Goal: Task Accomplishment & Management: Manage account settings

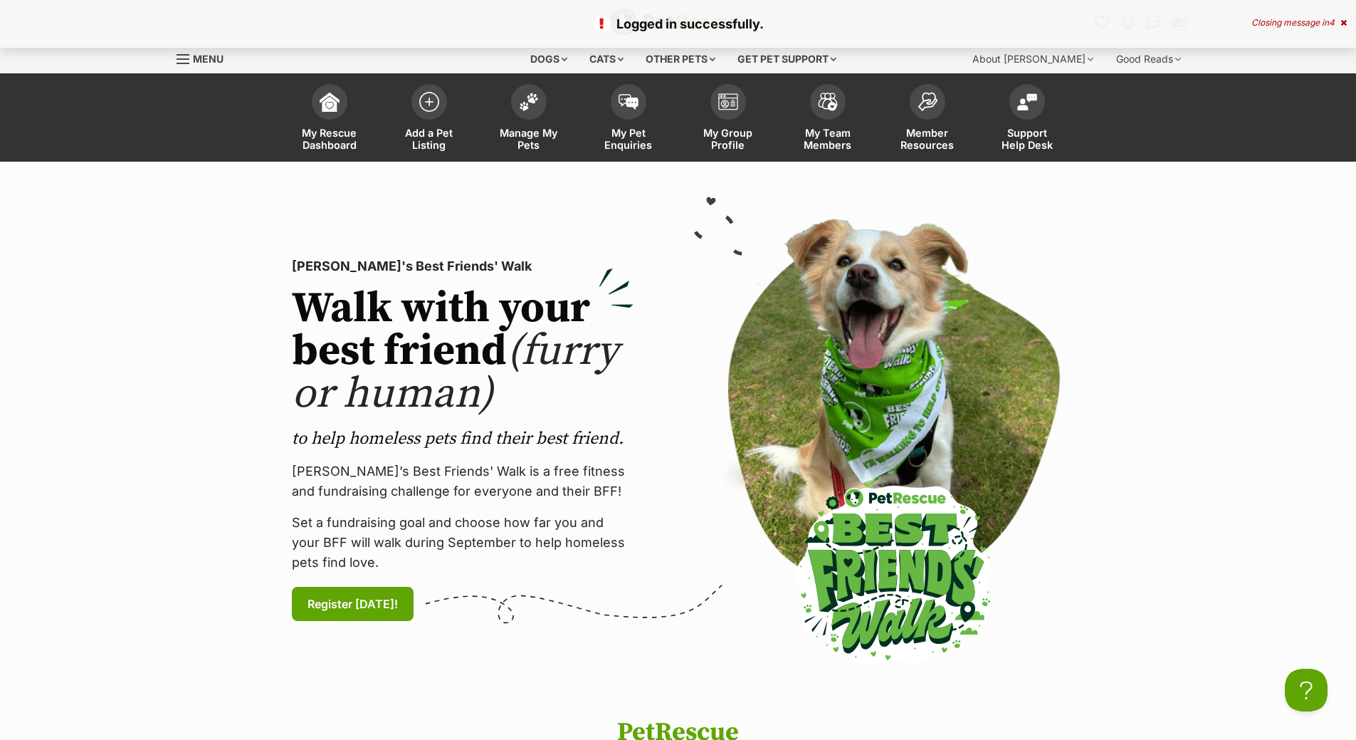
click at [1273, 25] on div "Closing message in 4" at bounding box center [1298, 23] width 95 height 10
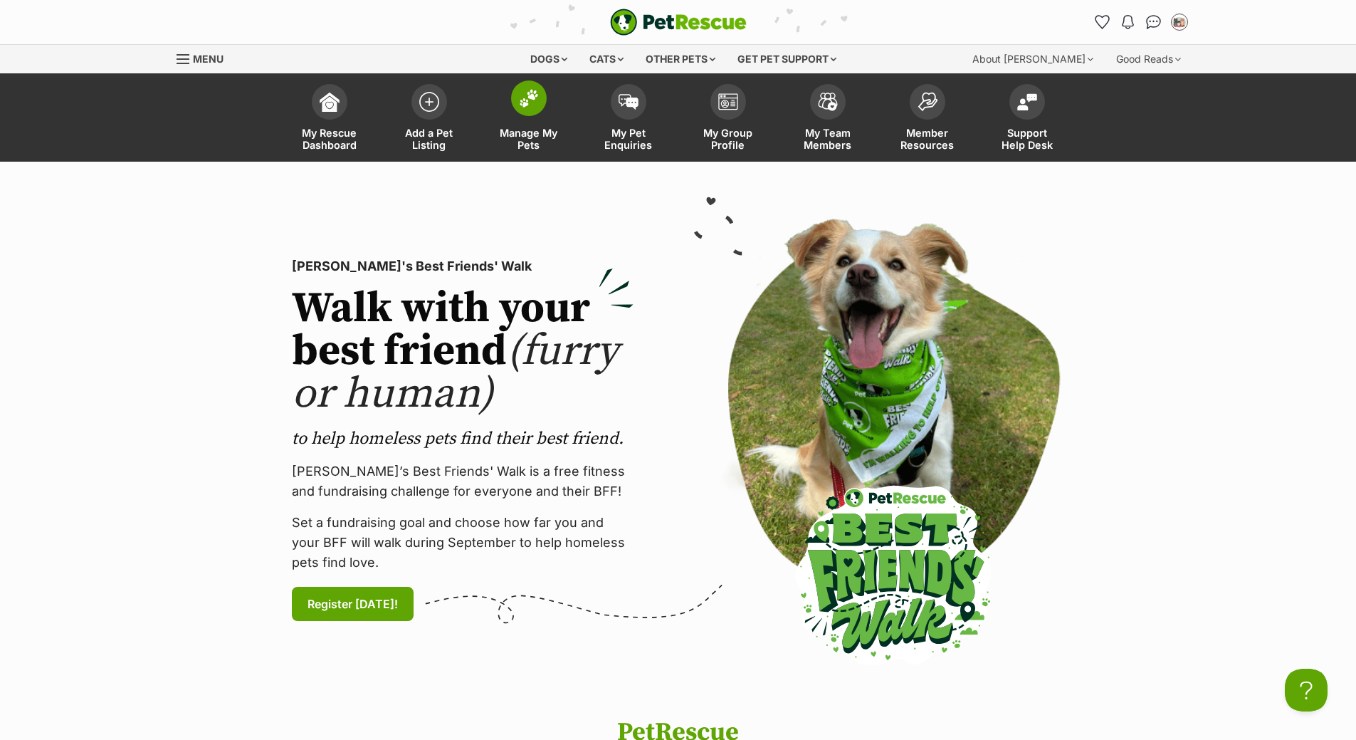
click at [510, 132] on span "Manage My Pets" at bounding box center [529, 139] width 64 height 24
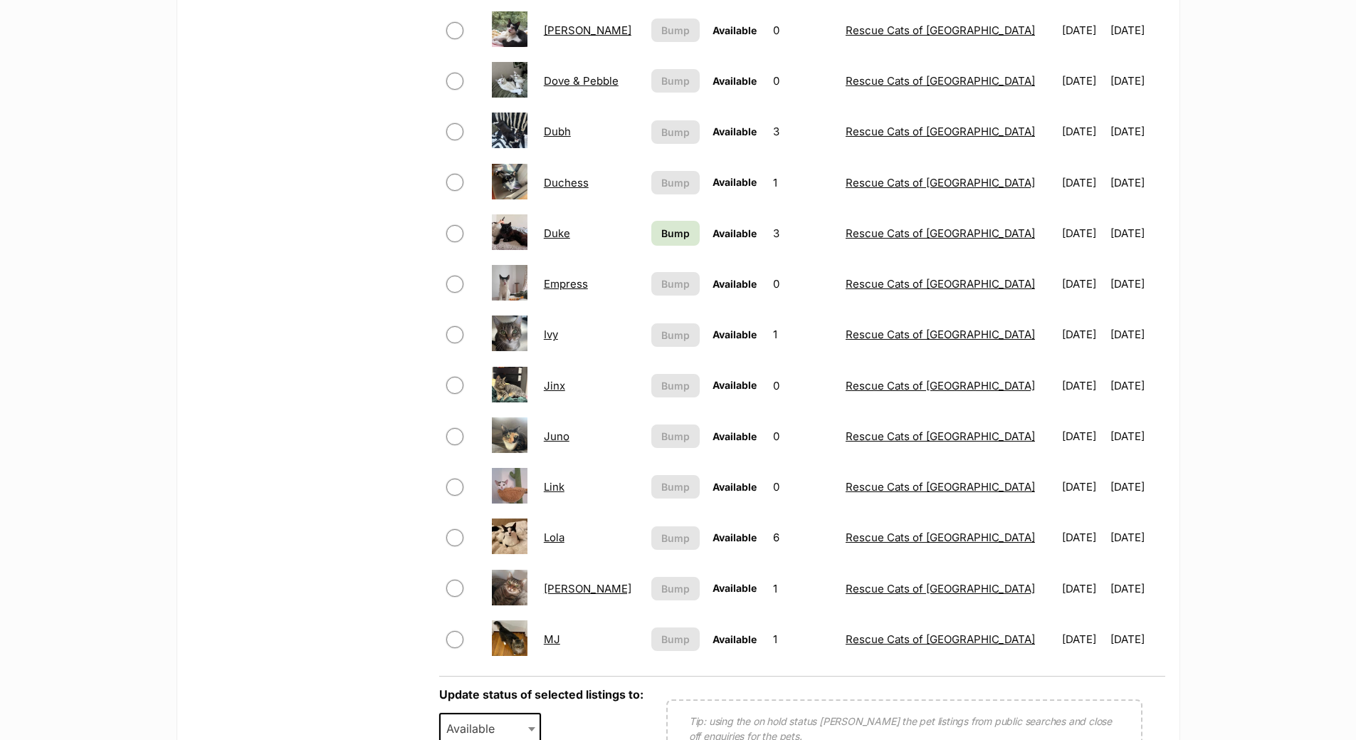
scroll to position [569, 0]
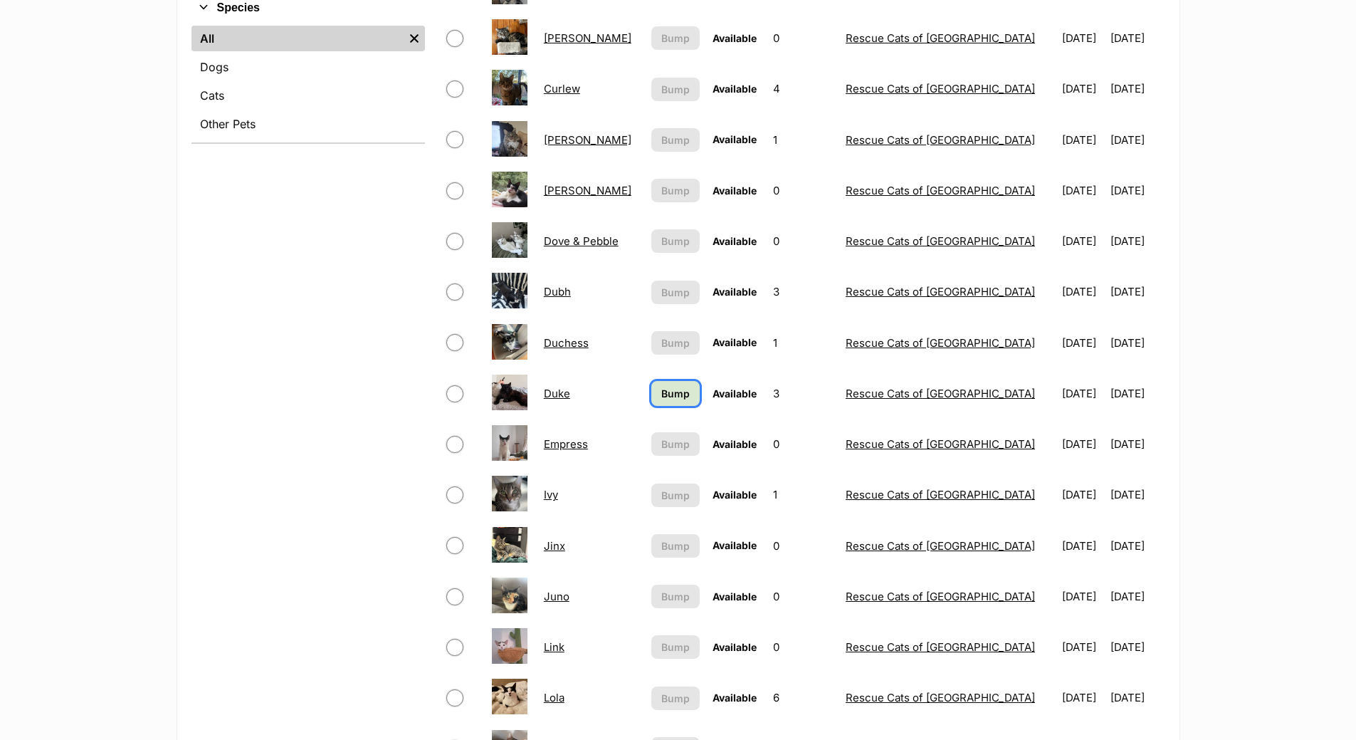
click at [674, 398] on span "Bump" at bounding box center [675, 393] width 28 height 15
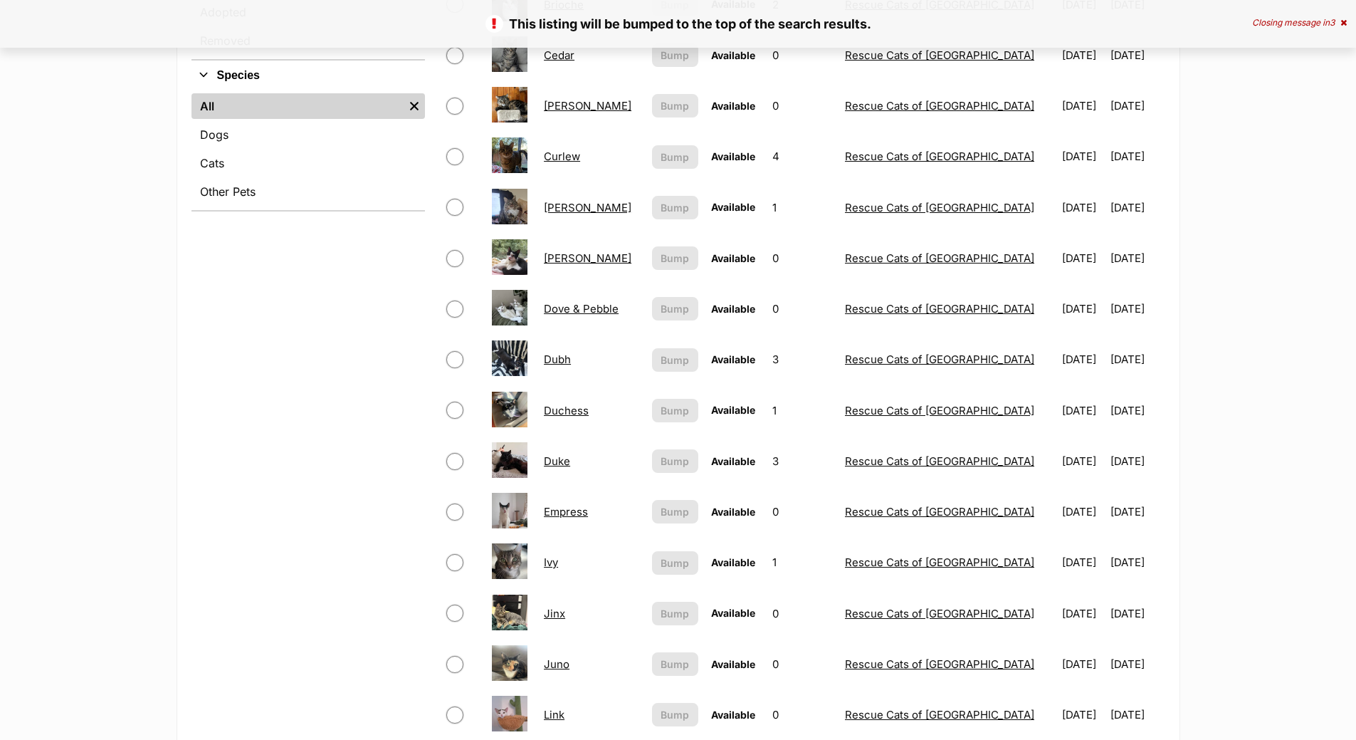
scroll to position [498, 0]
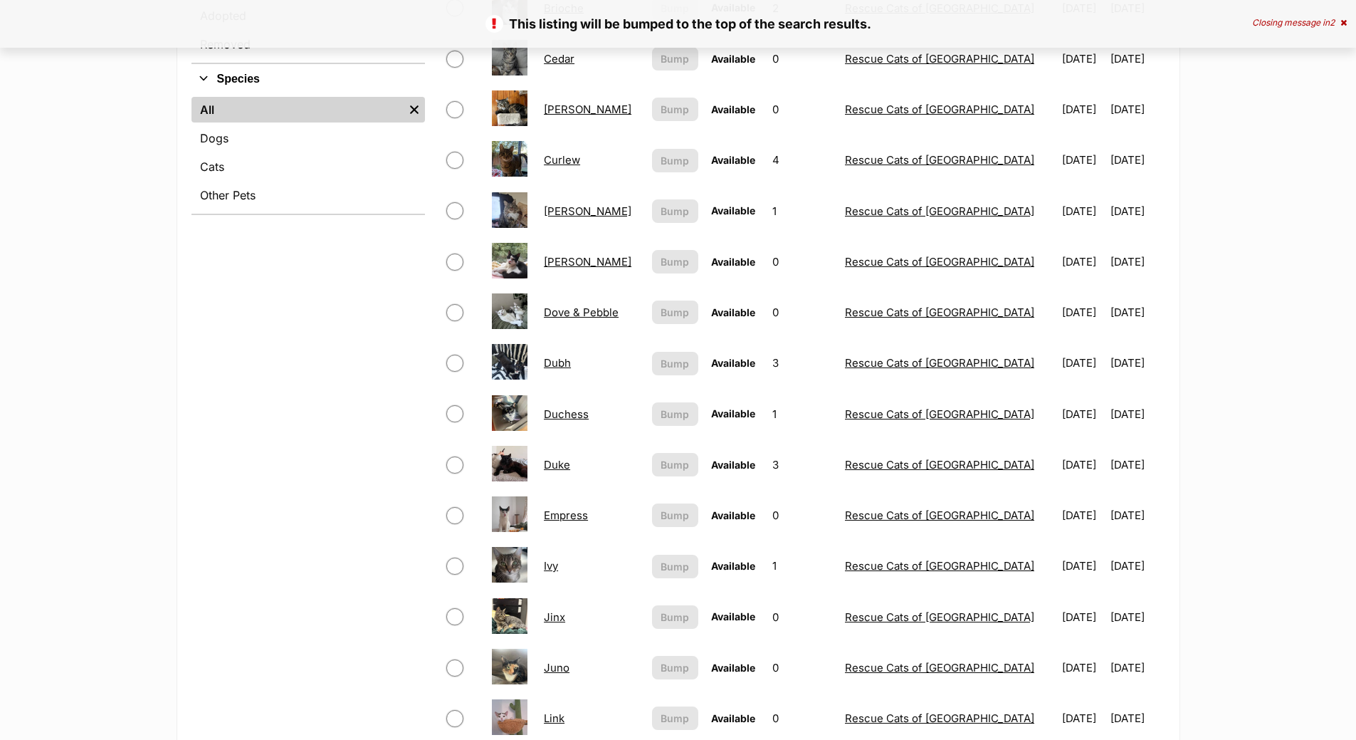
click at [587, 414] on link "Duchess" at bounding box center [566, 414] width 45 height 14
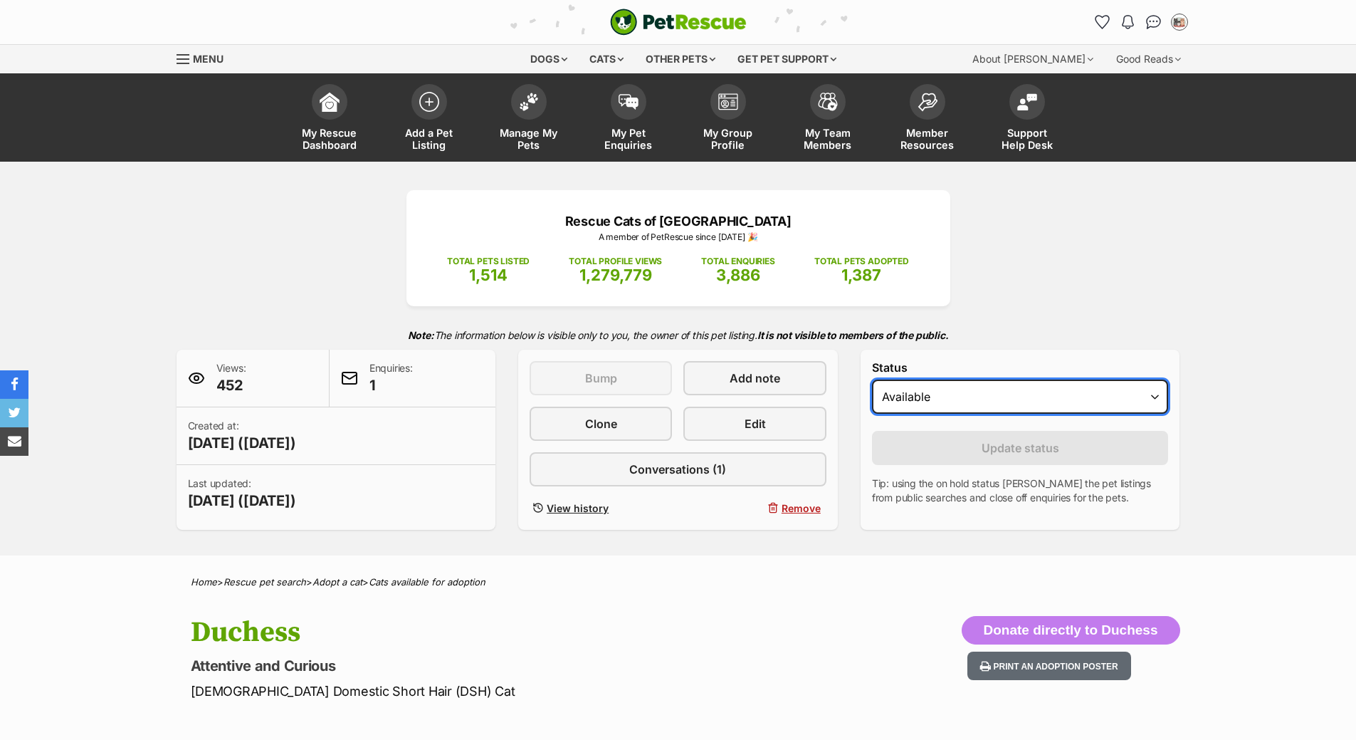
click at [981, 401] on select "Draft - not available as listing has enquires Available On hold Adopted" at bounding box center [1020, 396] width 297 height 34
select select "on_hold"
click at [872, 379] on select "Draft - not available as listing has enquires Available On hold Adopted" at bounding box center [1020, 396] width 297 height 34
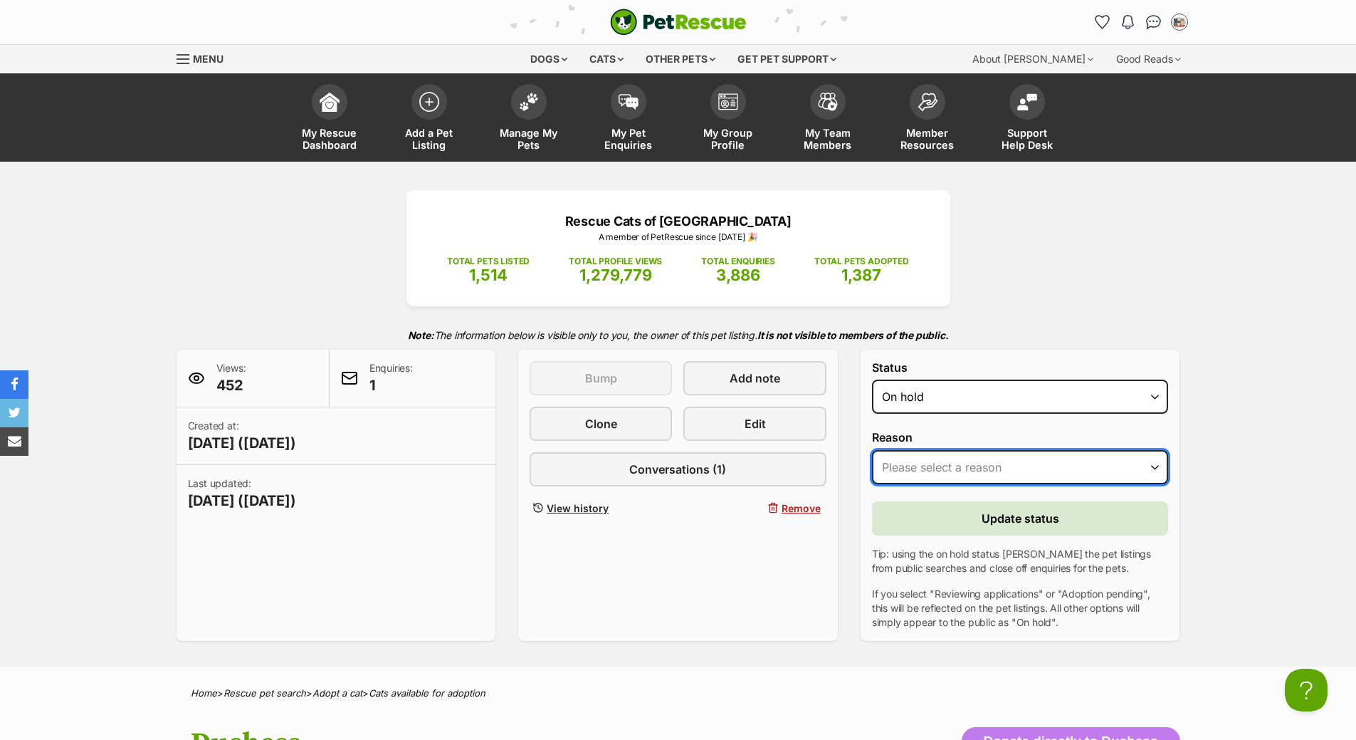
click at [955, 470] on select "Please select a reason Medical reasons Reviewing applications Adoption pending …" at bounding box center [1020, 467] width 297 height 34
select select "adoption_pending"
click at [872, 450] on select "Please select a reason Medical reasons Reviewing applications Adoption pending …" at bounding box center [1020, 467] width 297 height 34
click at [979, 535] on form "Status Draft - not available as listing has enquires Available On hold Adopted …" at bounding box center [1020, 495] width 297 height 268
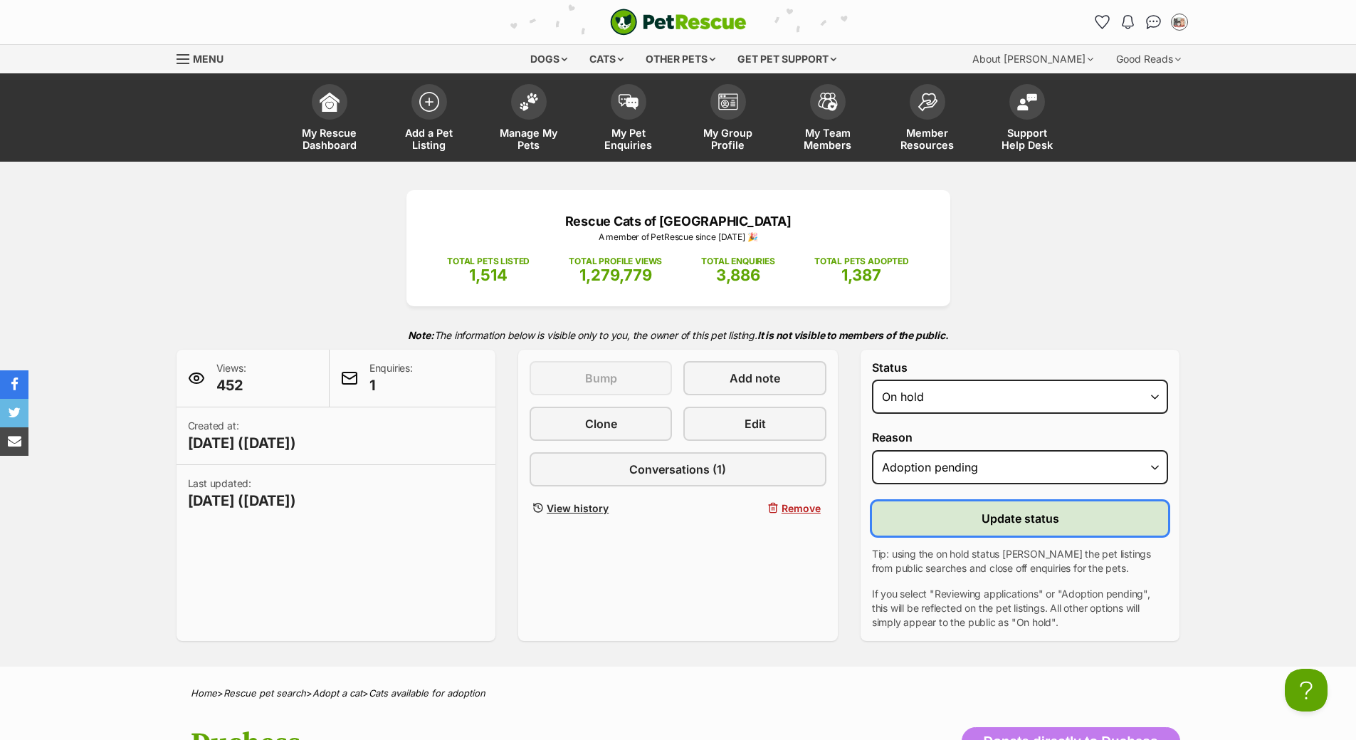
click at [984, 520] on span "Update status" at bounding box center [1021, 518] width 78 height 17
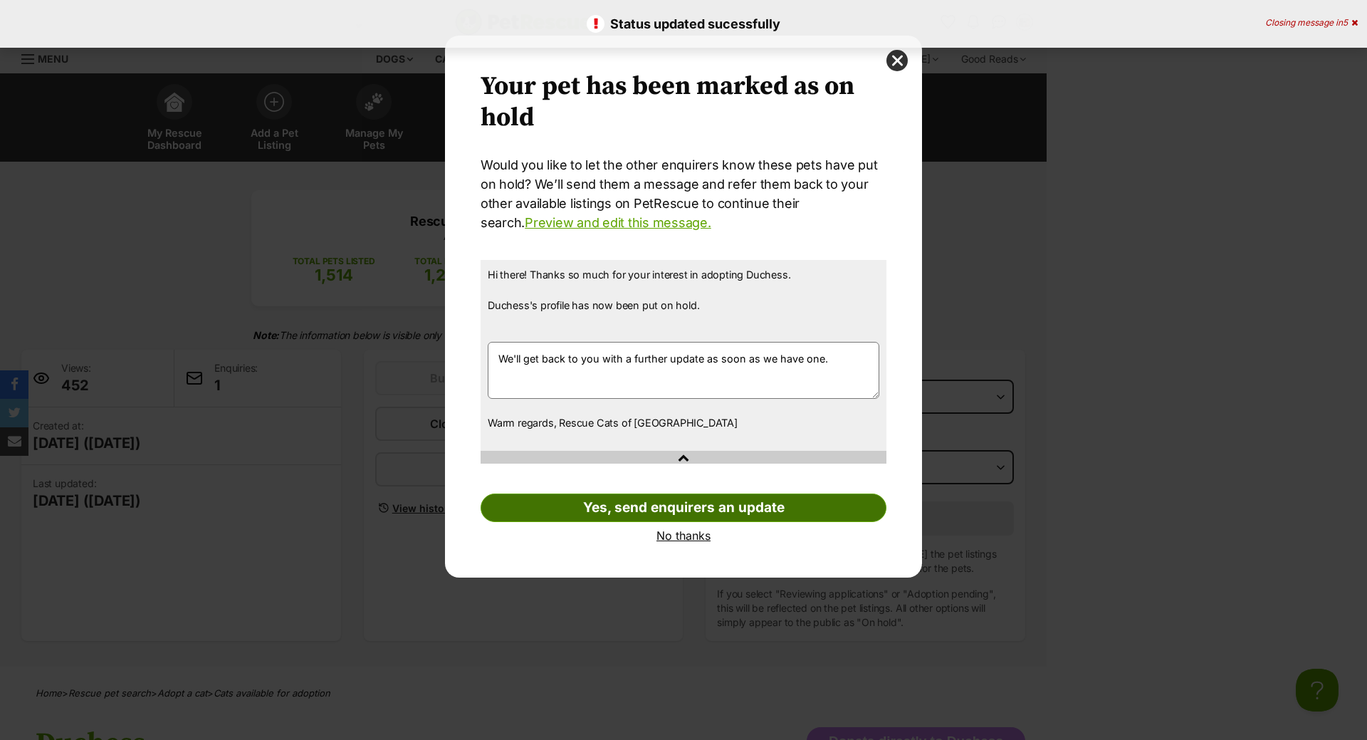
click at [761, 522] on link "Yes, send enquirers an update" at bounding box center [683, 507] width 406 height 28
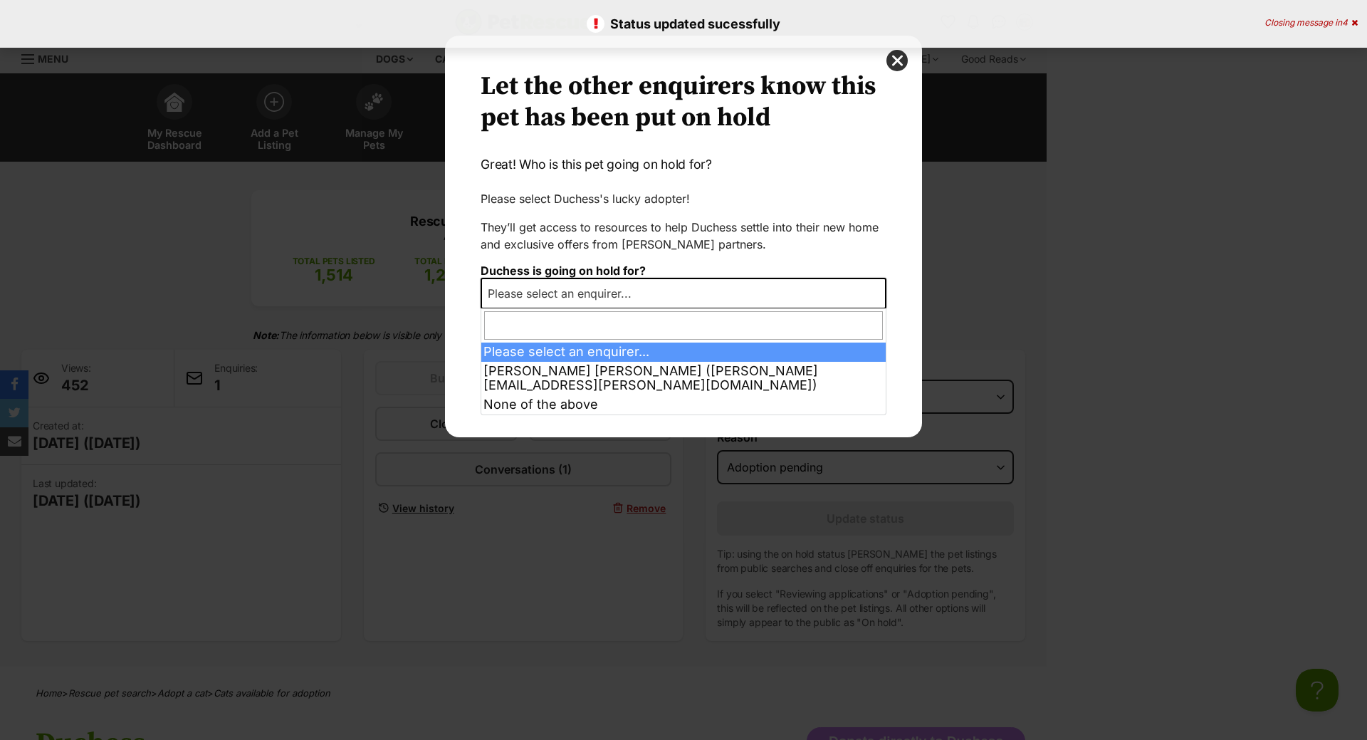
click at [734, 291] on span "Please select an enquirer..." at bounding box center [683, 293] width 406 height 31
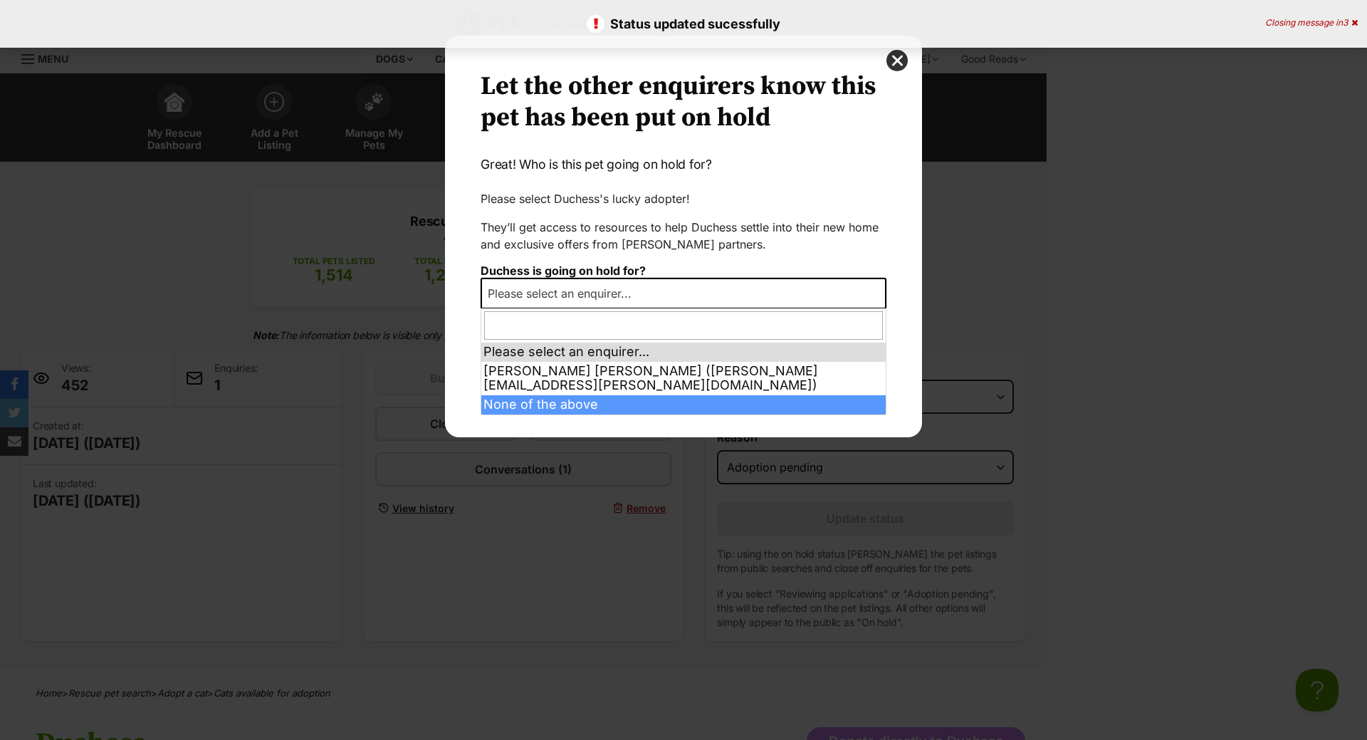
select select "other"
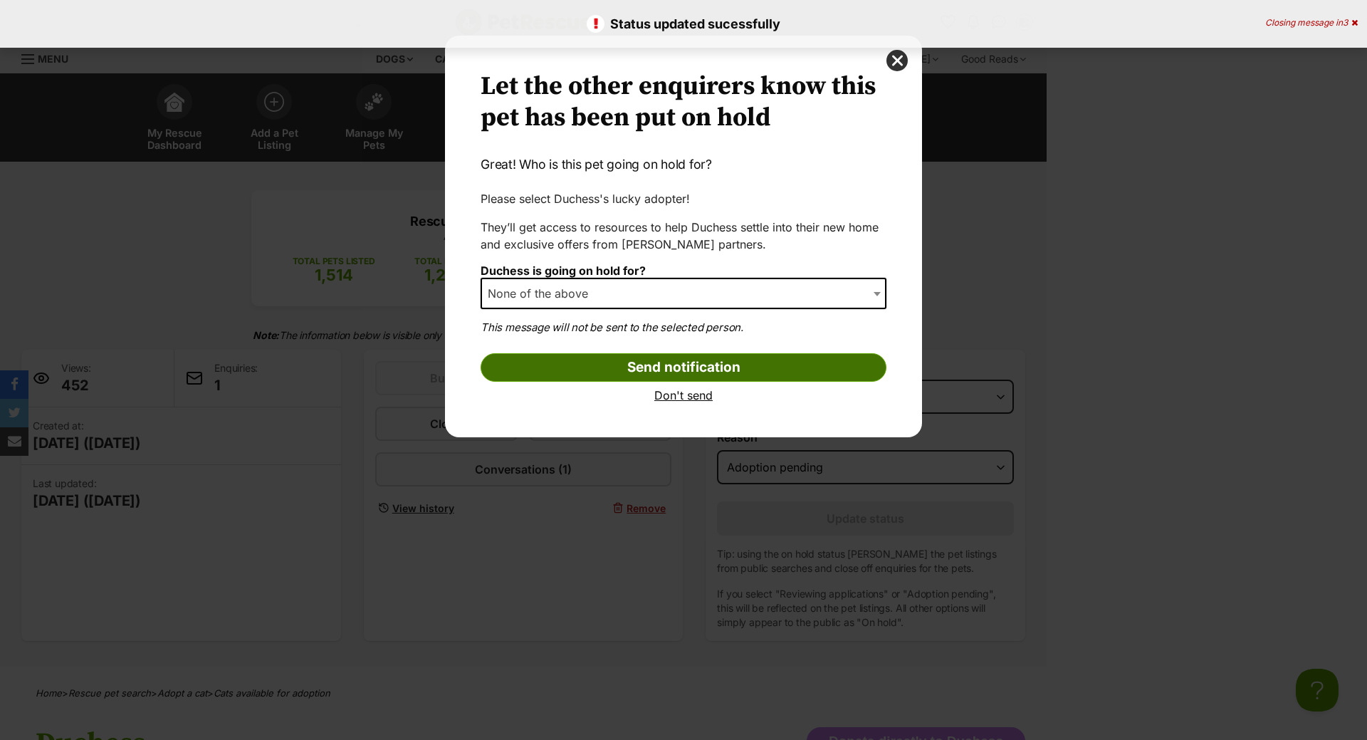
click at [612, 364] on input "Send notification" at bounding box center [683, 367] width 406 height 28
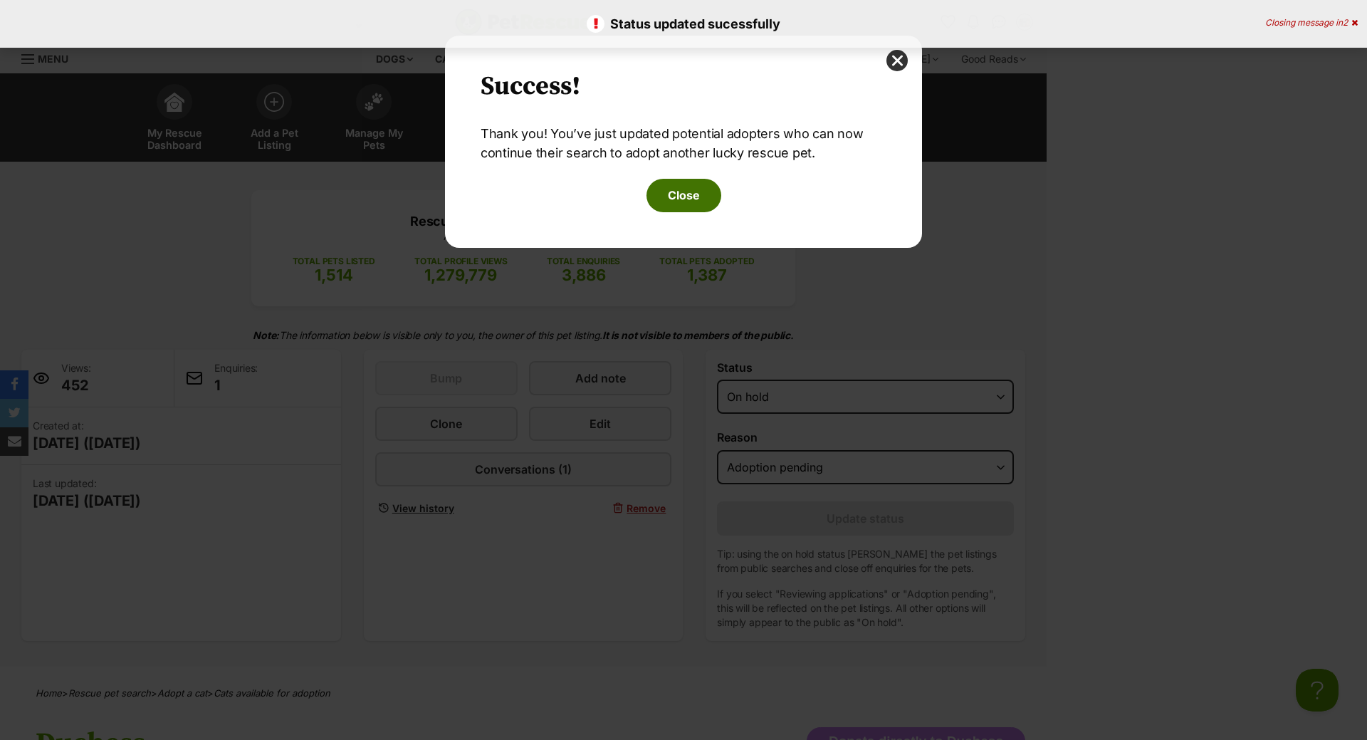
click at [679, 198] on button "Close" at bounding box center [683, 195] width 75 height 33
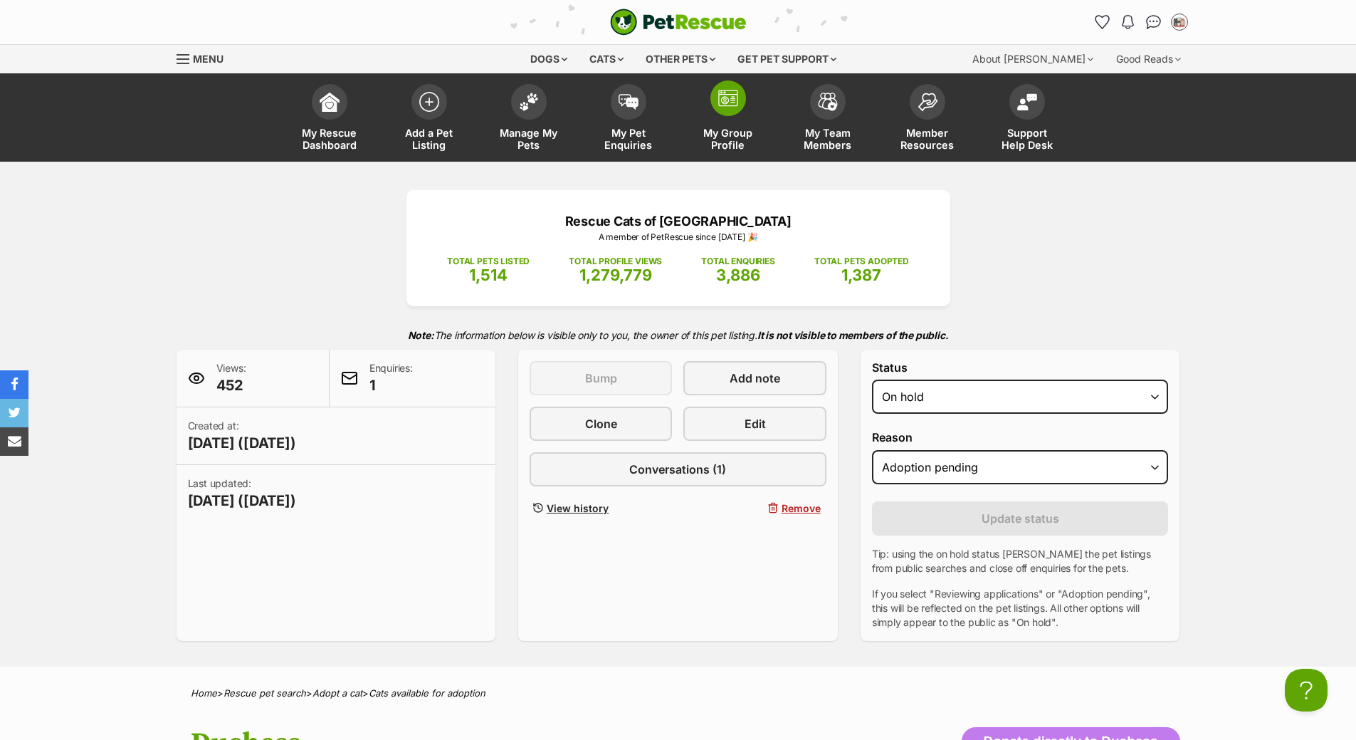
click at [737, 132] on span "My Group Profile" at bounding box center [728, 139] width 64 height 24
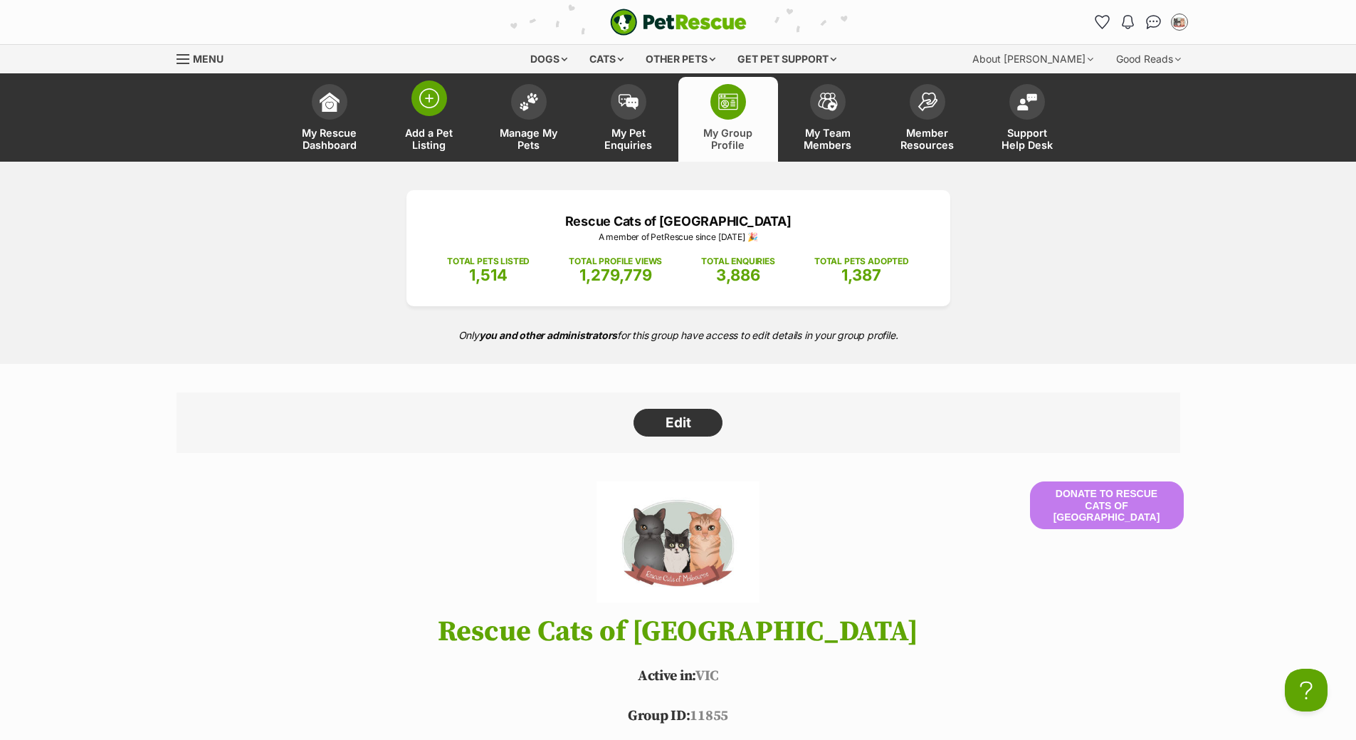
click at [419, 130] on span "Add a Pet Listing" at bounding box center [429, 139] width 64 height 24
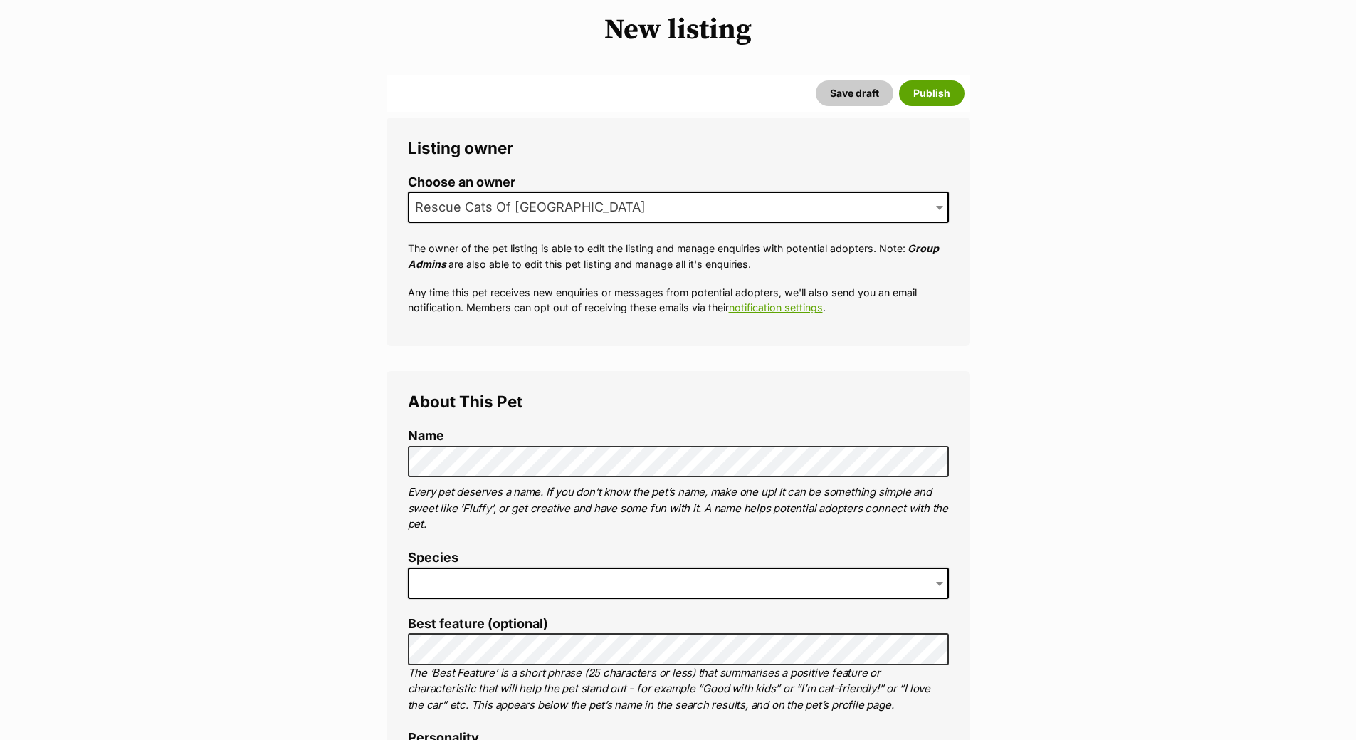
scroll to position [285, 0]
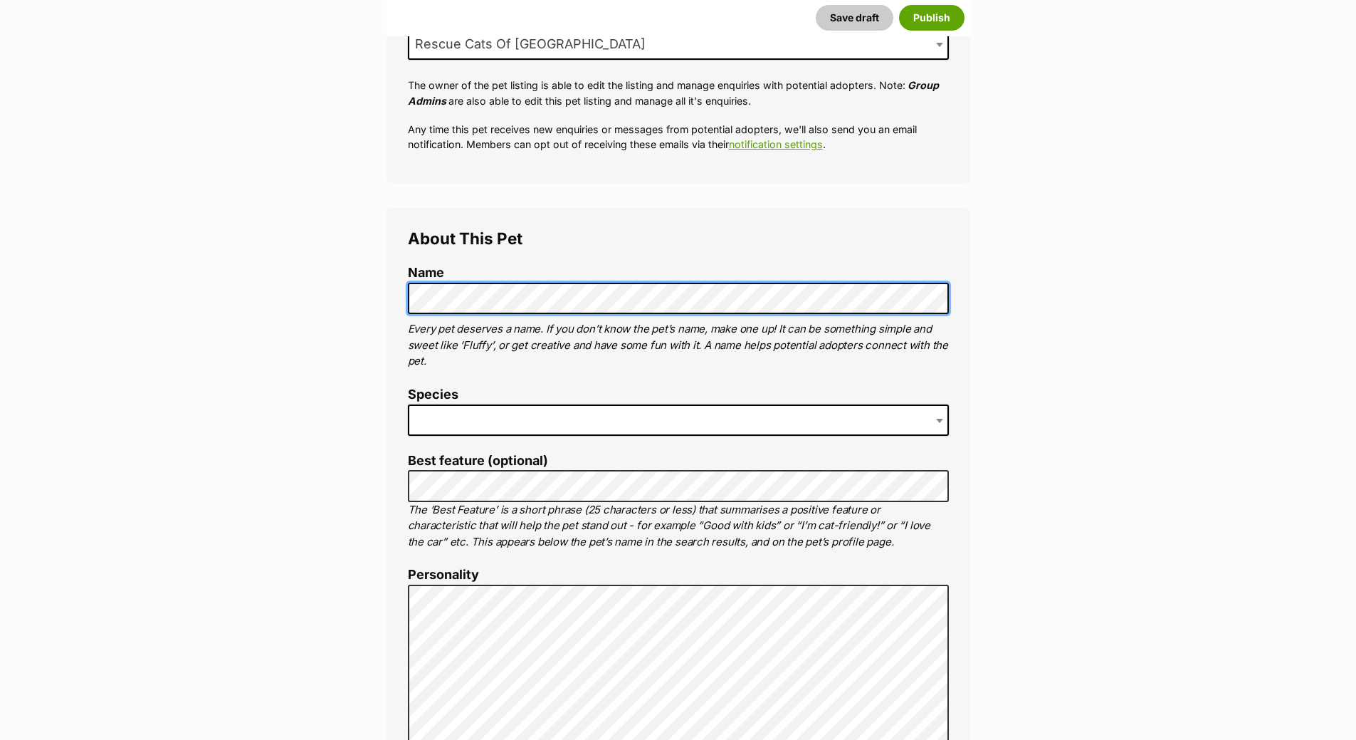
scroll to position [356, 0]
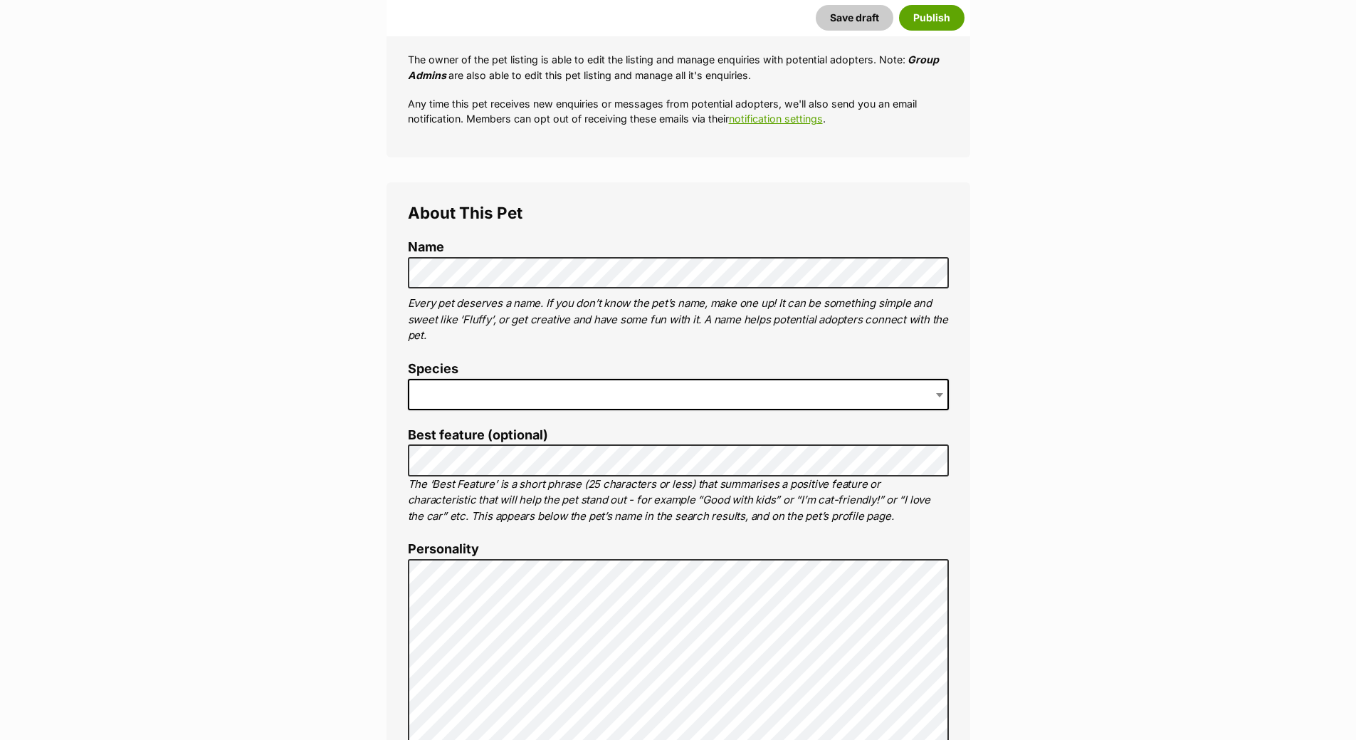
click at [527, 389] on span at bounding box center [678, 394] width 541 height 31
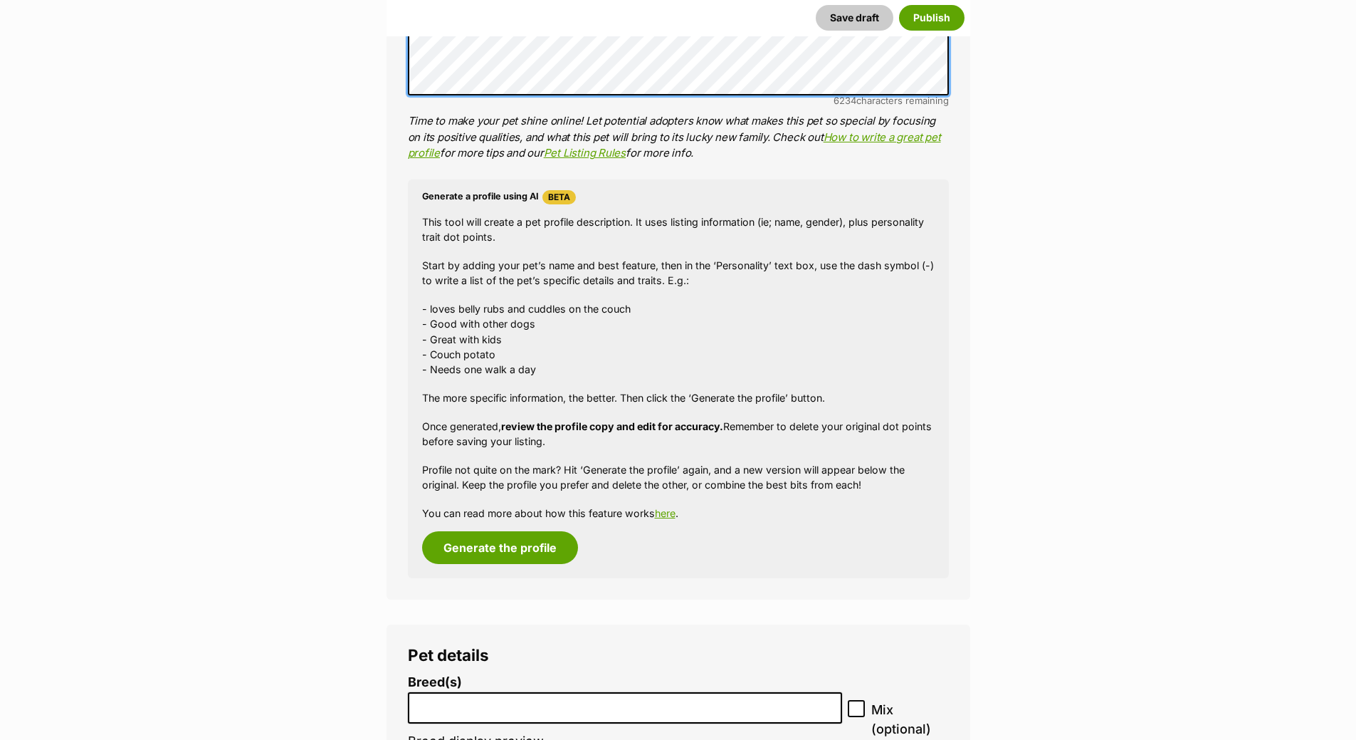
scroll to position [1506, 0]
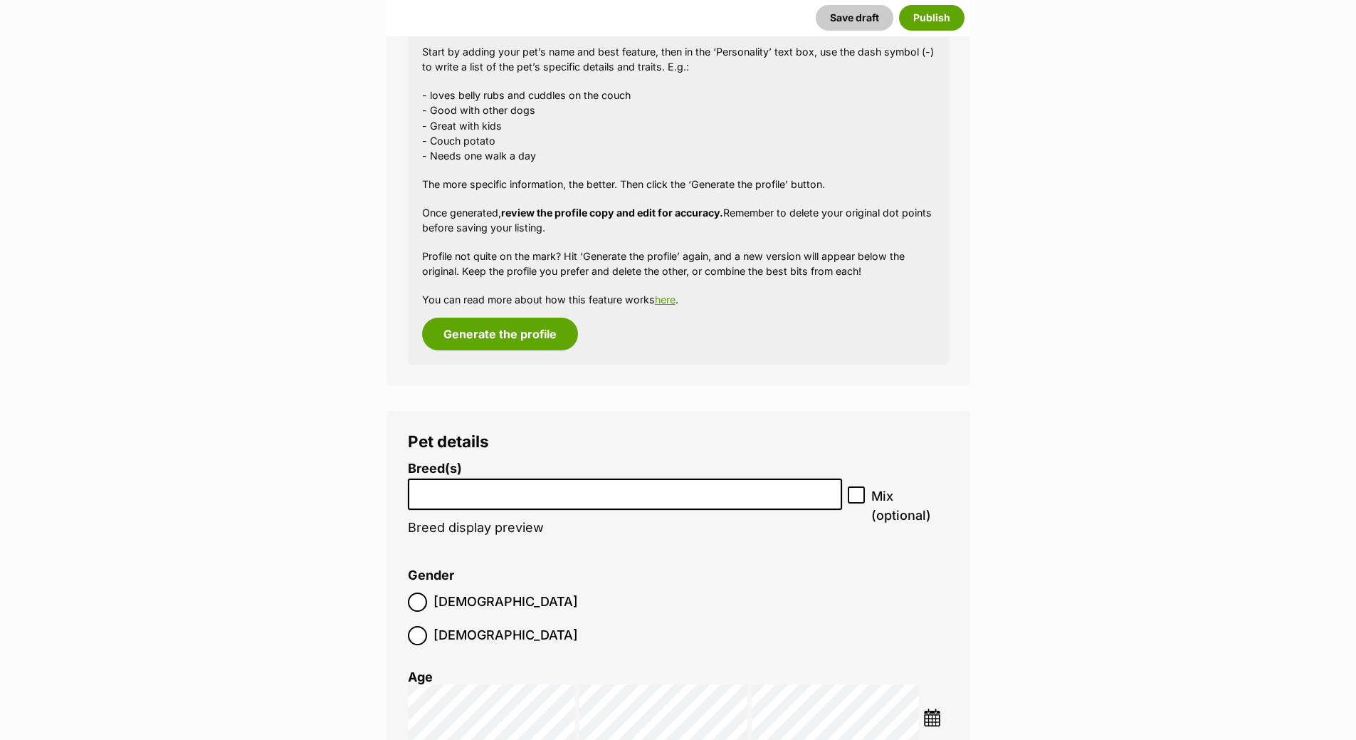
click at [474, 490] on input "search" at bounding box center [625, 490] width 425 height 15
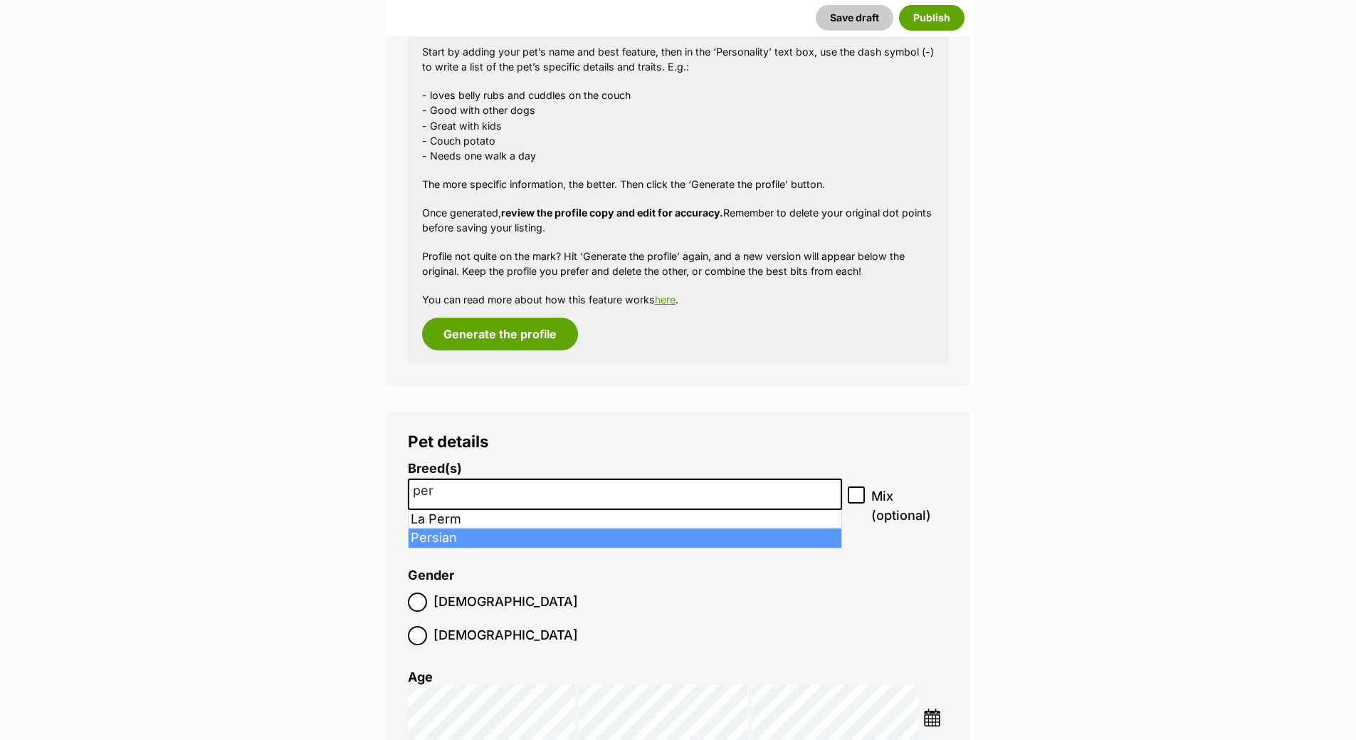
type input "per"
select select "261"
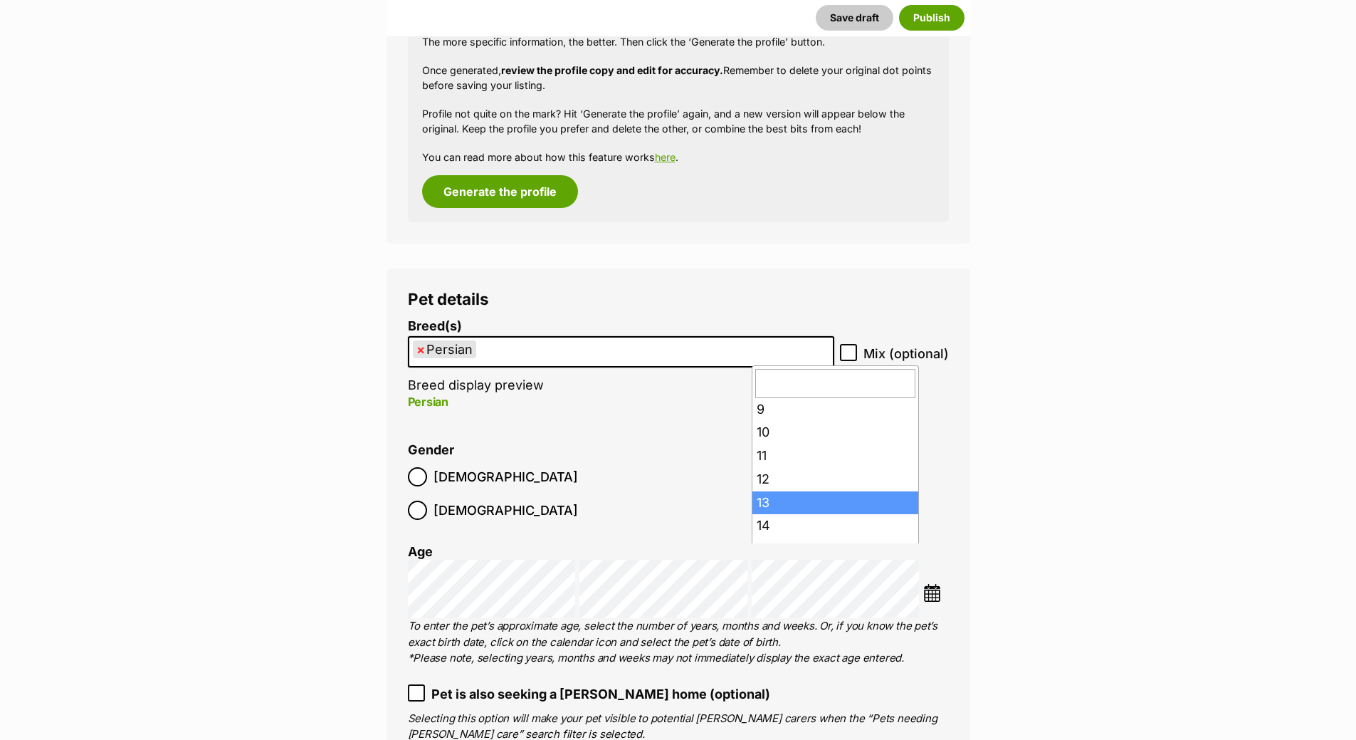
scroll to position [214, 0]
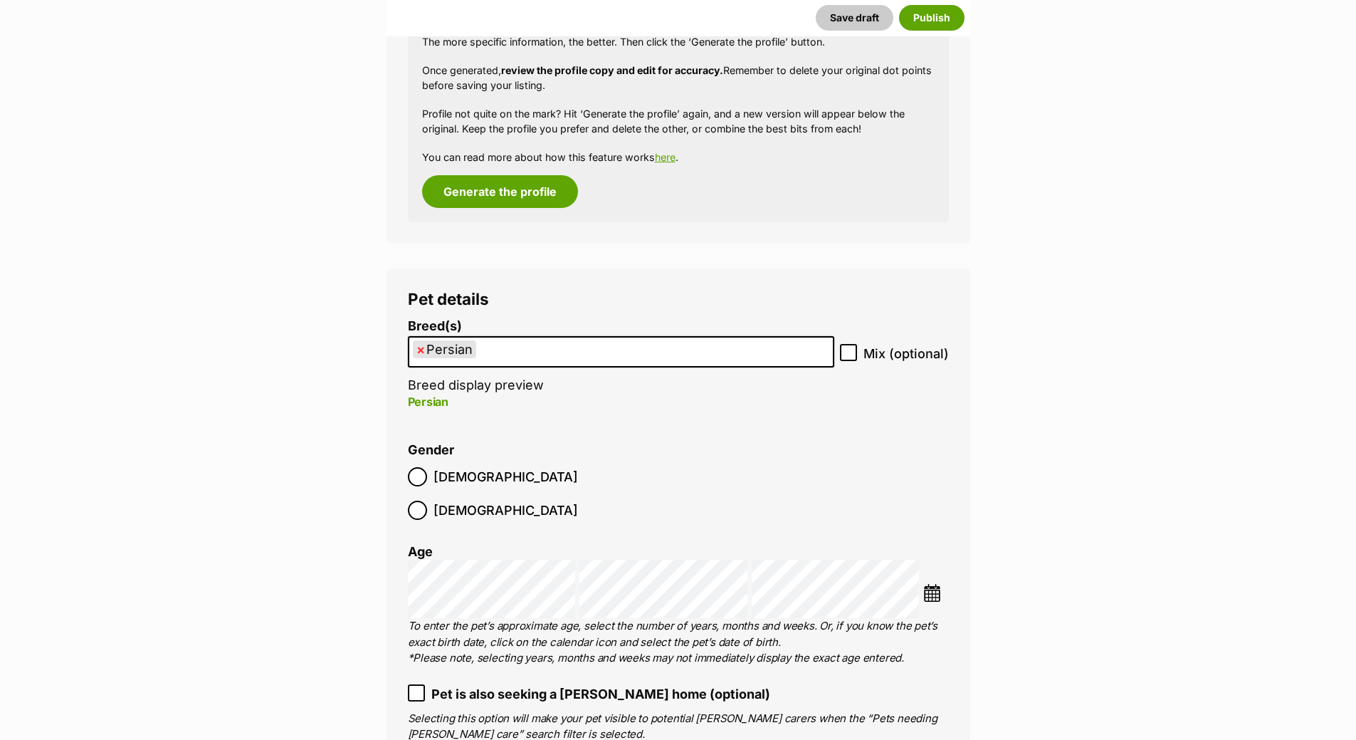
click at [782, 444] on li "Gender Male Female" at bounding box center [678, 485] width 541 height 84
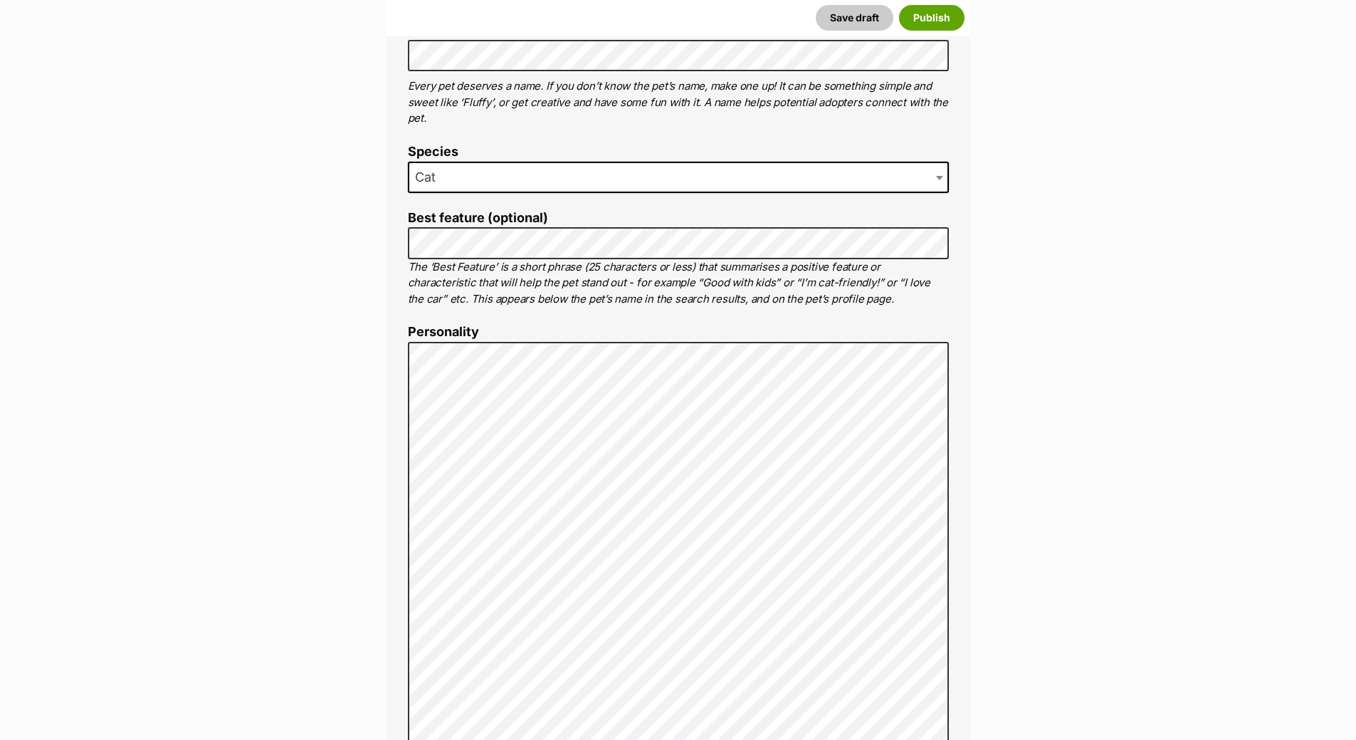
scroll to position [438, 0]
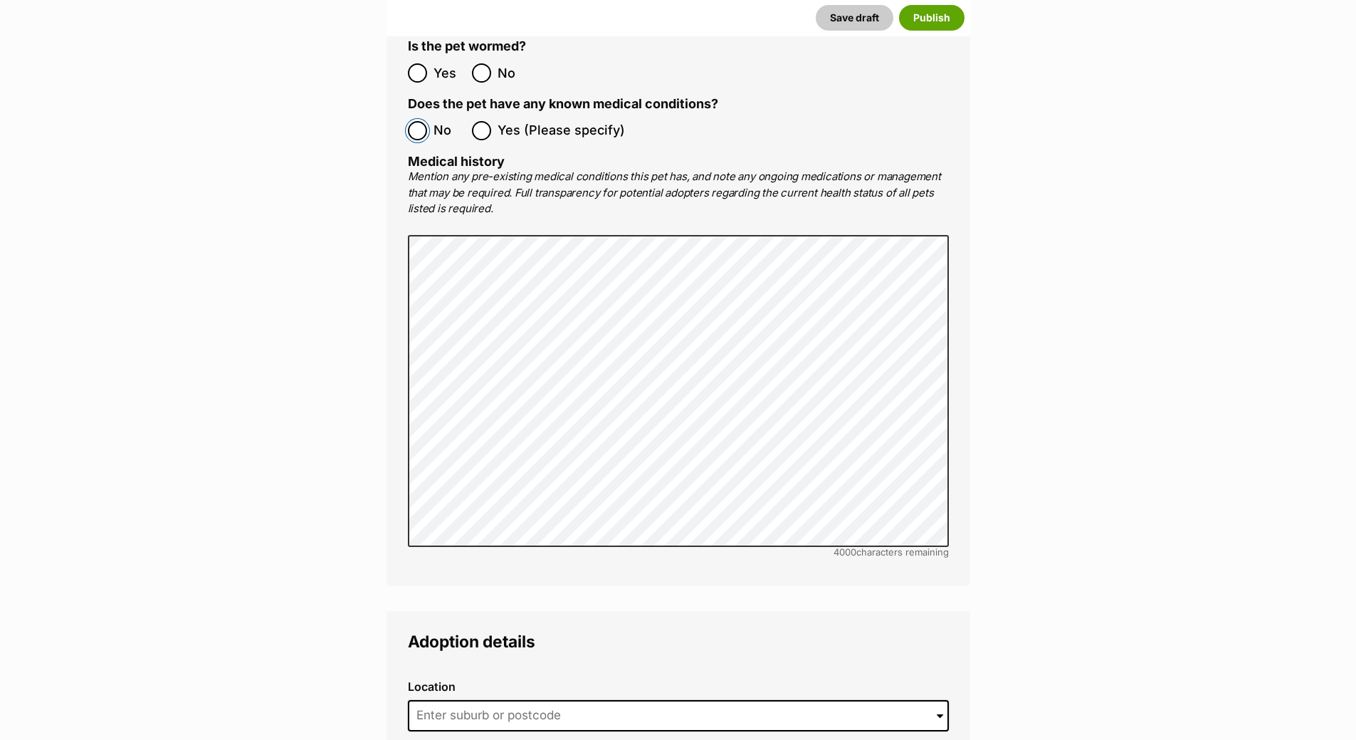
scroll to position [3143, 0]
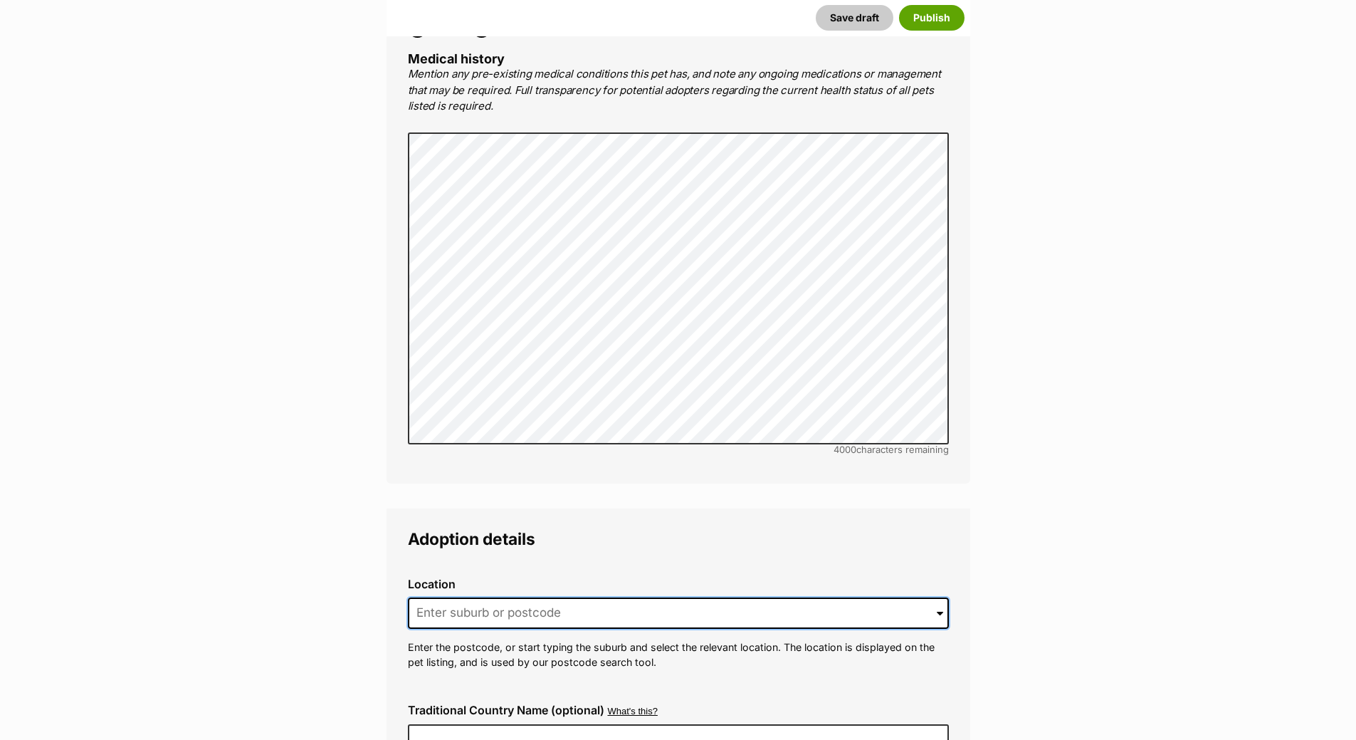
click at [463, 597] on input at bounding box center [678, 612] width 541 height 31
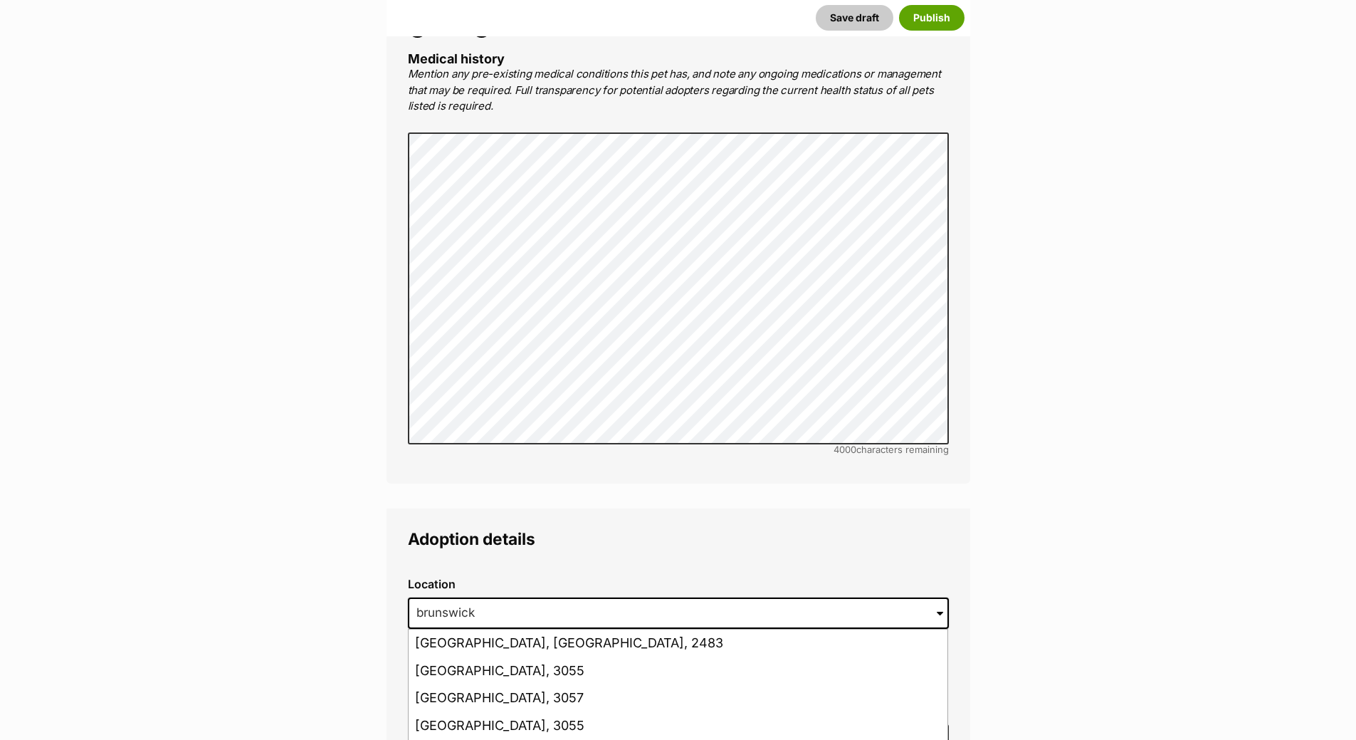
click at [500, 657] on li "Brunswick West, Victoria, 3055" at bounding box center [678, 671] width 539 height 28
type input "Brunswick West, Victoria, 3055"
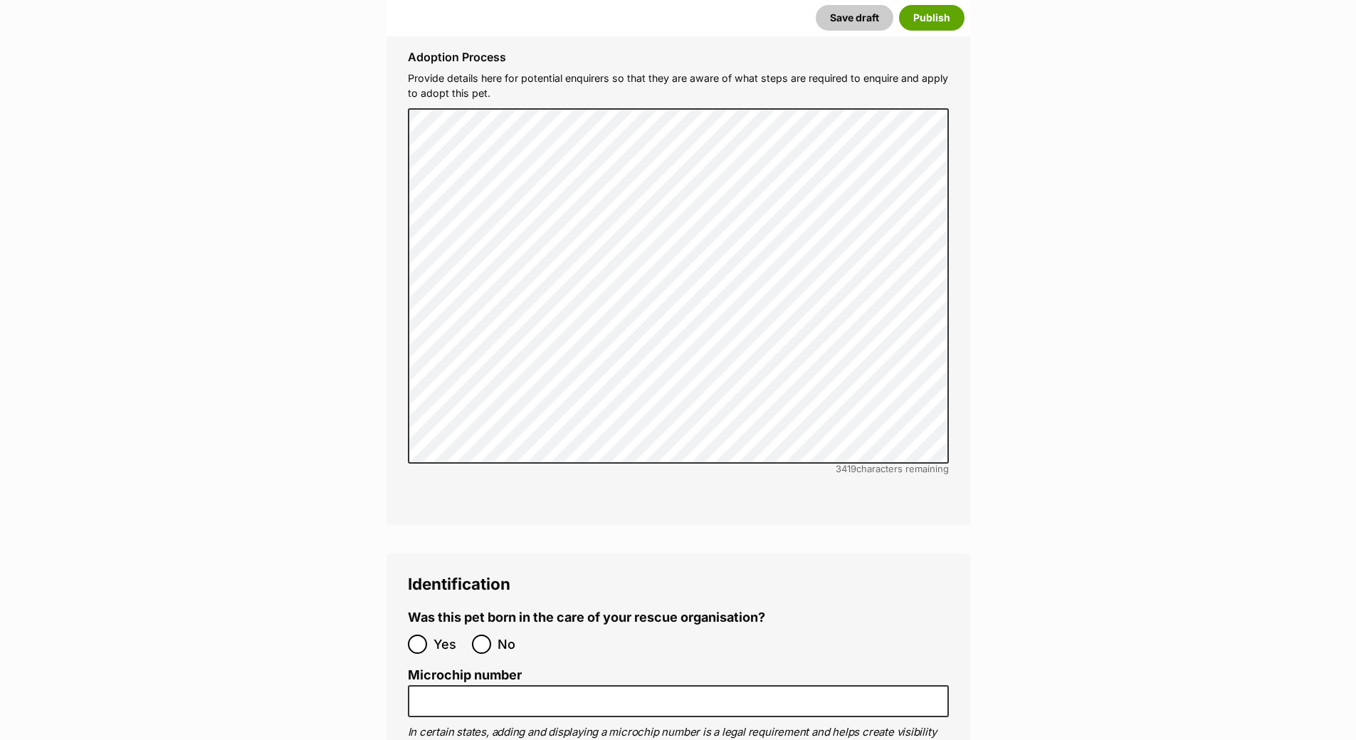
scroll to position [4496, 0]
click at [421, 633] on input "Yes" at bounding box center [417, 642] width 19 height 19
radio input "true"
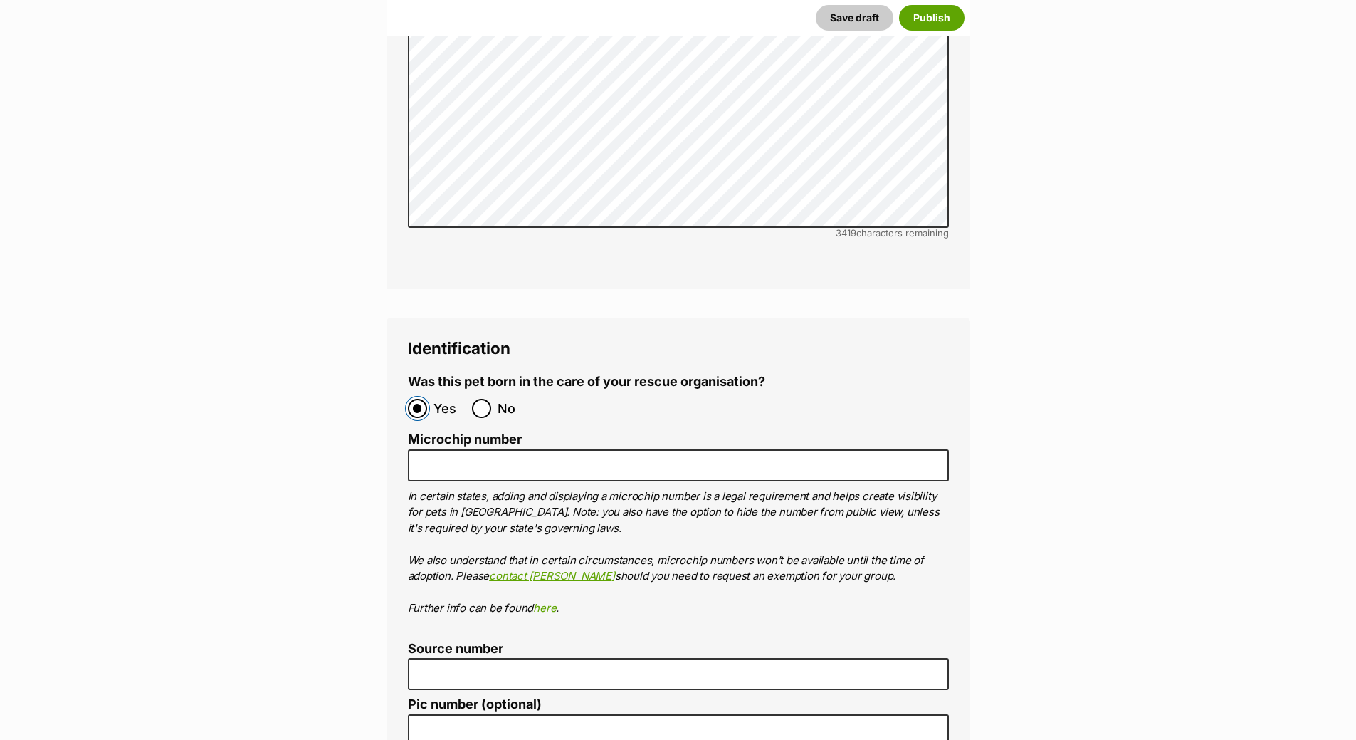
scroll to position [4775, 0]
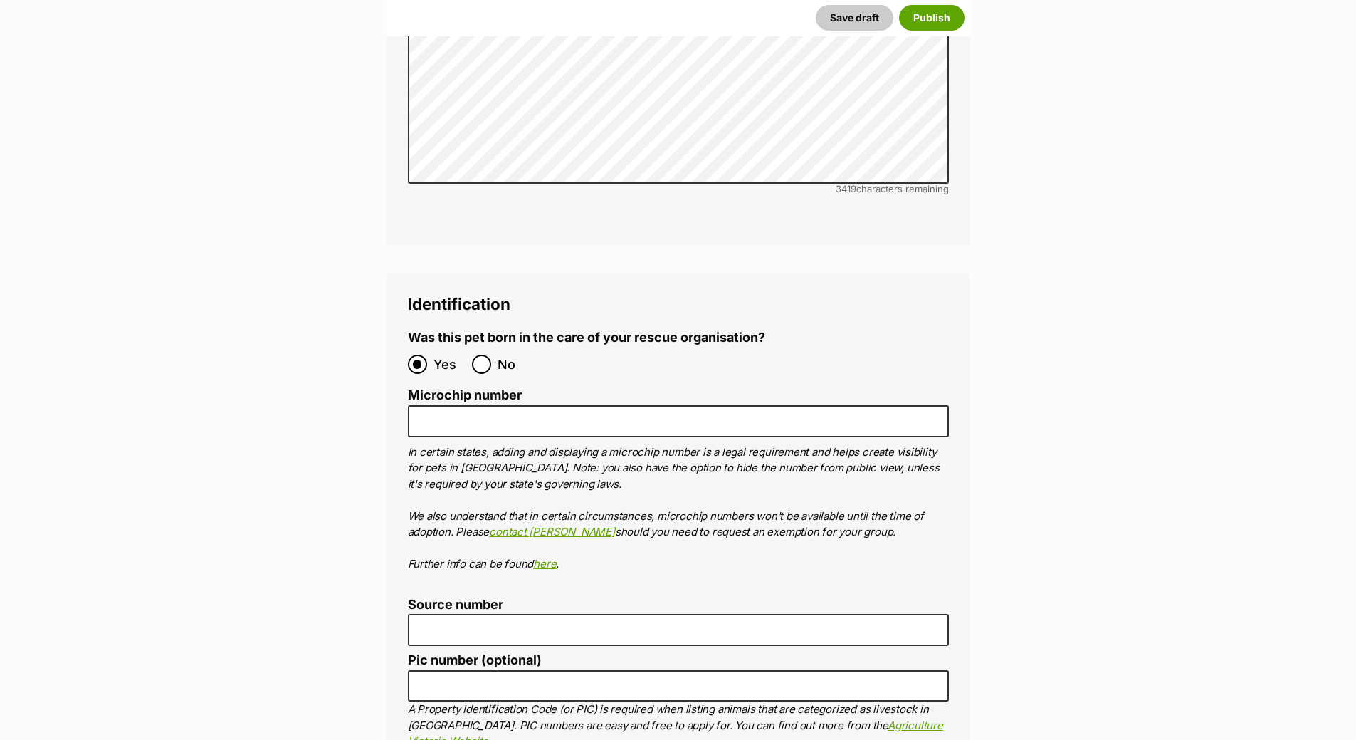
click at [480, 568] on ol "Was this pet born in the care of your rescue organisation? Yes No Microchip num…" at bounding box center [678, 548] width 541 height 436
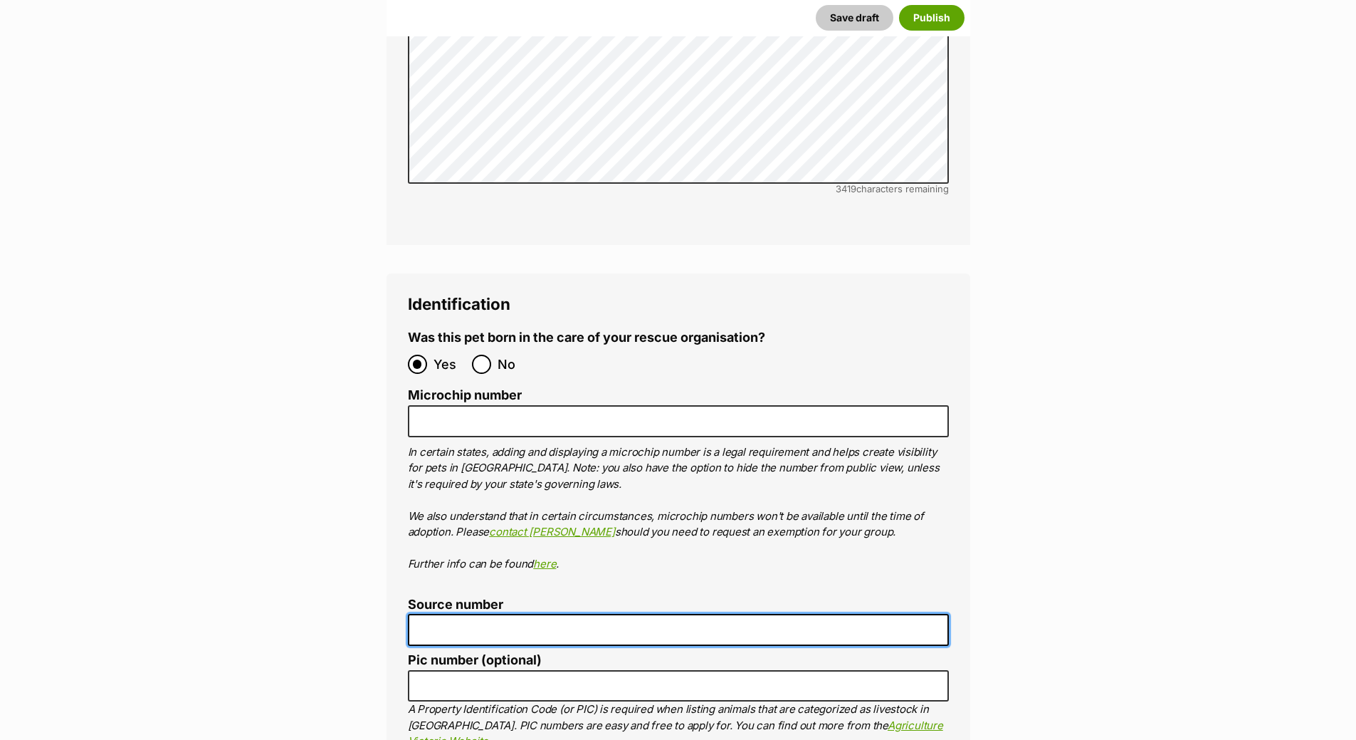
drag, startPoint x: 485, startPoint y: 554, endPoint x: 496, endPoint y: 561, distance: 12.5
click at [485, 614] on input "Source number" at bounding box center [678, 630] width 541 height 32
type input "RE263522"
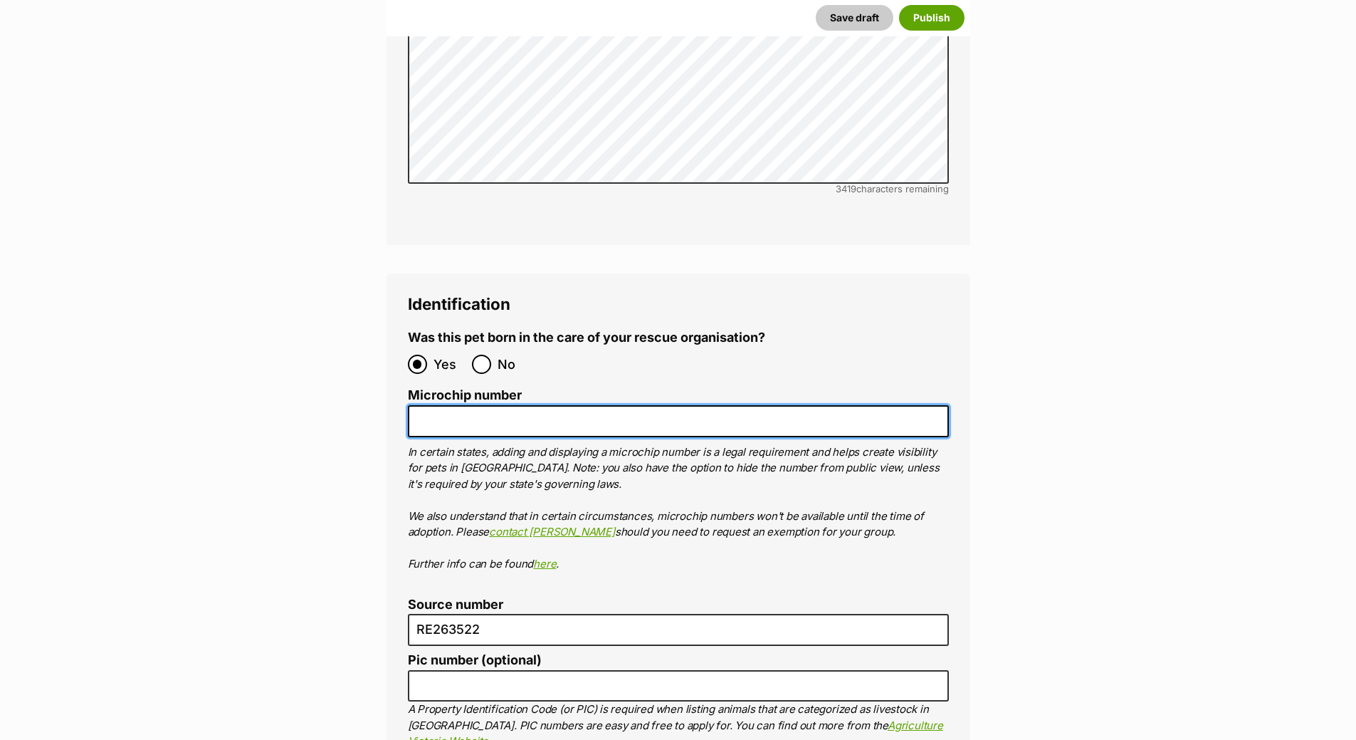
paste input "956000017365952"
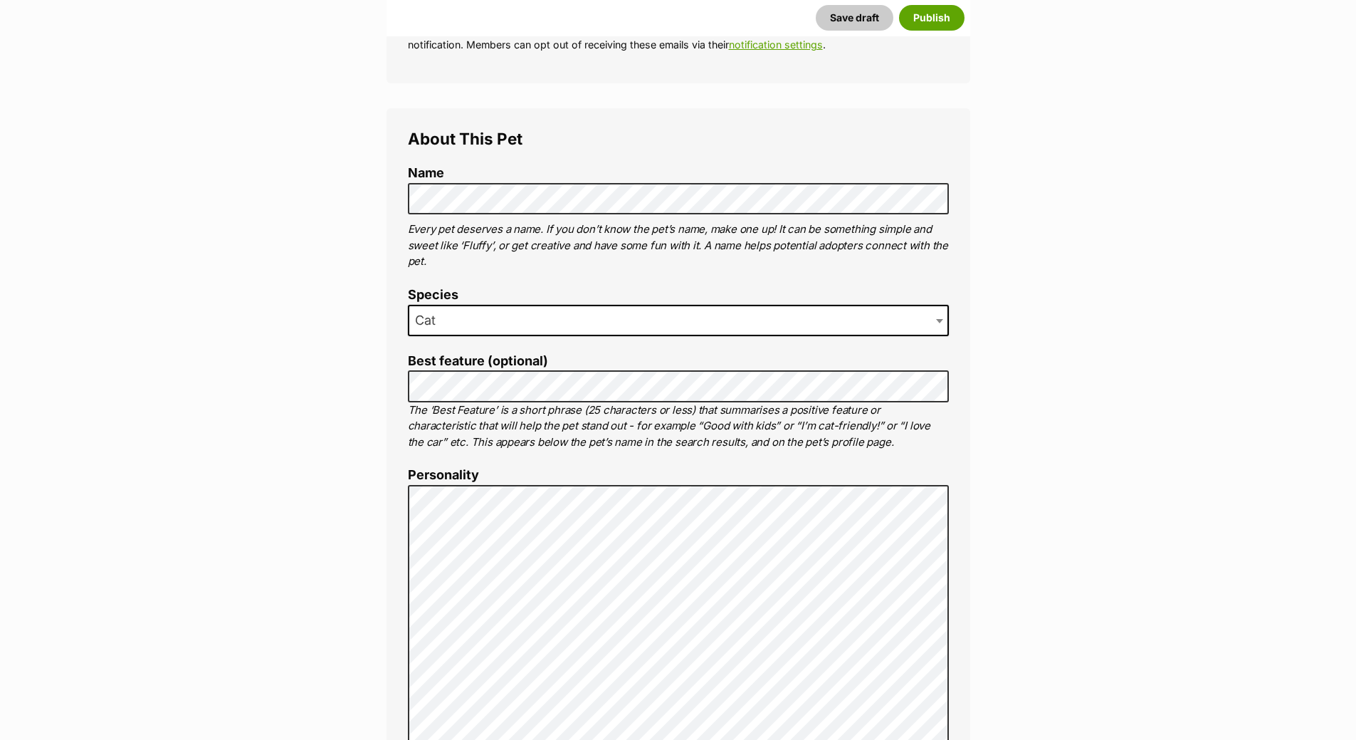
scroll to position [340, 0]
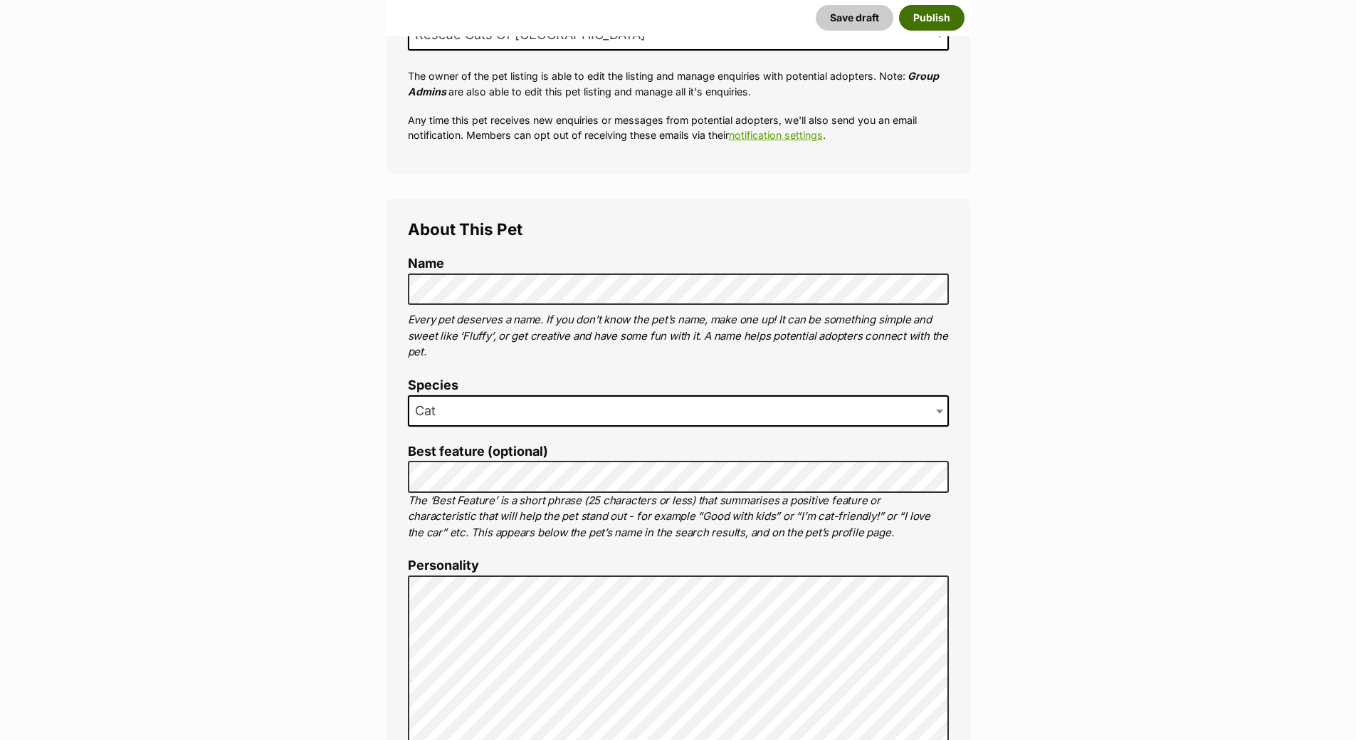
type input "956000017365952"
click at [943, 10] on button "Publish" at bounding box center [931, 18] width 65 height 26
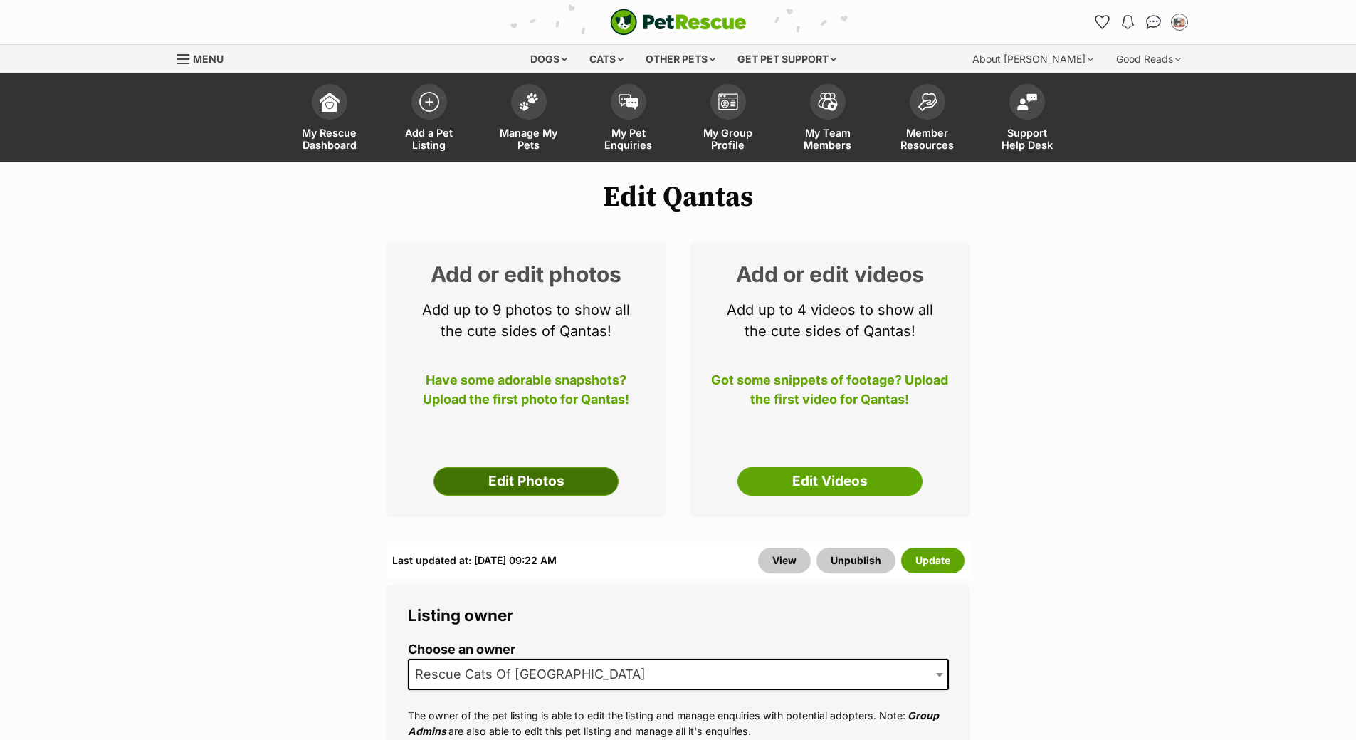
click at [509, 467] on link "Edit Photos" at bounding box center [525, 481] width 185 height 28
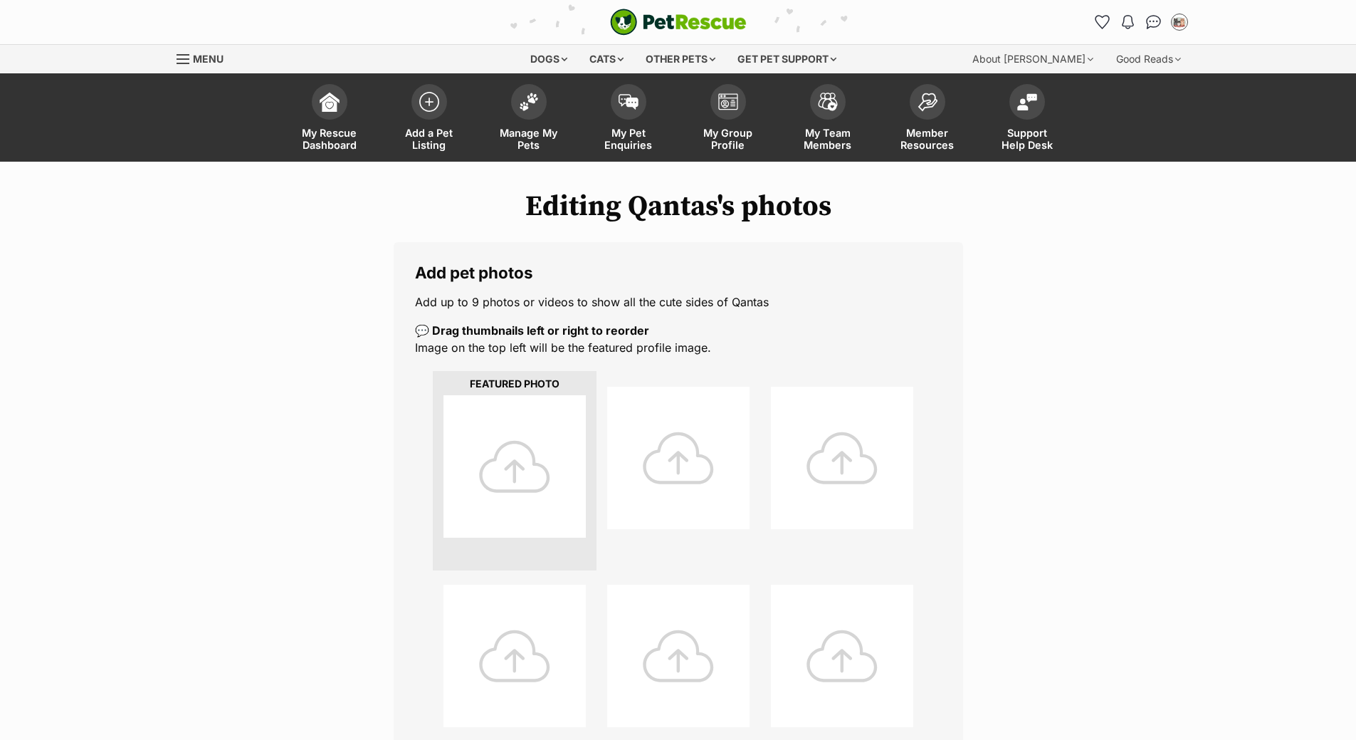
click at [527, 464] on div at bounding box center [514, 466] width 142 height 142
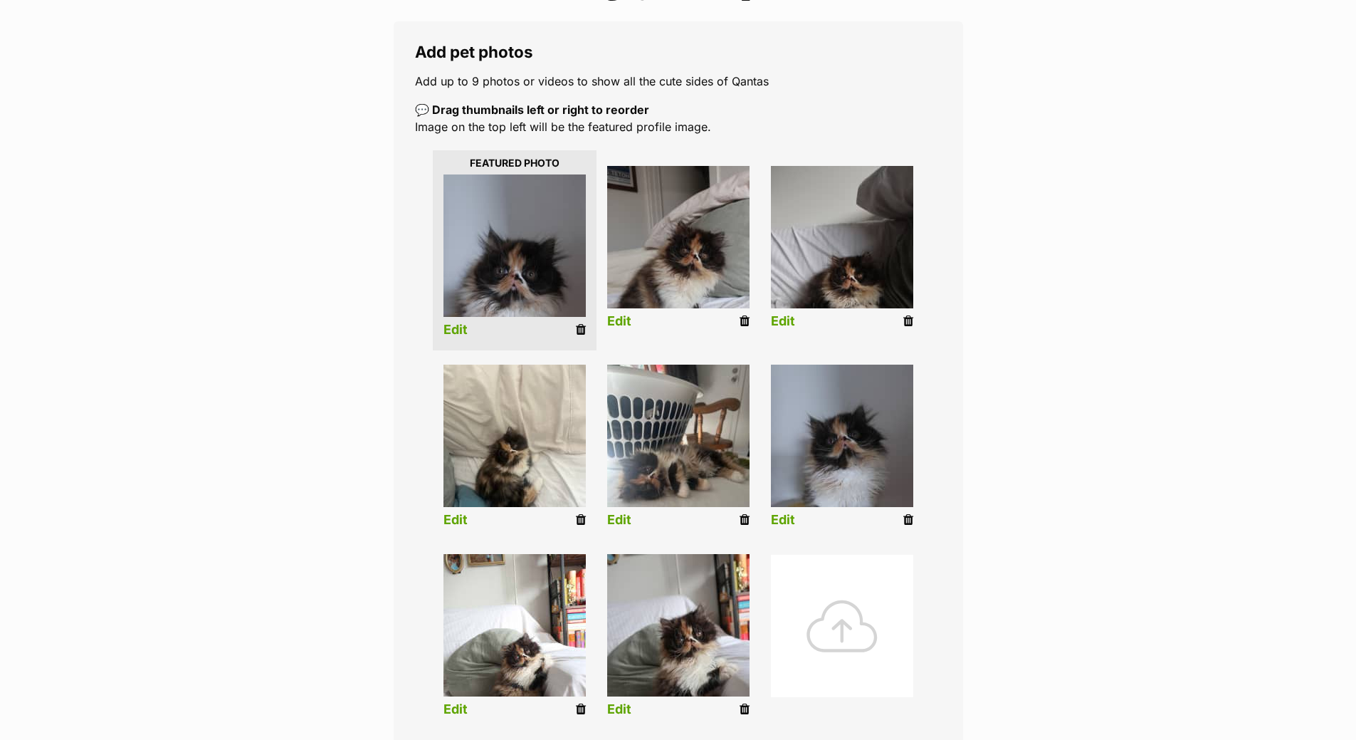
scroll to position [356, 0]
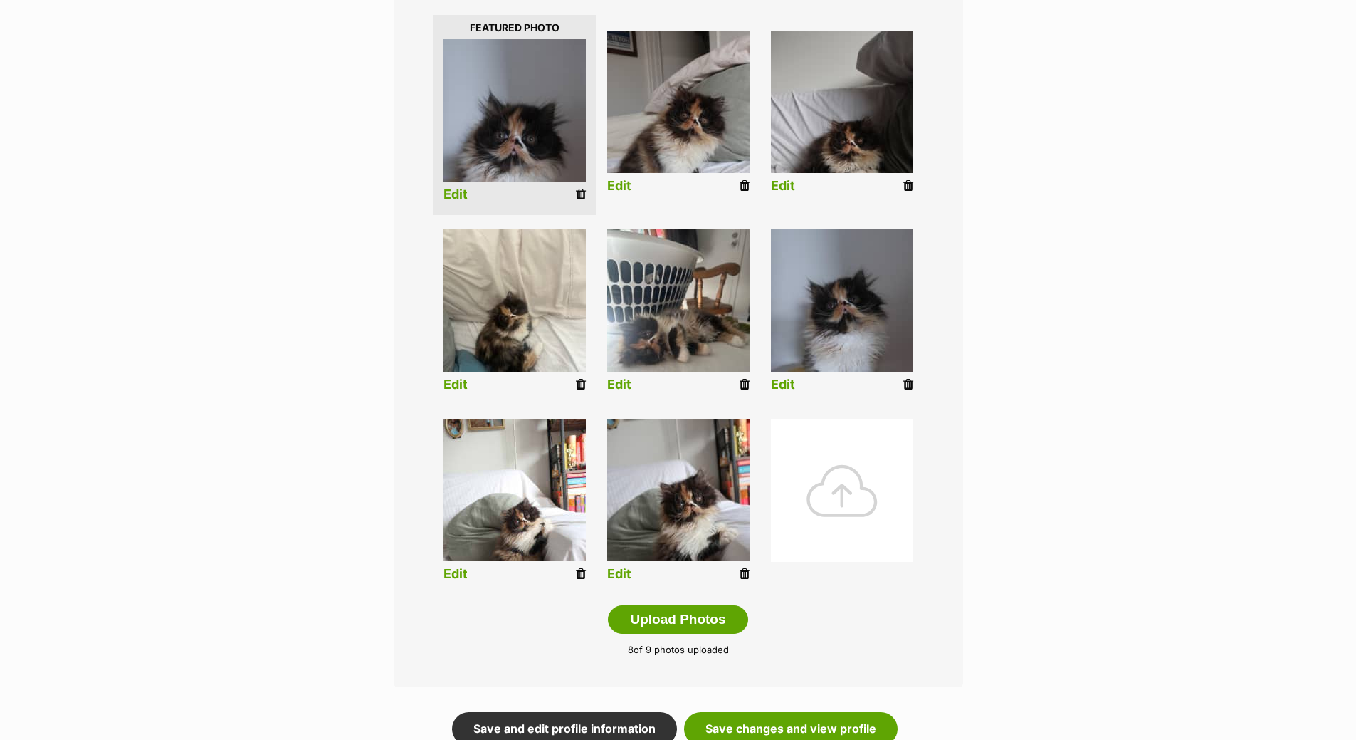
drag, startPoint x: 747, startPoint y: 189, endPoint x: 756, endPoint y: 51, distance: 138.4
click at [746, 188] on icon at bounding box center [745, 185] width 10 height 13
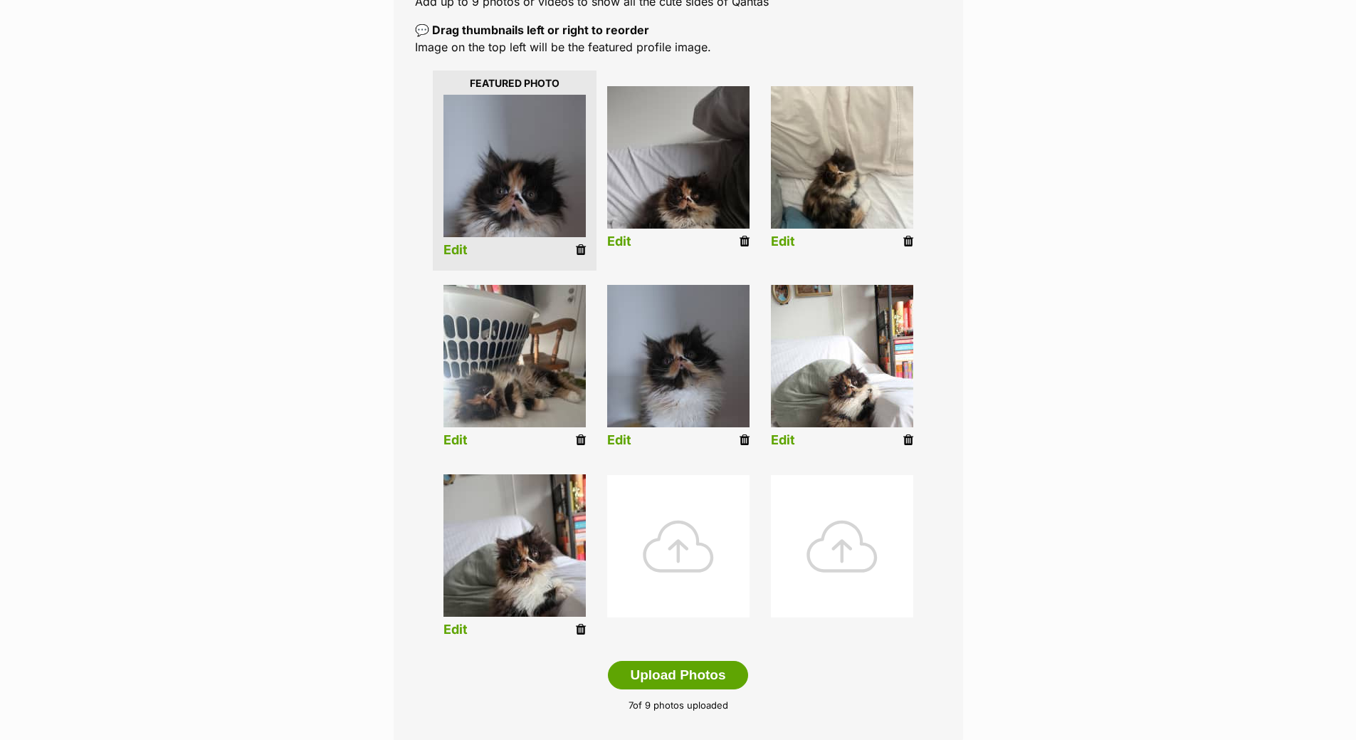
scroll to position [498, 0]
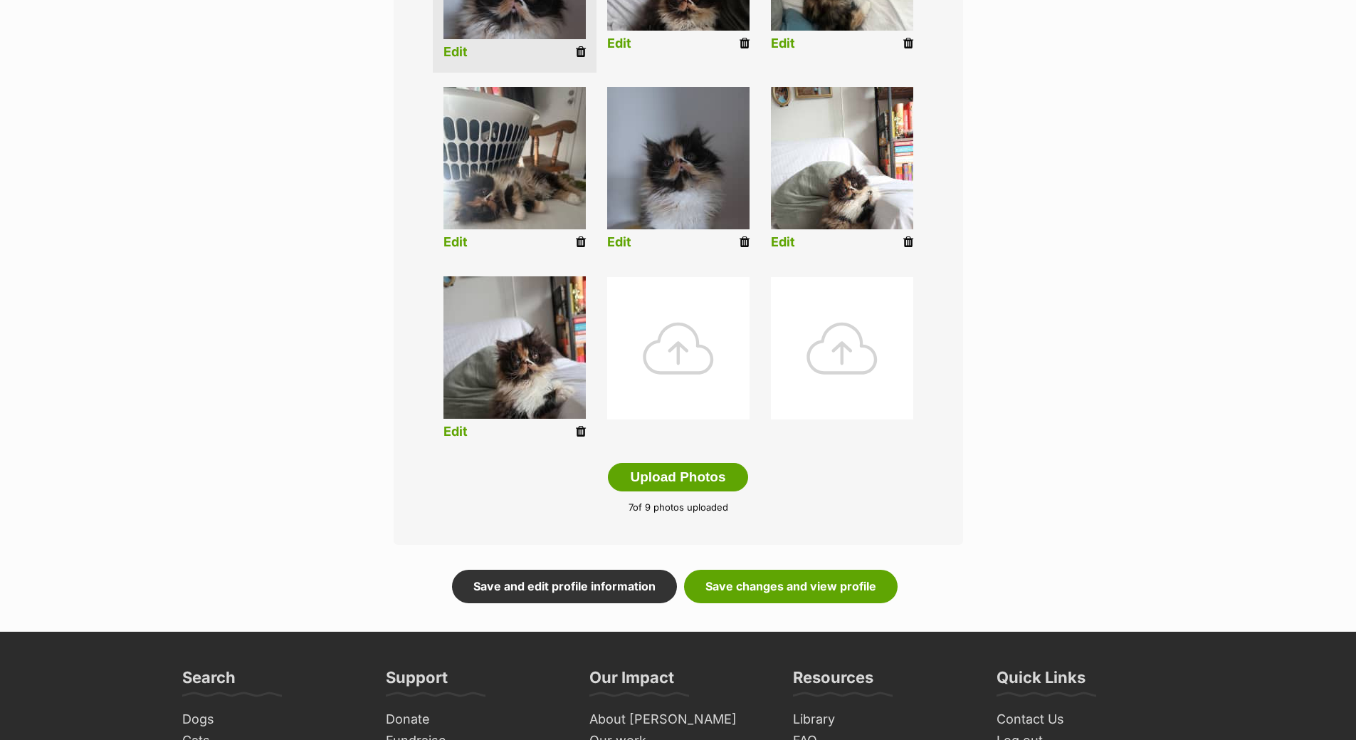
click at [719, 391] on div at bounding box center [678, 348] width 142 height 142
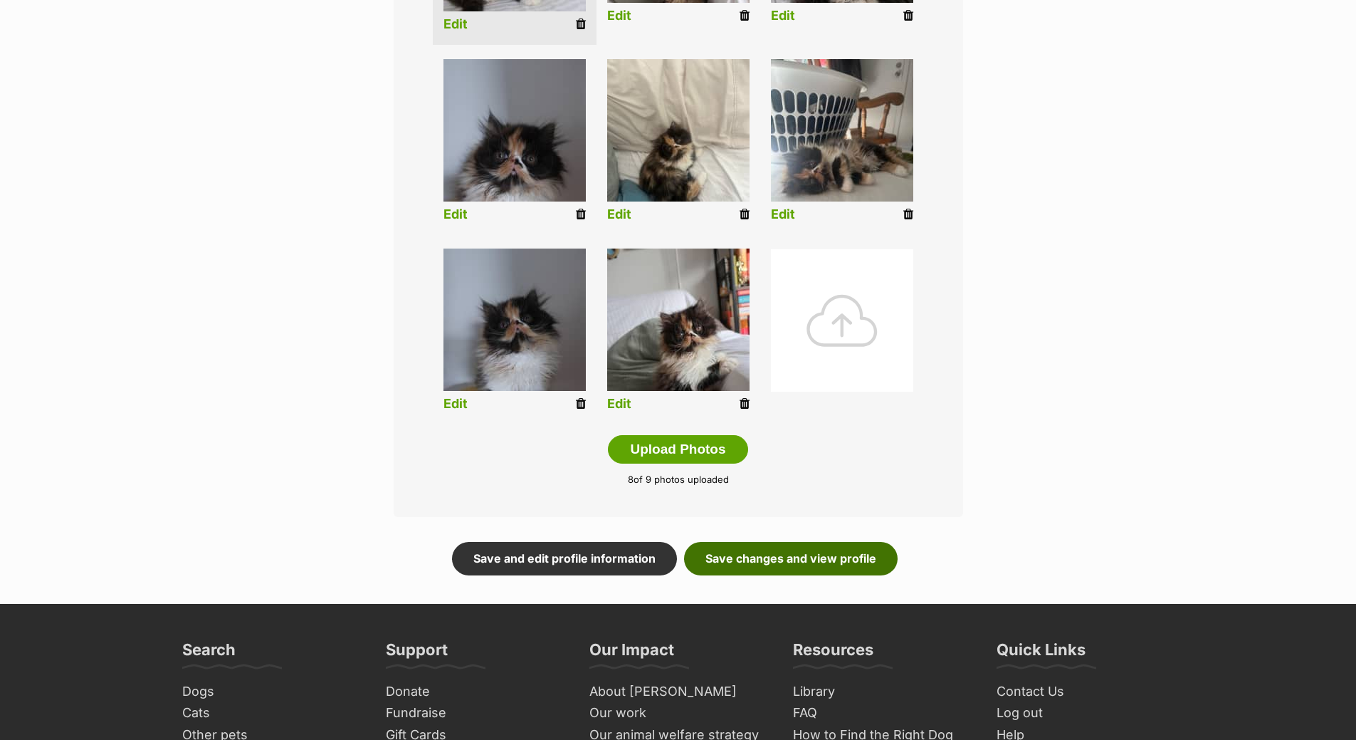
scroll to position [641, 0]
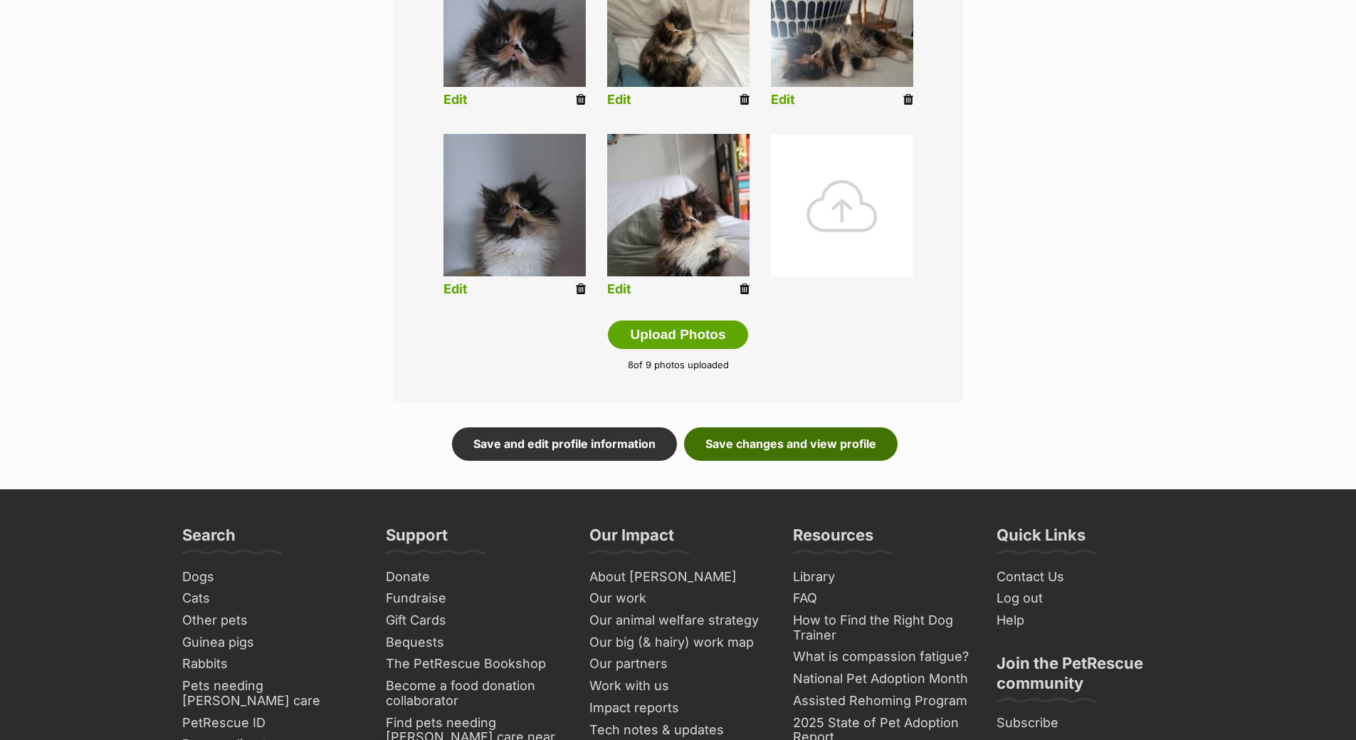
click at [812, 448] on link "Save changes and view profile" at bounding box center [791, 443] width 214 height 33
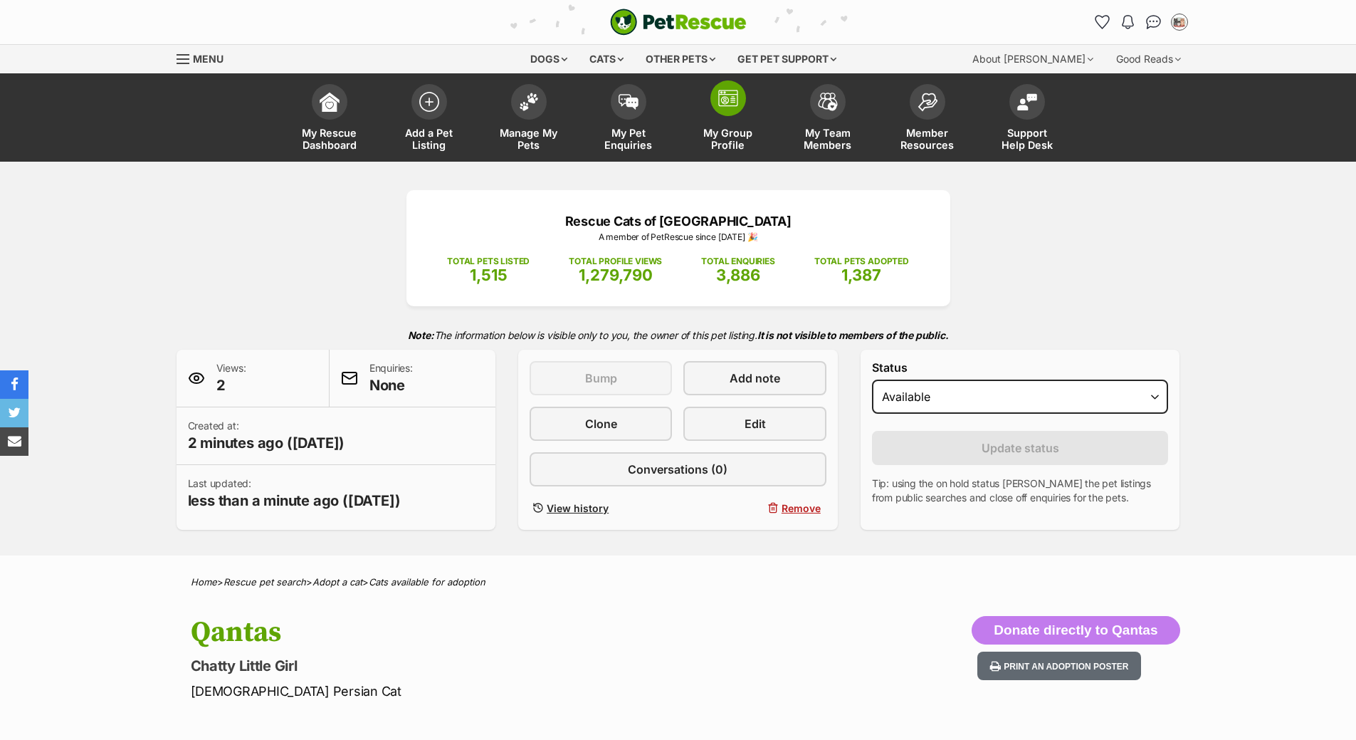
click at [708, 132] on span "My Group Profile" at bounding box center [728, 139] width 64 height 24
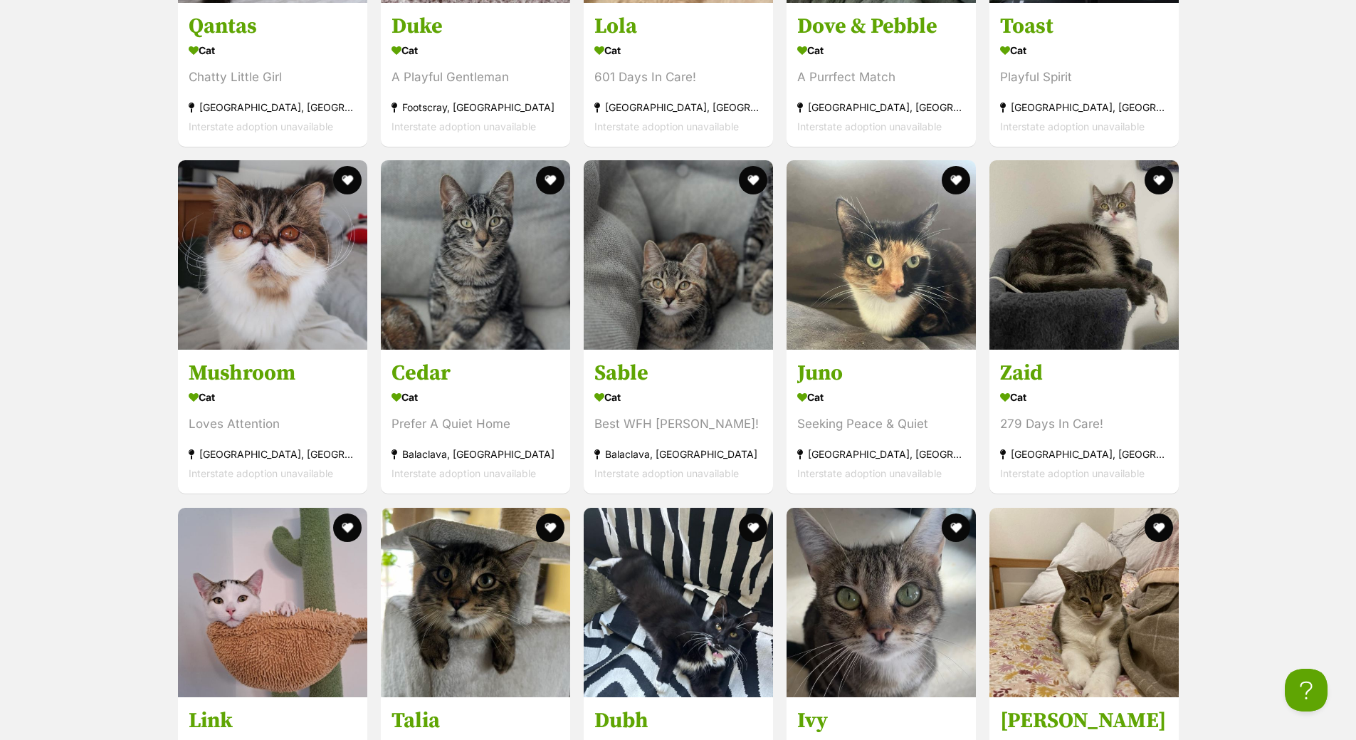
scroll to position [1708, 0]
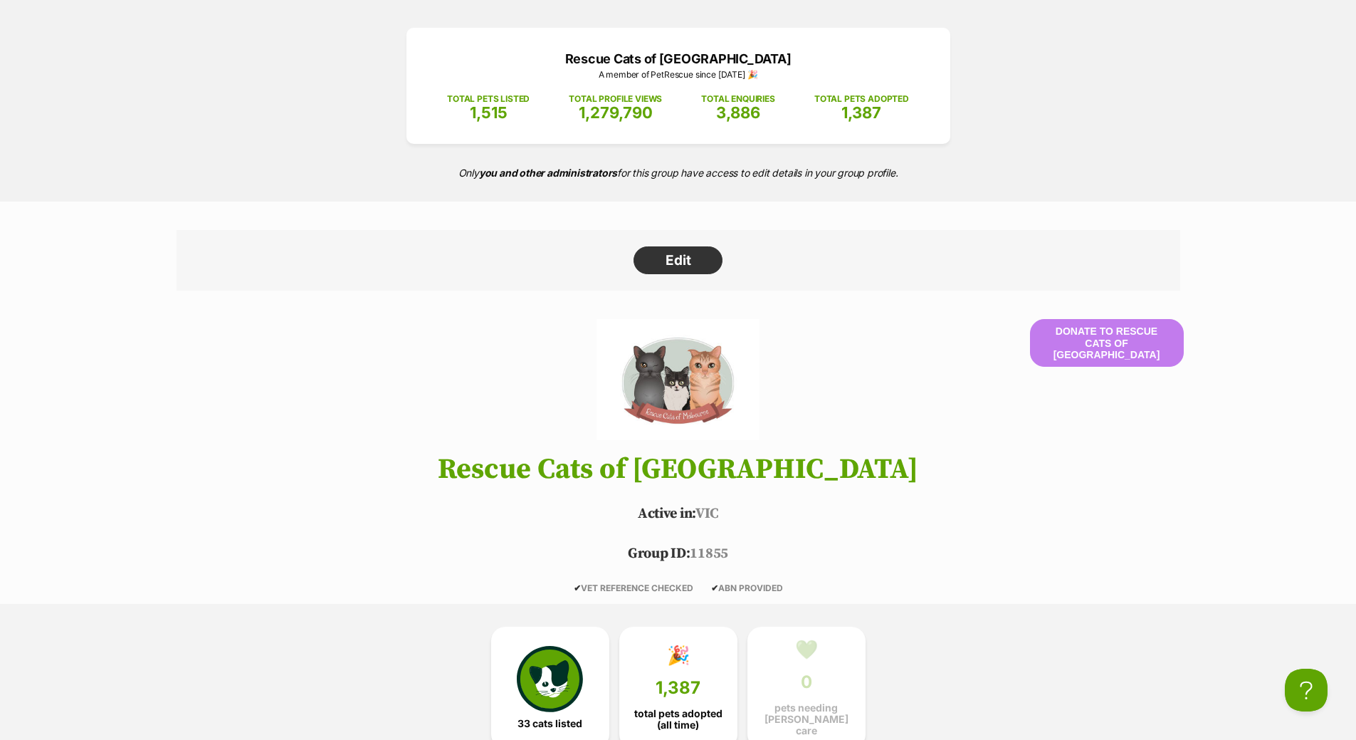
scroll to position [0, 0]
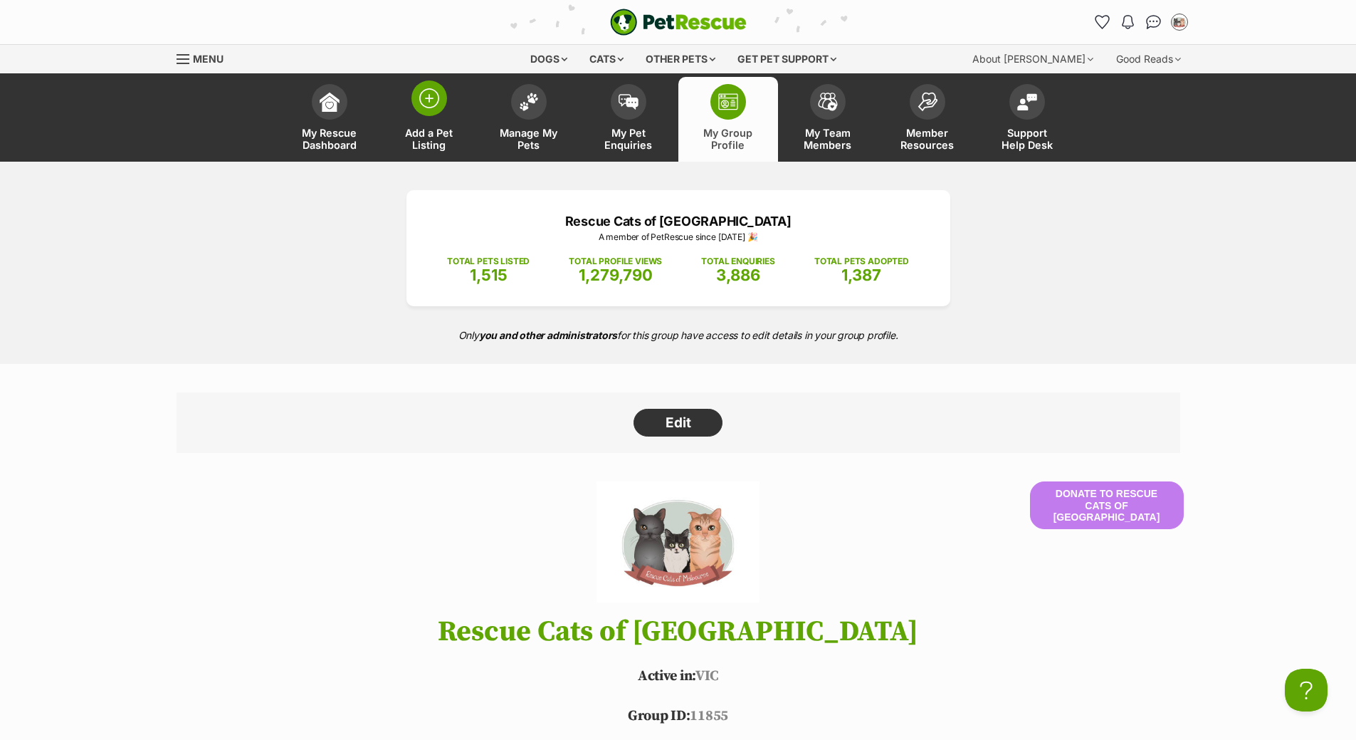
click at [431, 135] on span "Add a Pet Listing" at bounding box center [429, 139] width 64 height 24
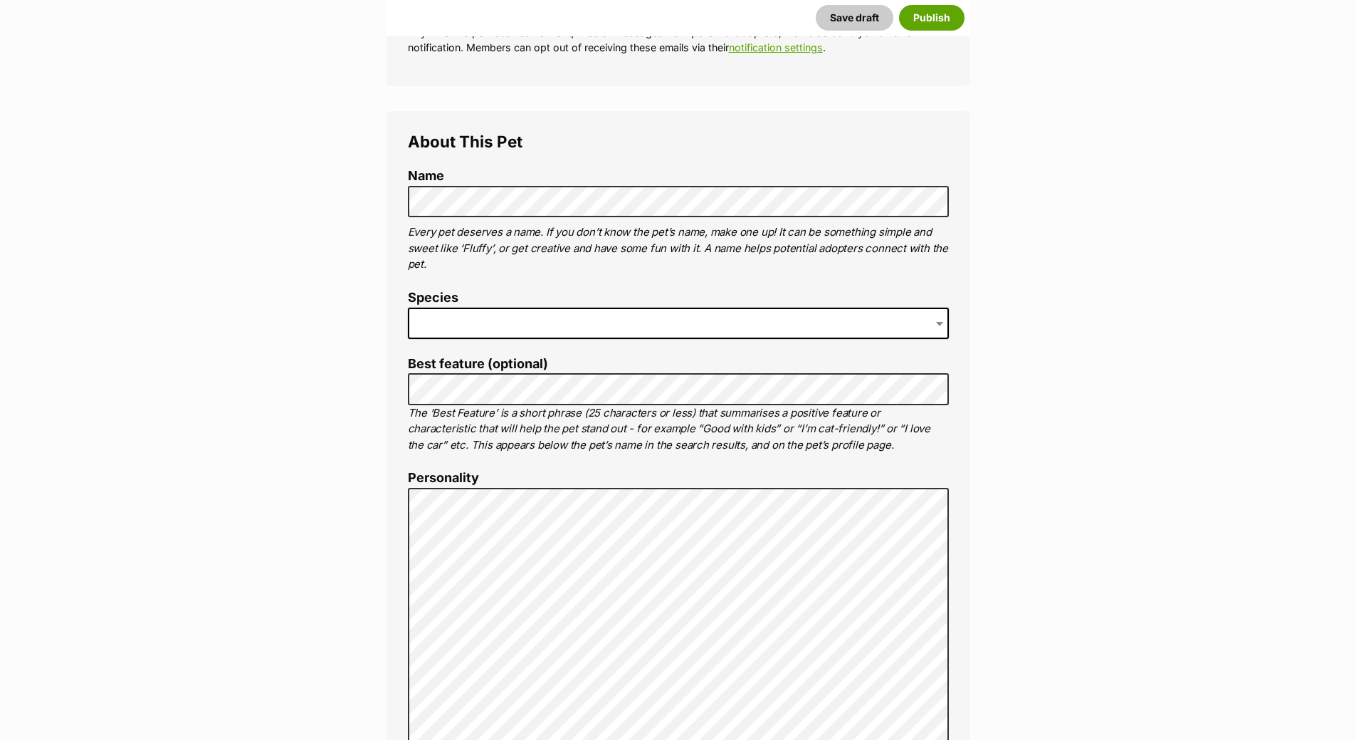
click at [468, 327] on span at bounding box center [678, 322] width 541 height 31
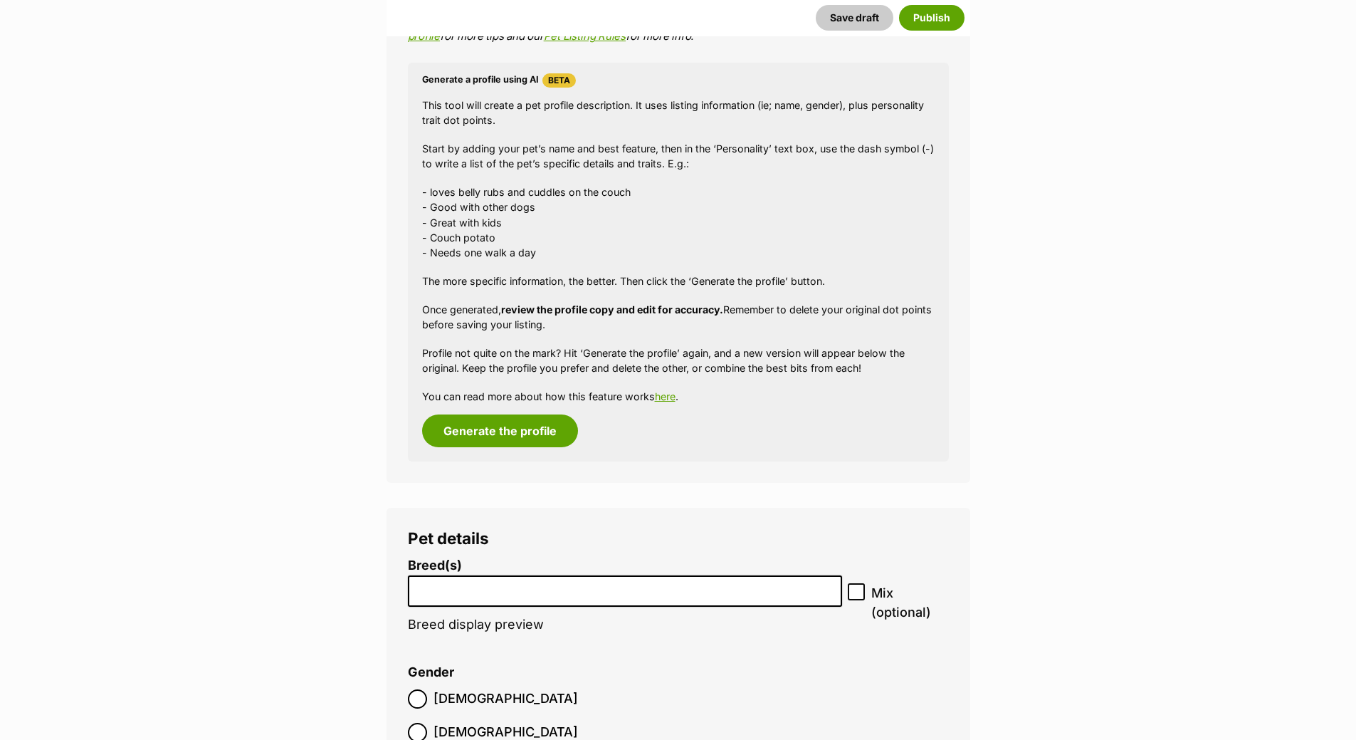
scroll to position [1735, 0]
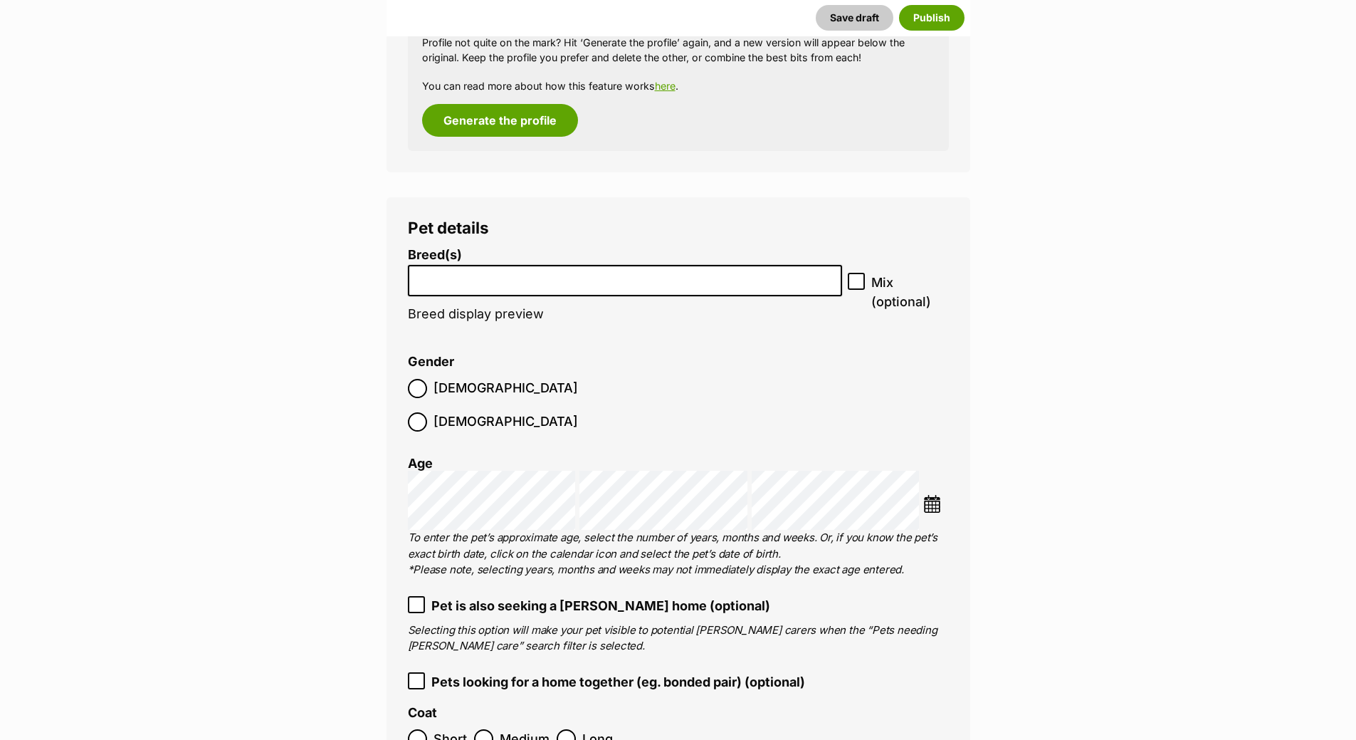
click at [541, 281] on input "search" at bounding box center [625, 277] width 425 height 15
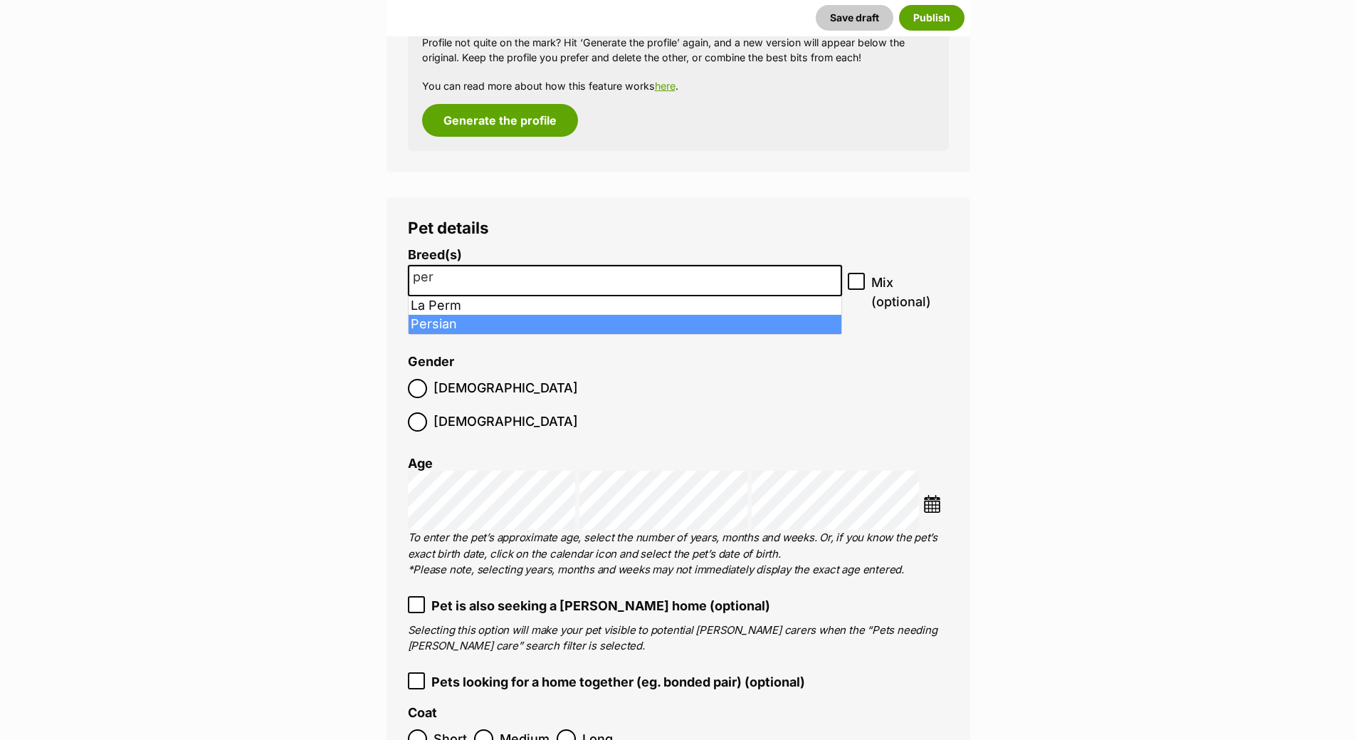
type input "per"
select select "261"
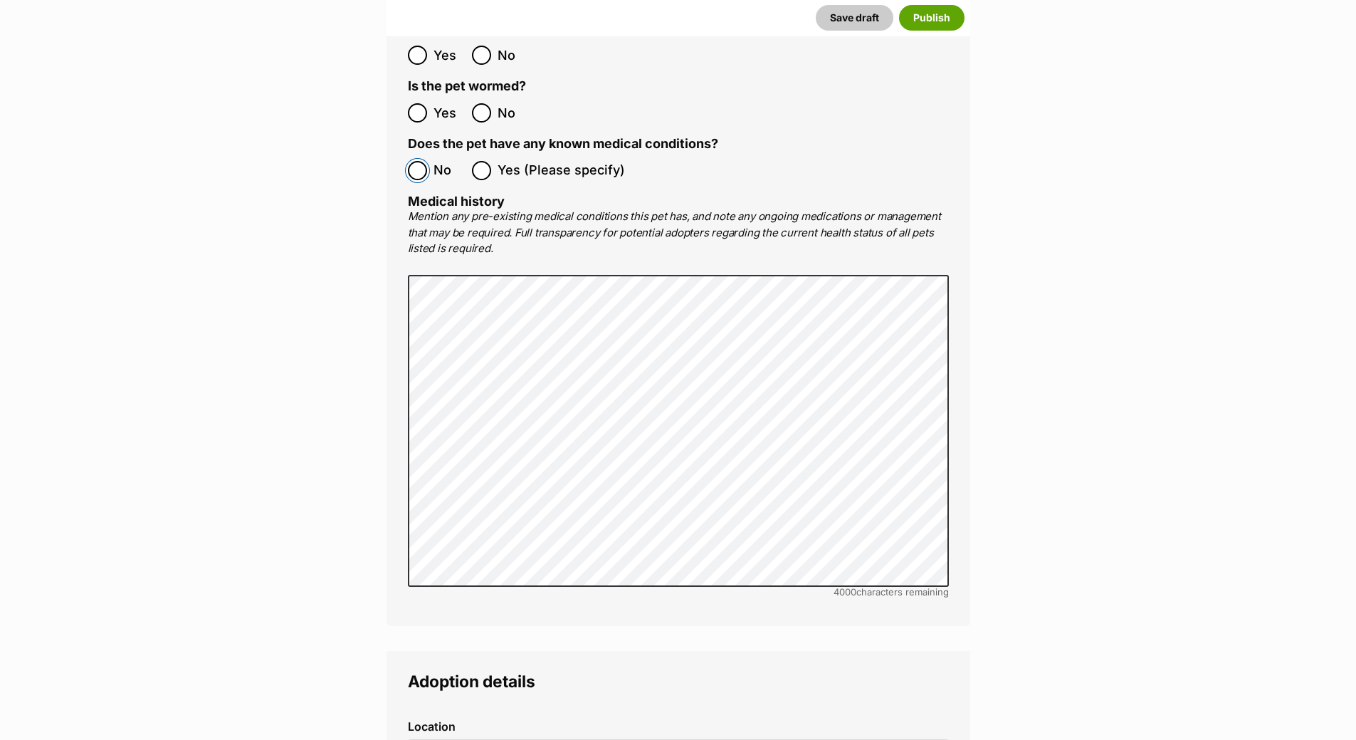
scroll to position [3443, 0]
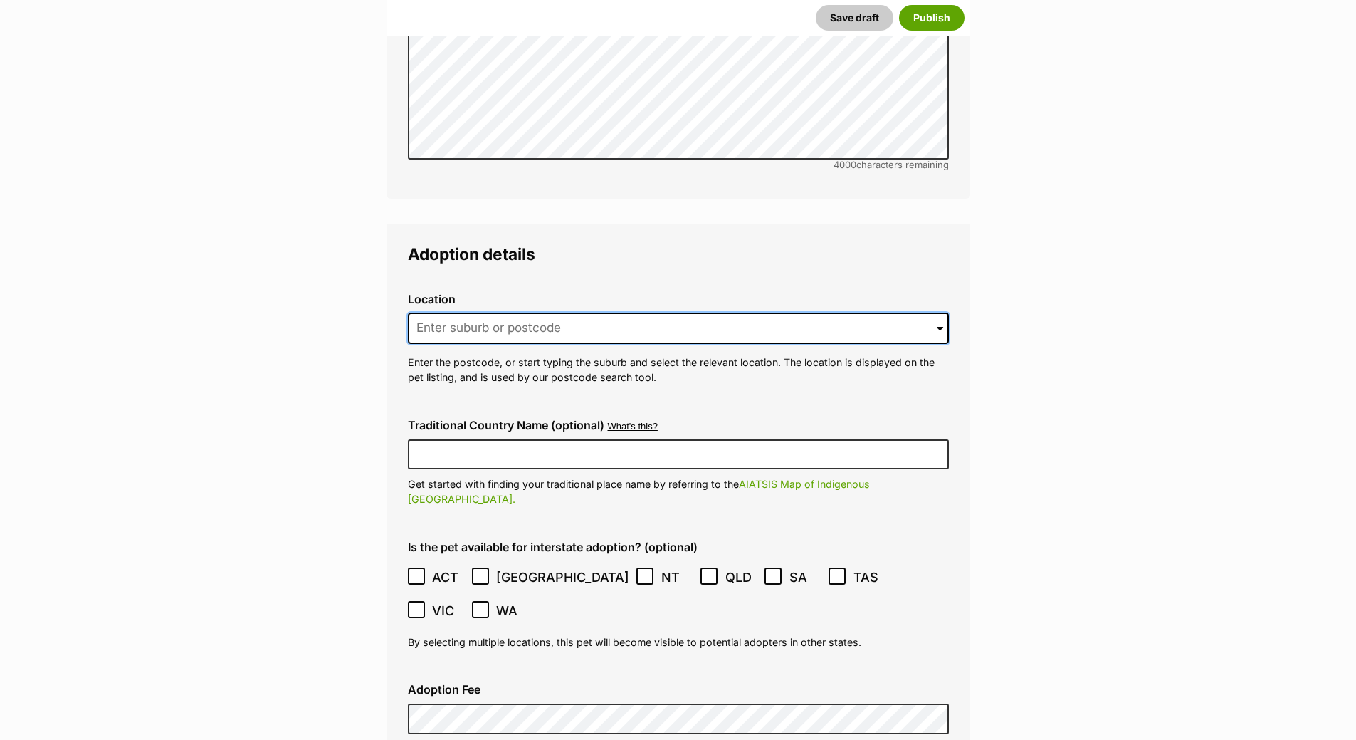
click at [496, 312] on input at bounding box center [678, 327] width 541 height 31
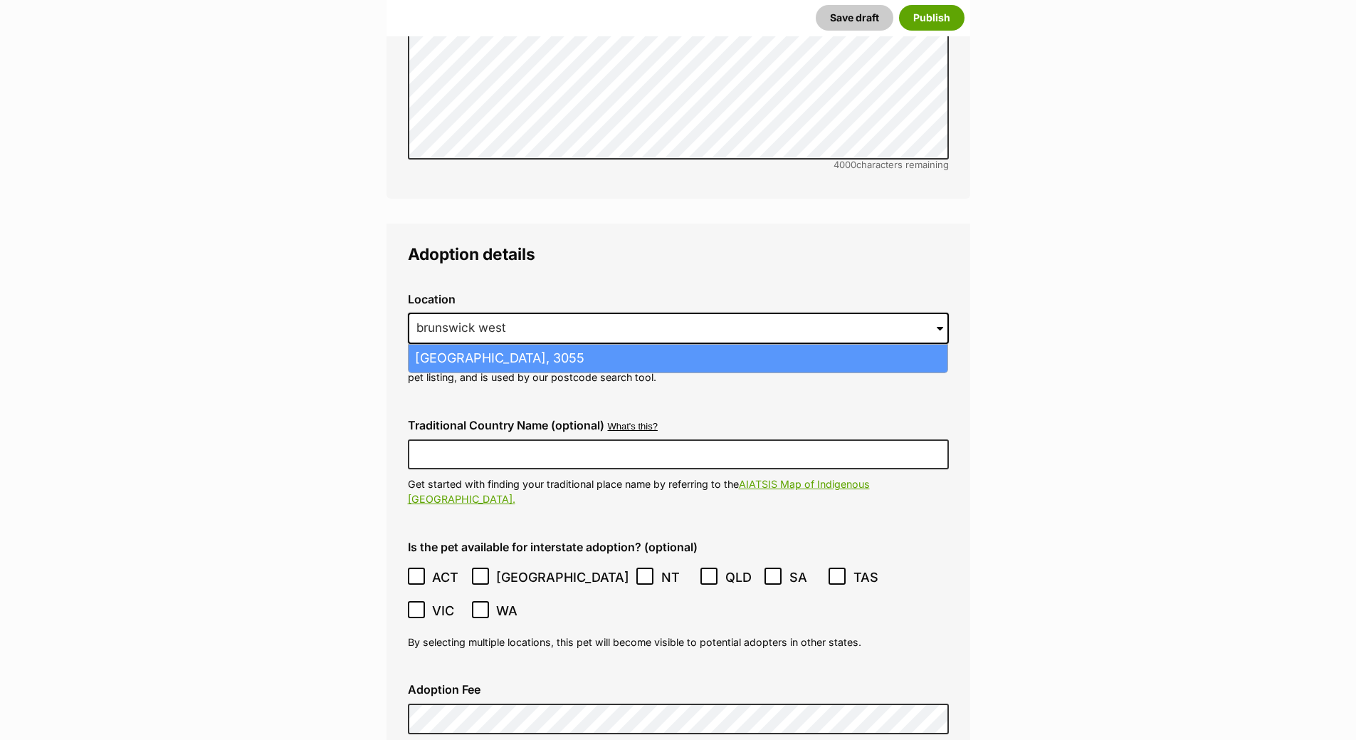
click at [503, 345] on li "Brunswick West, Victoria, 3055" at bounding box center [678, 359] width 539 height 28
type input "Brunswick West, Victoria, 3055"
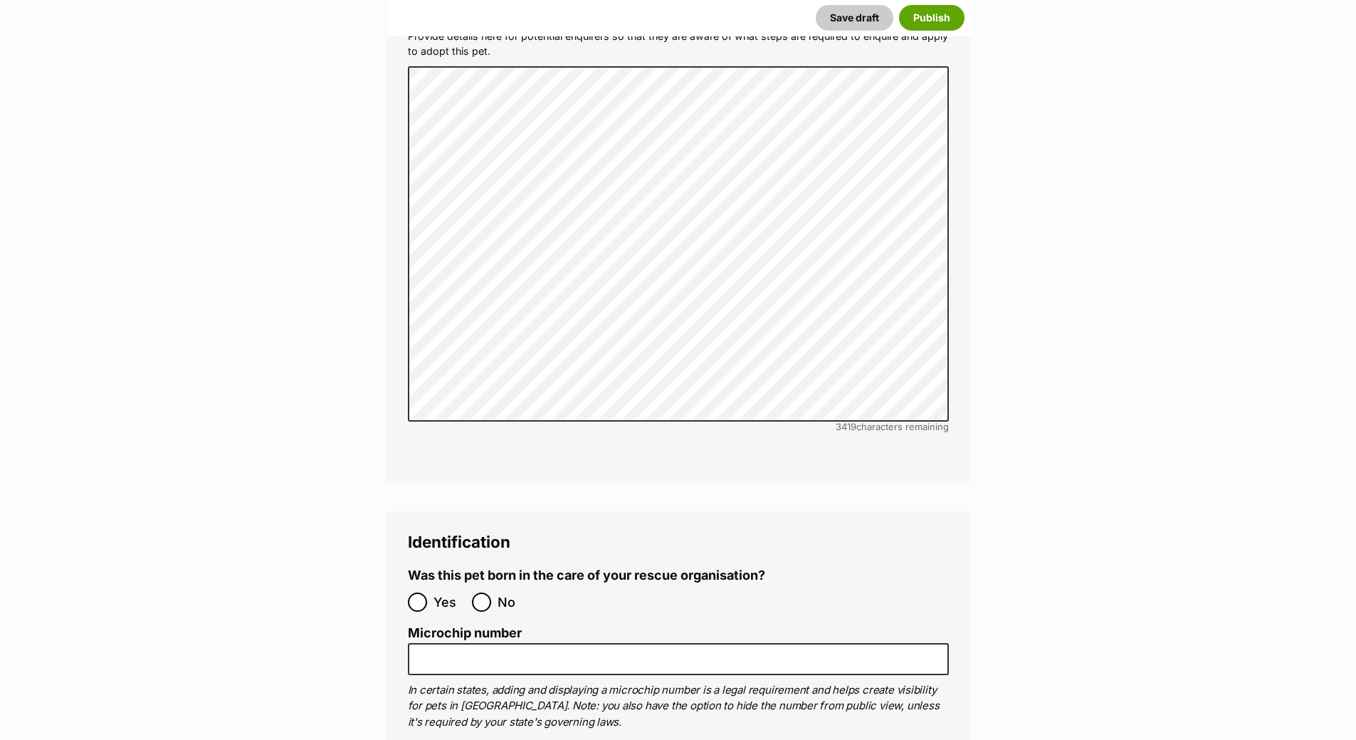
scroll to position [4653, 0]
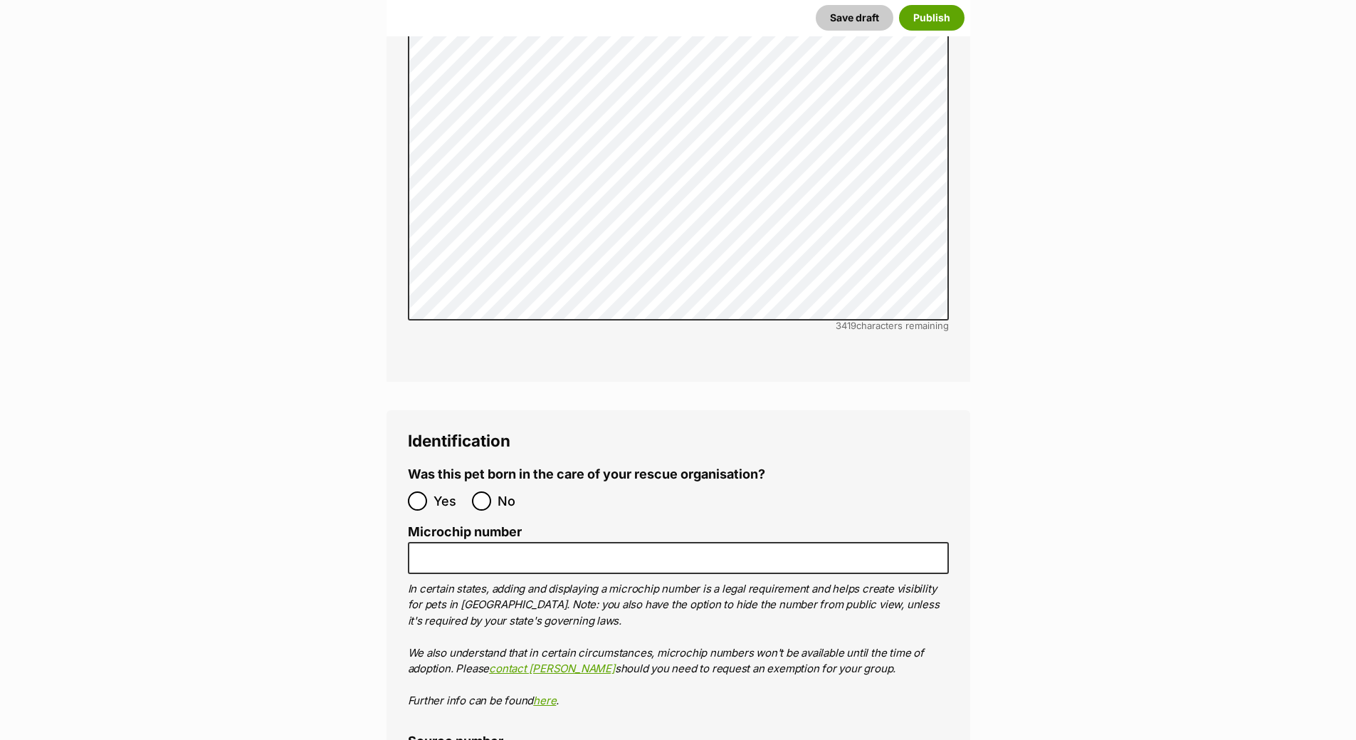
click at [415, 491] on input "Yes" at bounding box center [417, 500] width 19 height 19
radio input "true"
type input "RE263522"
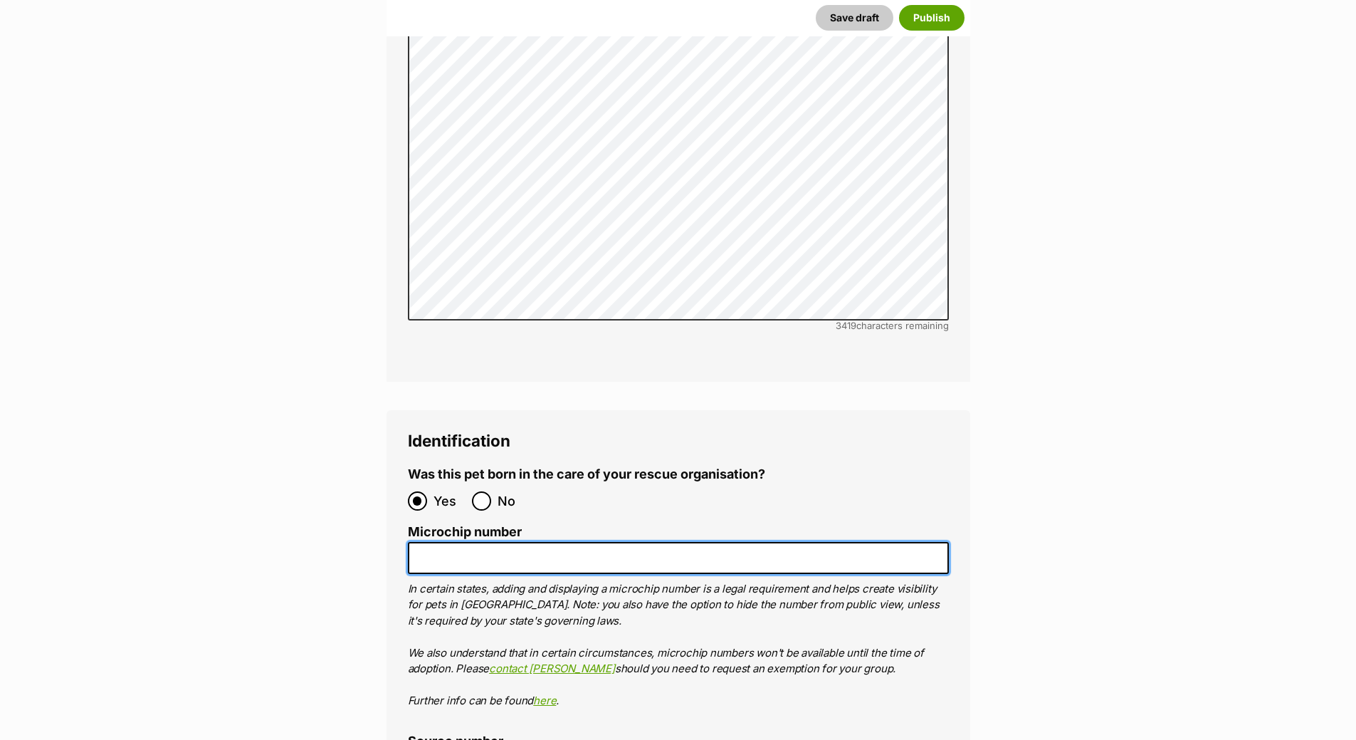
paste input "956000018436234"
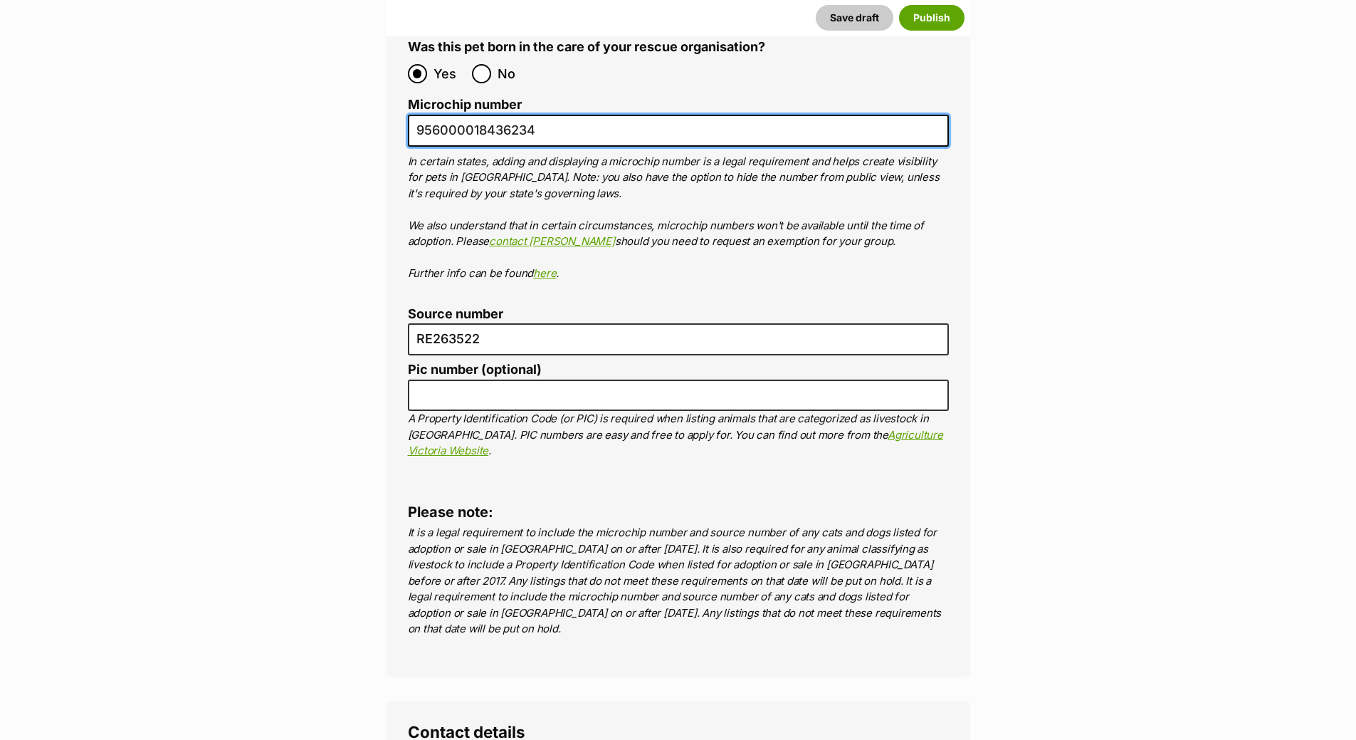
scroll to position [5436, 0]
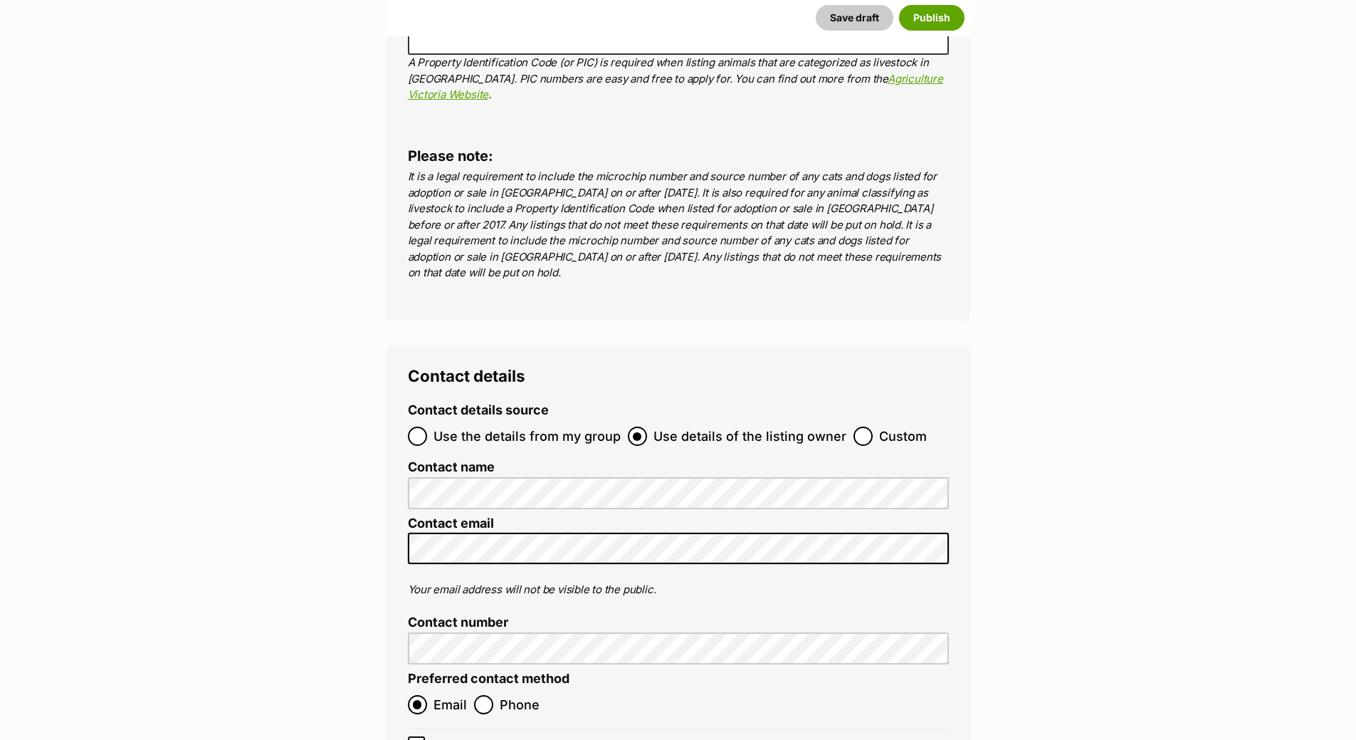
type input "956000018436234"
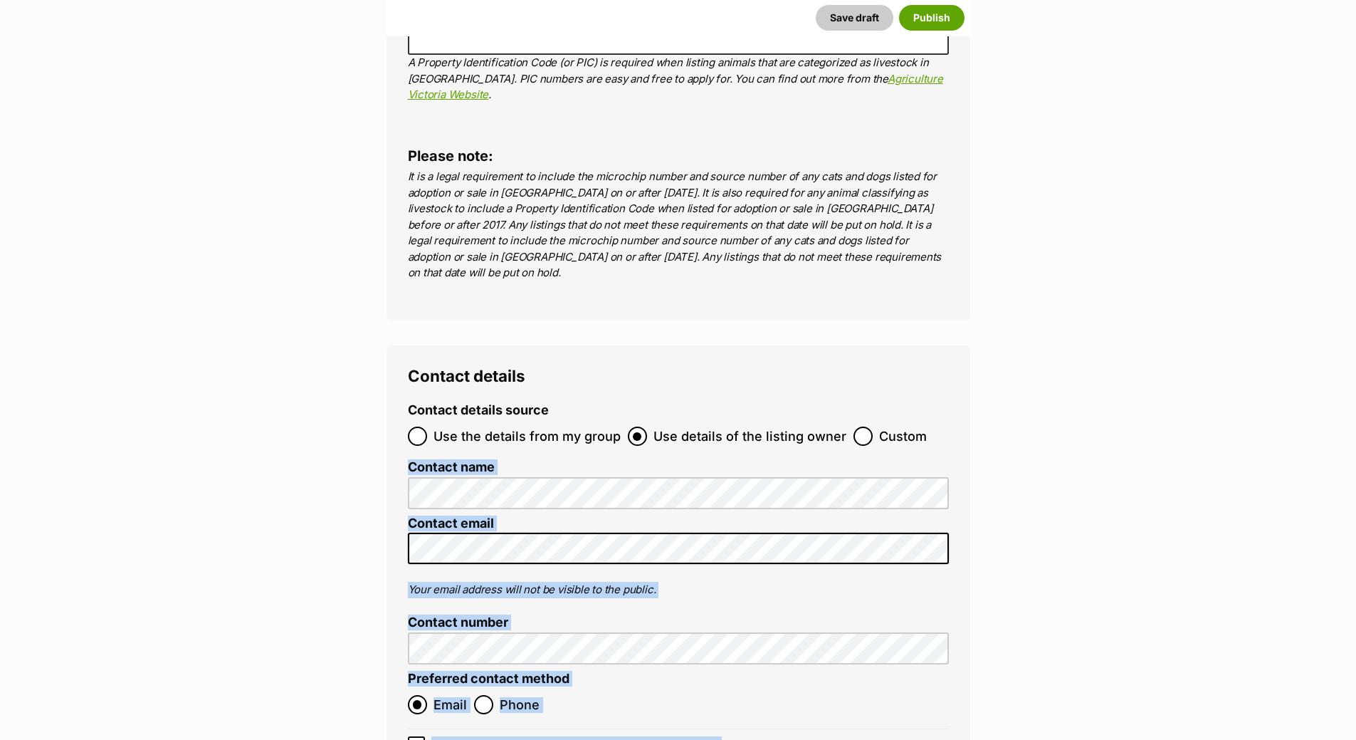
drag, startPoint x: 1352, startPoint y: 609, endPoint x: 1366, endPoint y: 332, distance: 277.2
drag, startPoint x: 1277, startPoint y: 594, endPoint x: 1287, endPoint y: 596, distance: 10.4
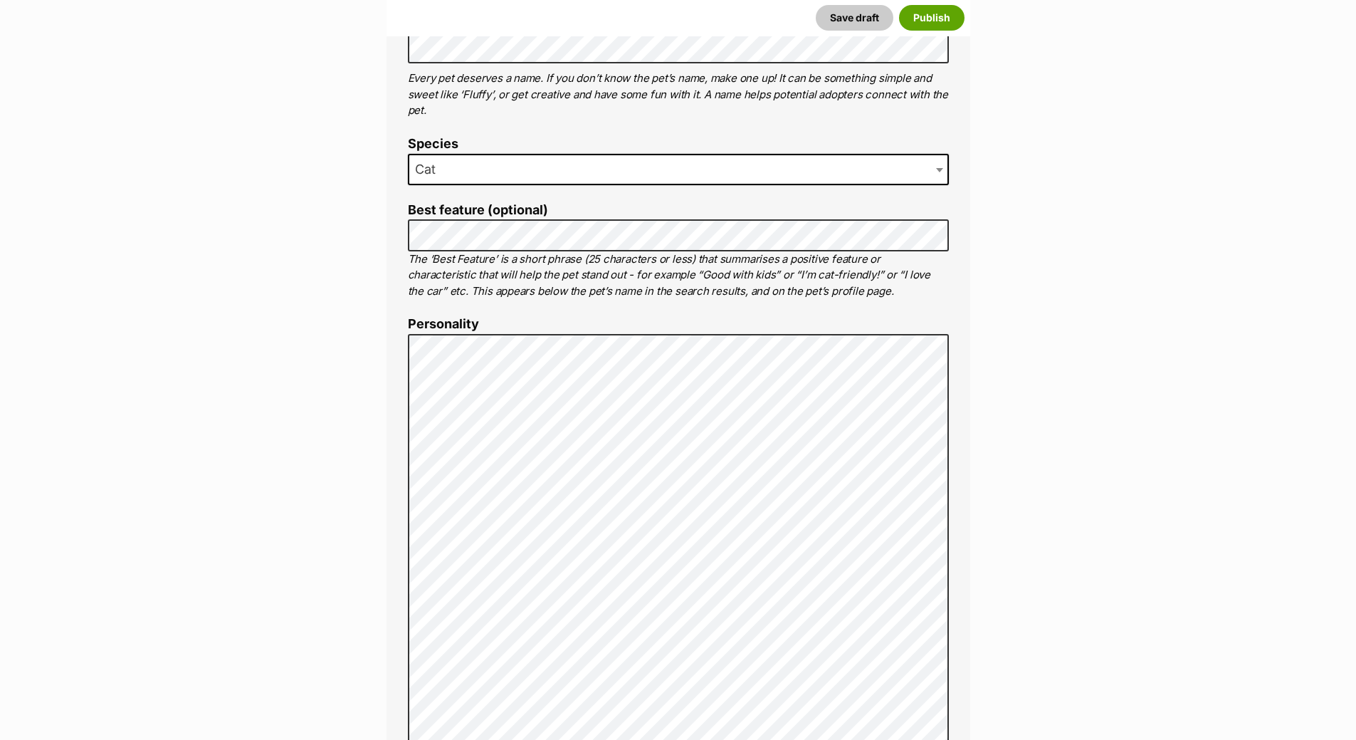
scroll to position [233, 0]
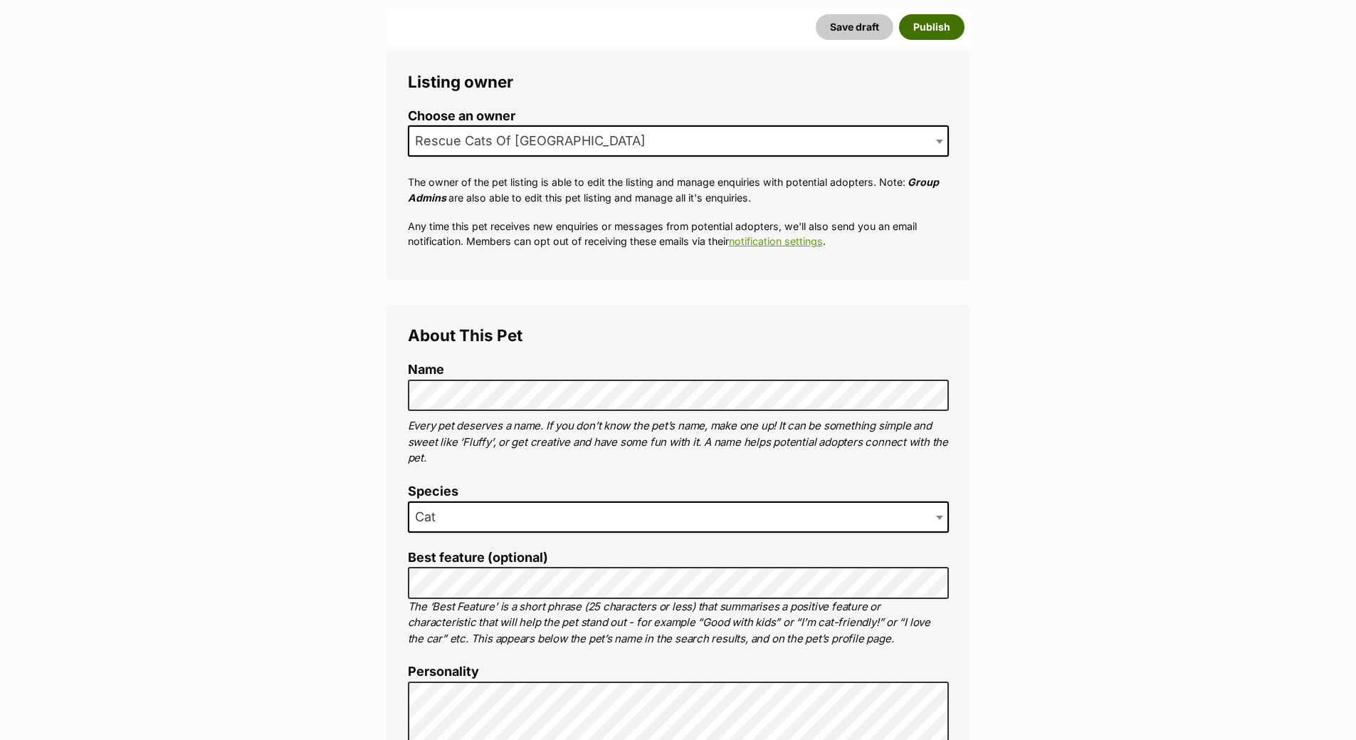
click at [902, 24] on button "Publish" at bounding box center [931, 27] width 65 height 26
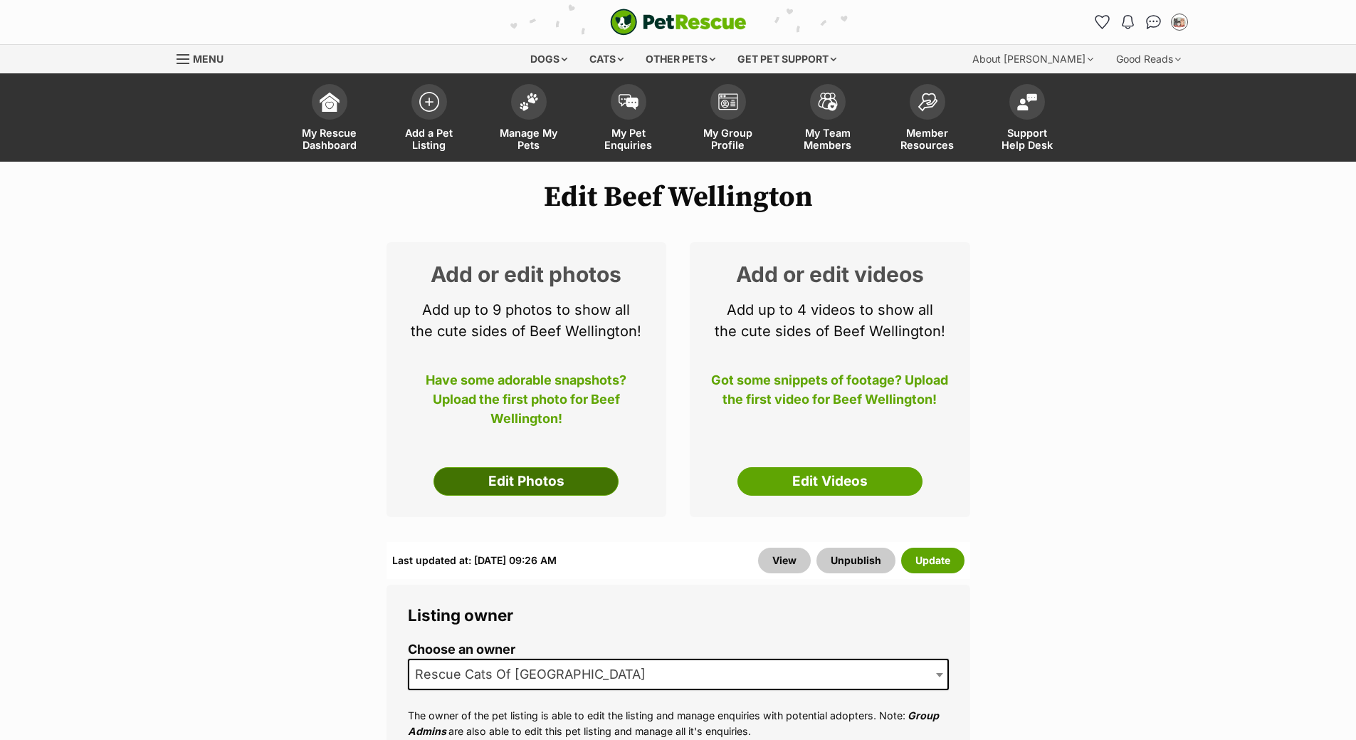
click at [484, 476] on link "Edit Photos" at bounding box center [525, 481] width 185 height 28
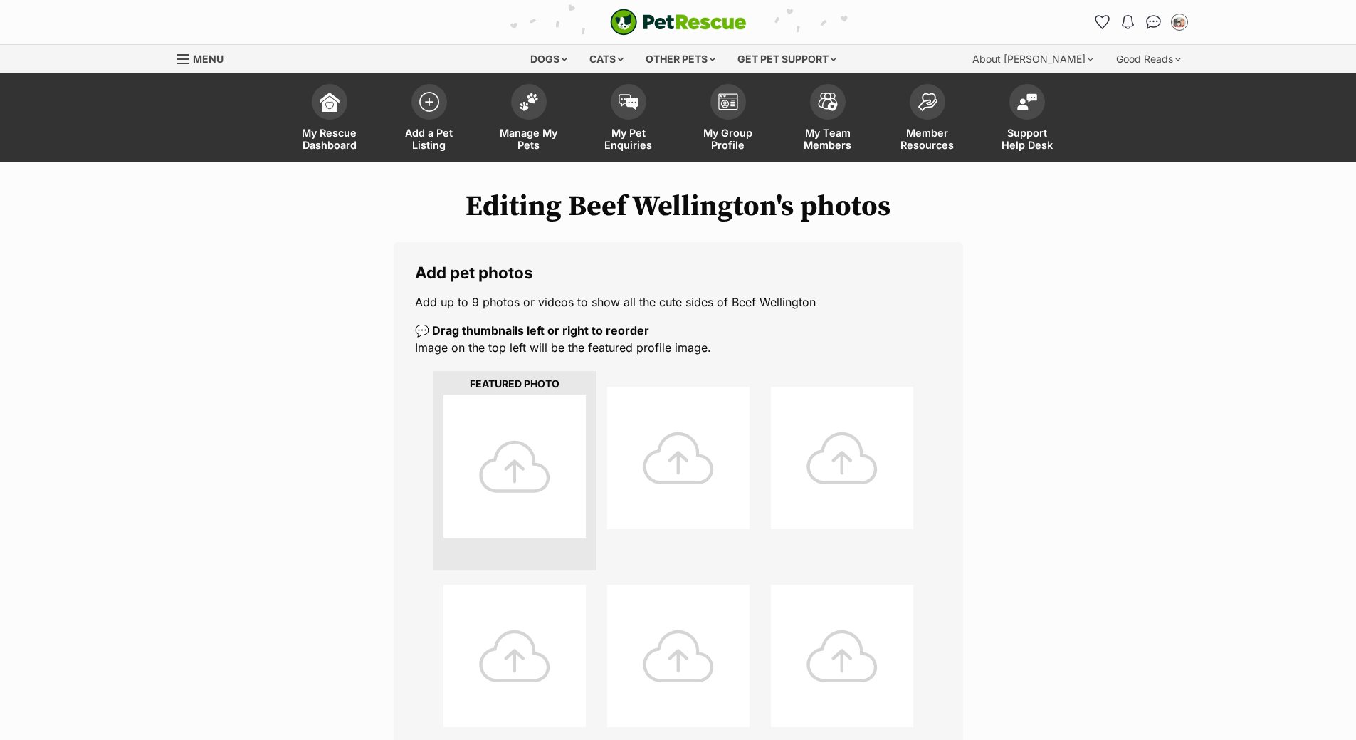
click at [544, 485] on div at bounding box center [514, 466] width 142 height 142
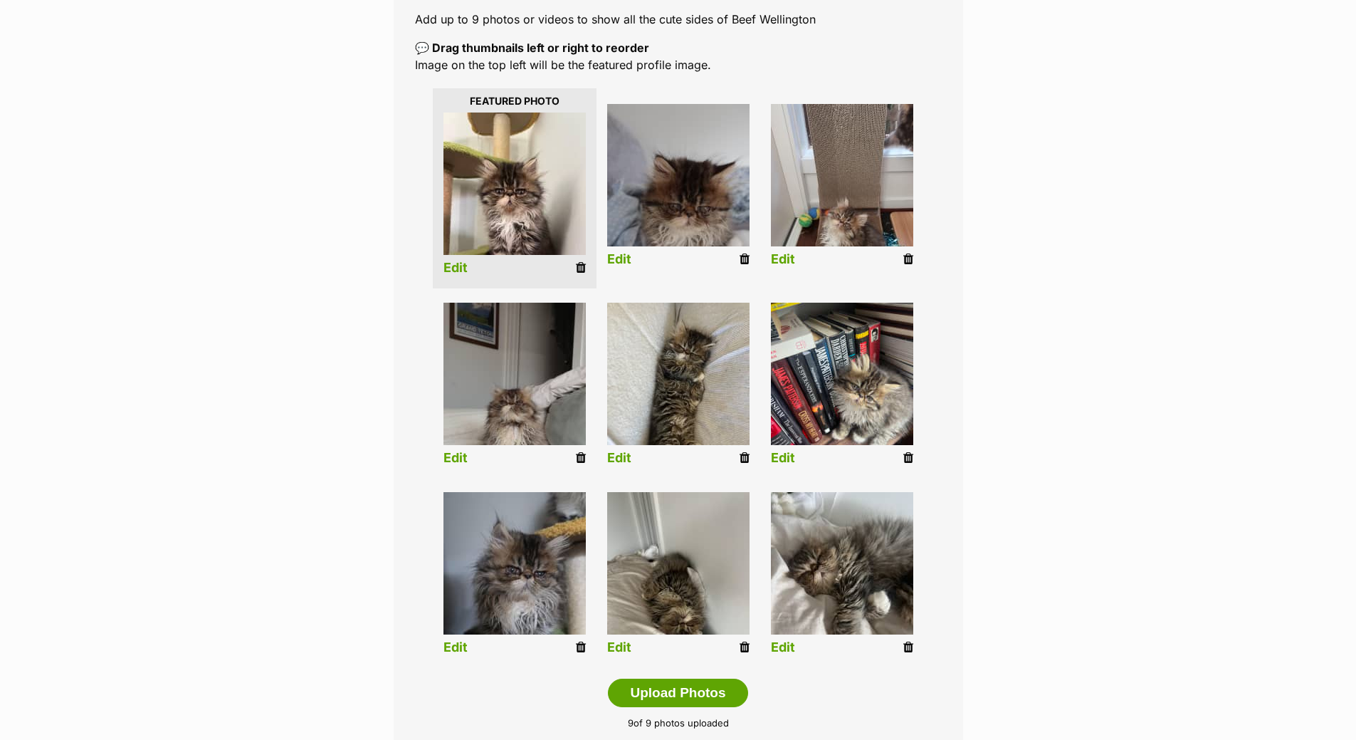
scroll to position [285, 0]
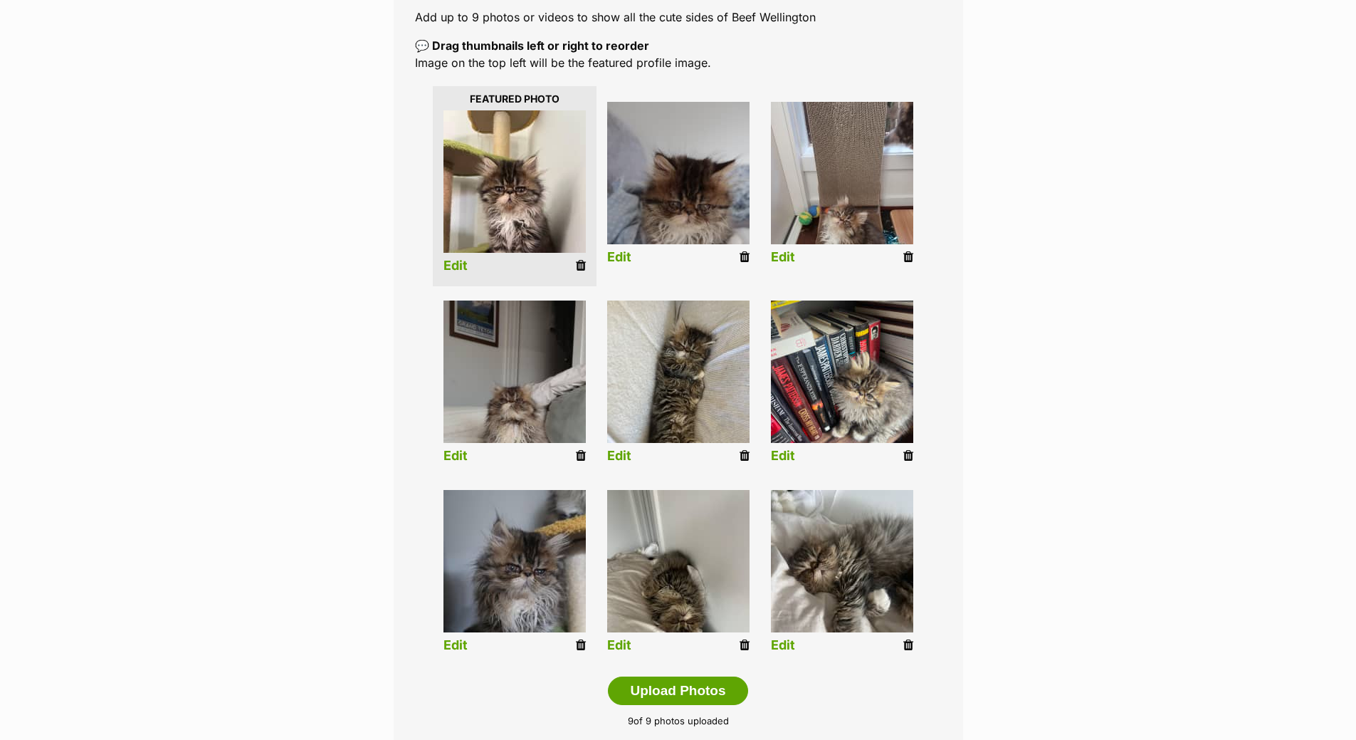
click at [305, 454] on div "Editing Beef Wellington's photos Add pet photos Add up to 9 photos or videos to…" at bounding box center [678, 360] width 1046 height 910
click at [907, 455] on icon at bounding box center [908, 455] width 10 height 13
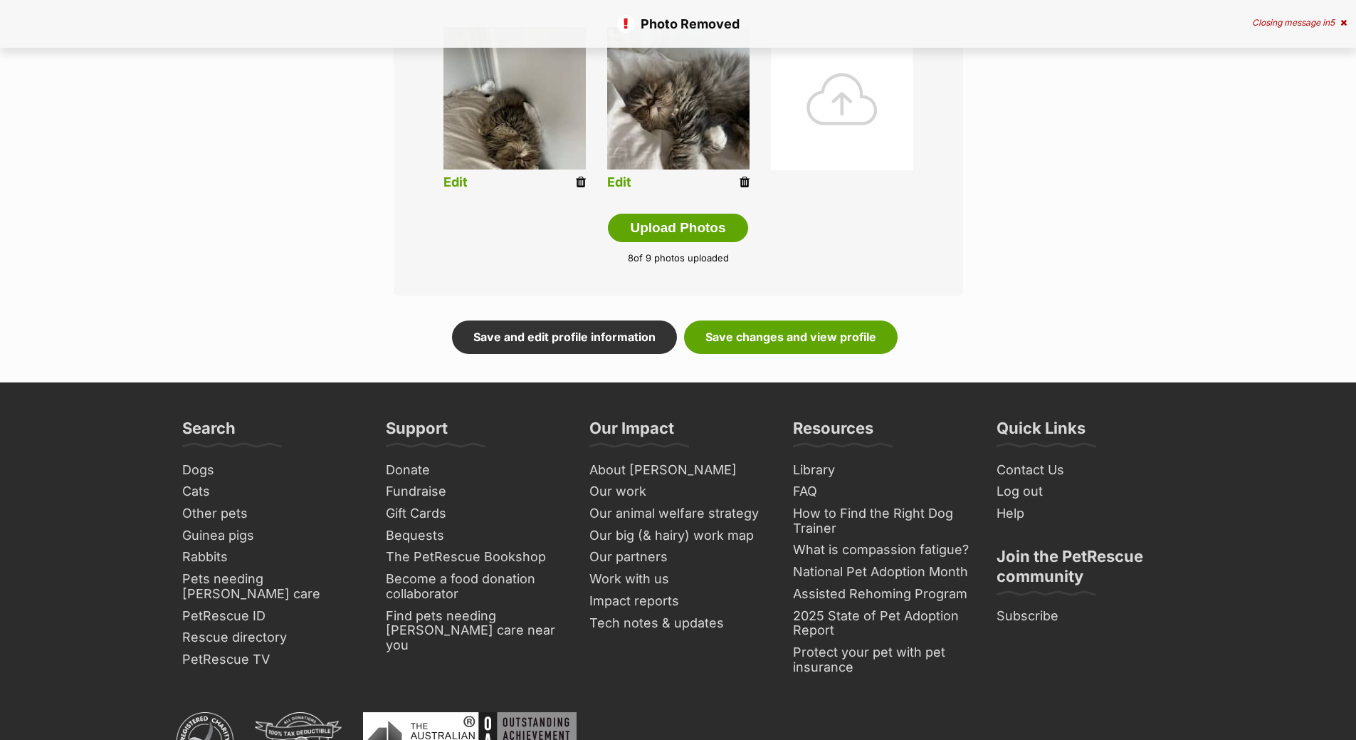
scroll to position [783, 0]
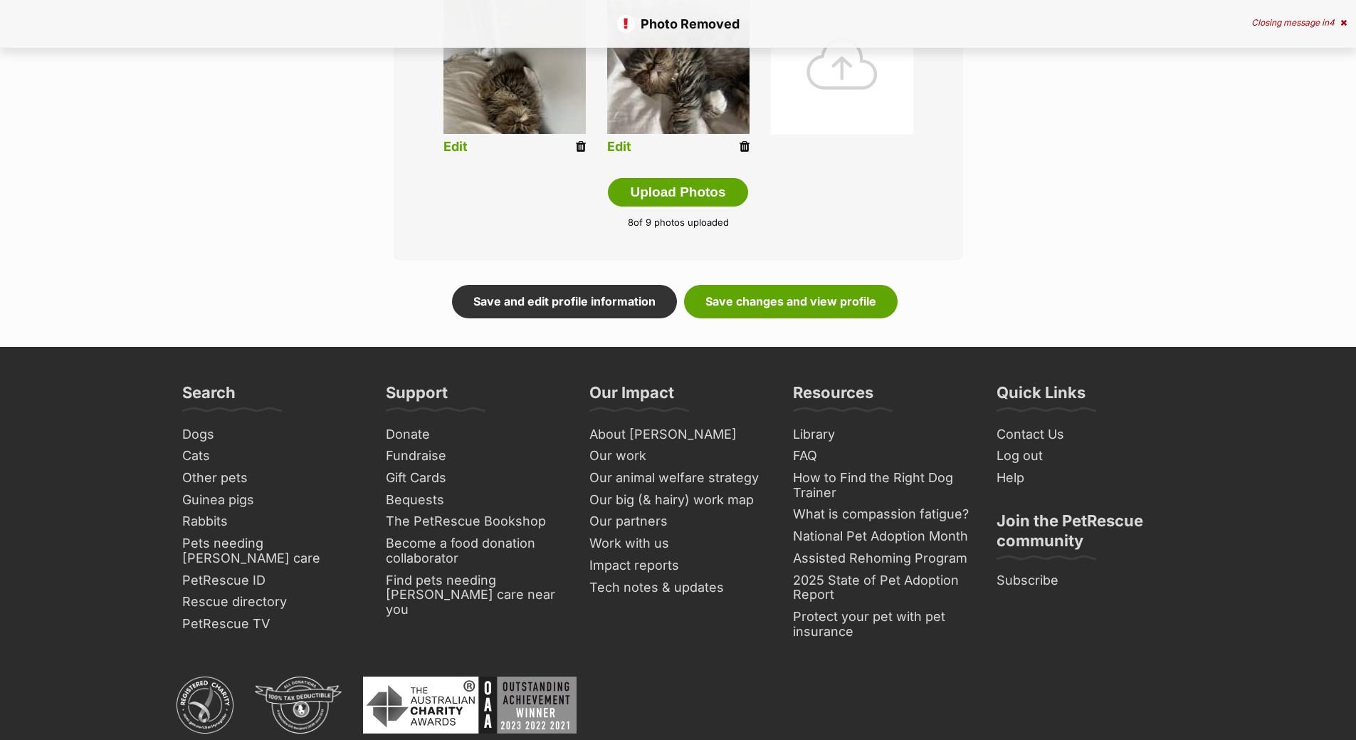
click at [819, 102] on div at bounding box center [842, 63] width 142 height 142
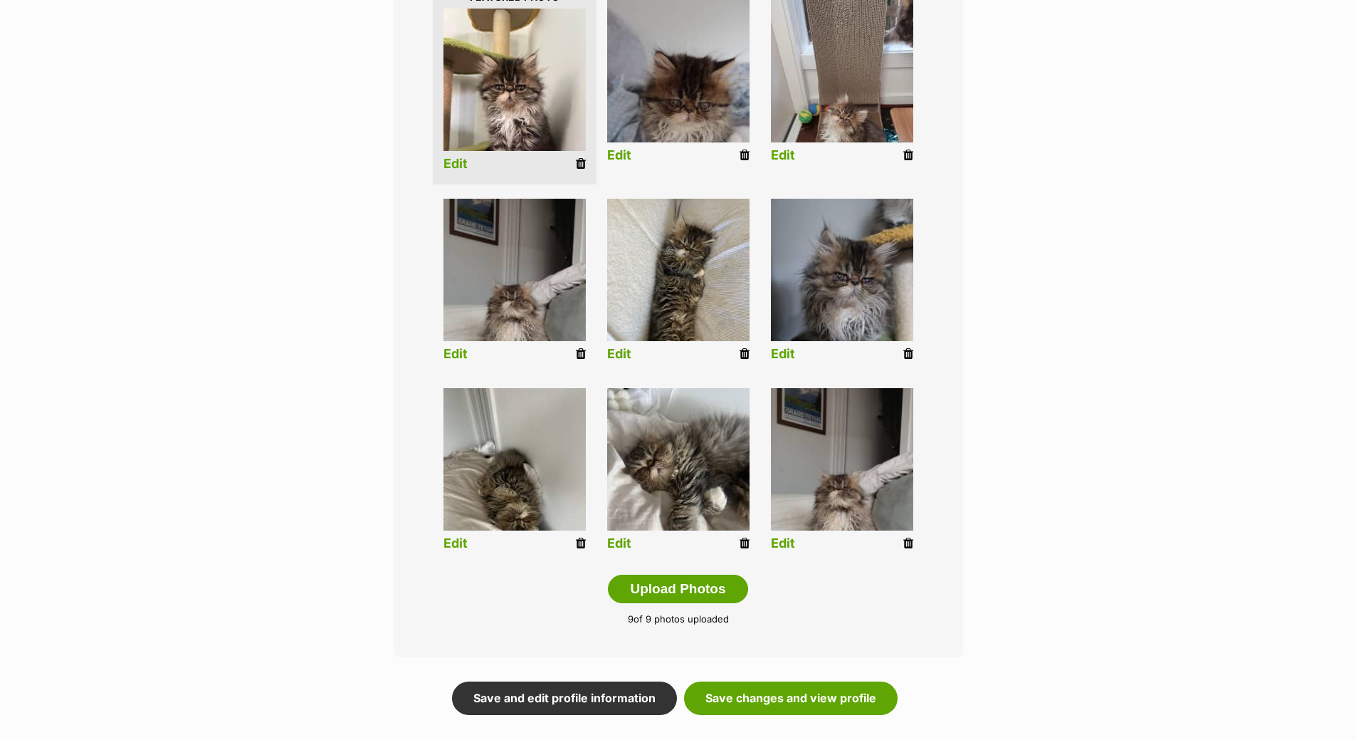
scroll to position [356, 0]
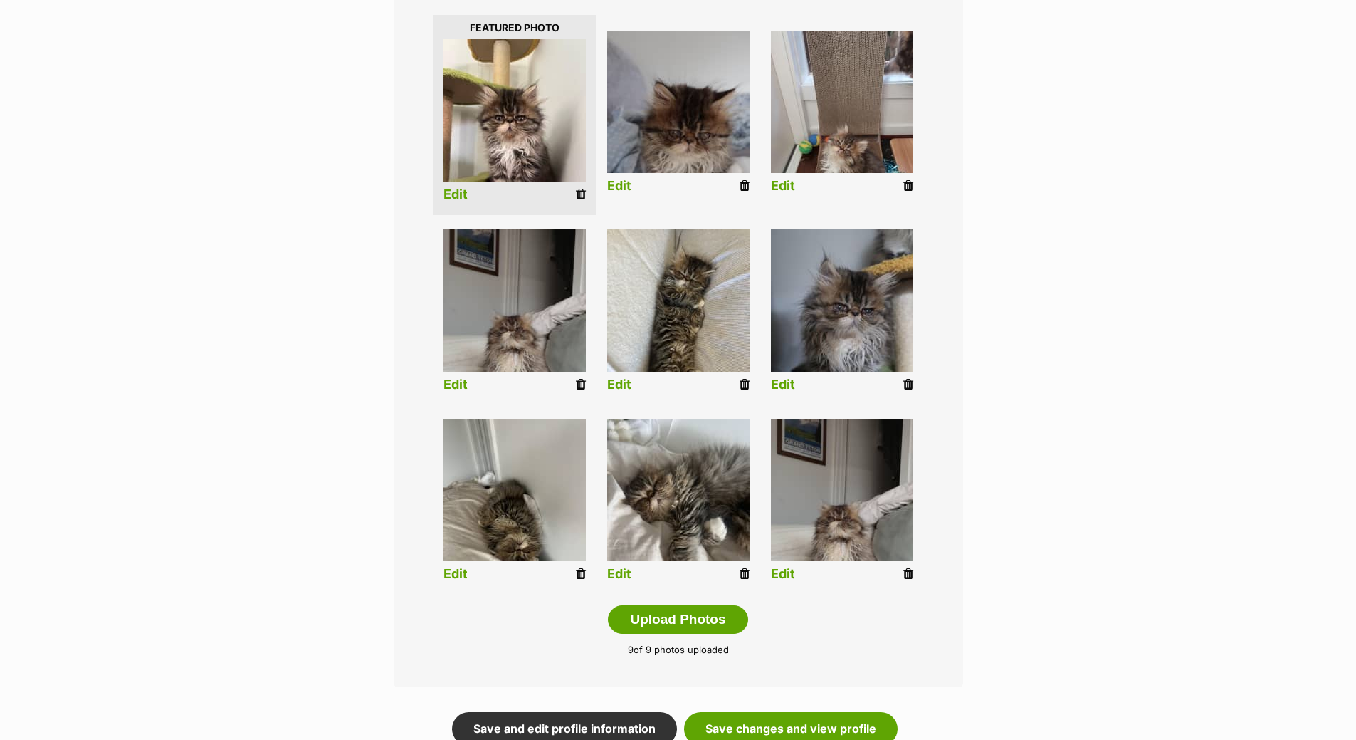
click at [908, 574] on icon at bounding box center [908, 573] width 10 height 13
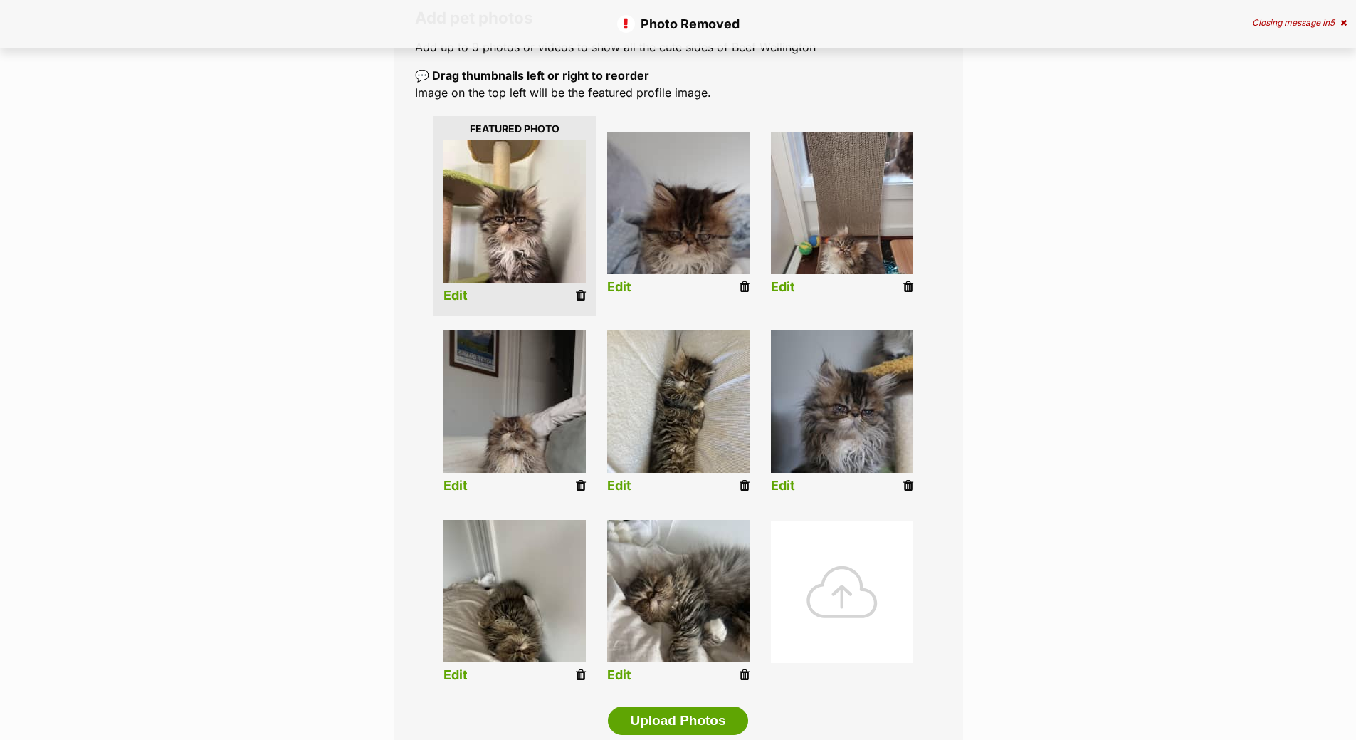
scroll to position [427, 0]
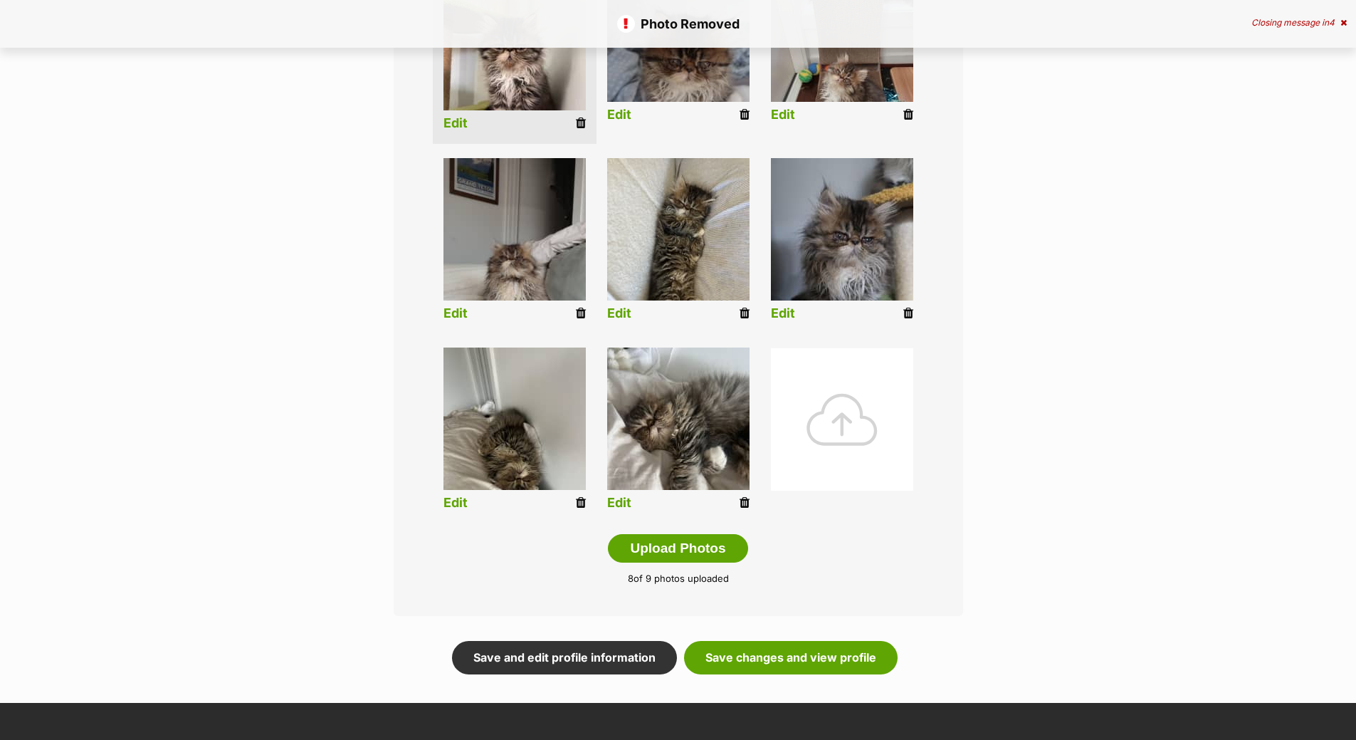
click at [843, 411] on div at bounding box center [842, 419] width 142 height 142
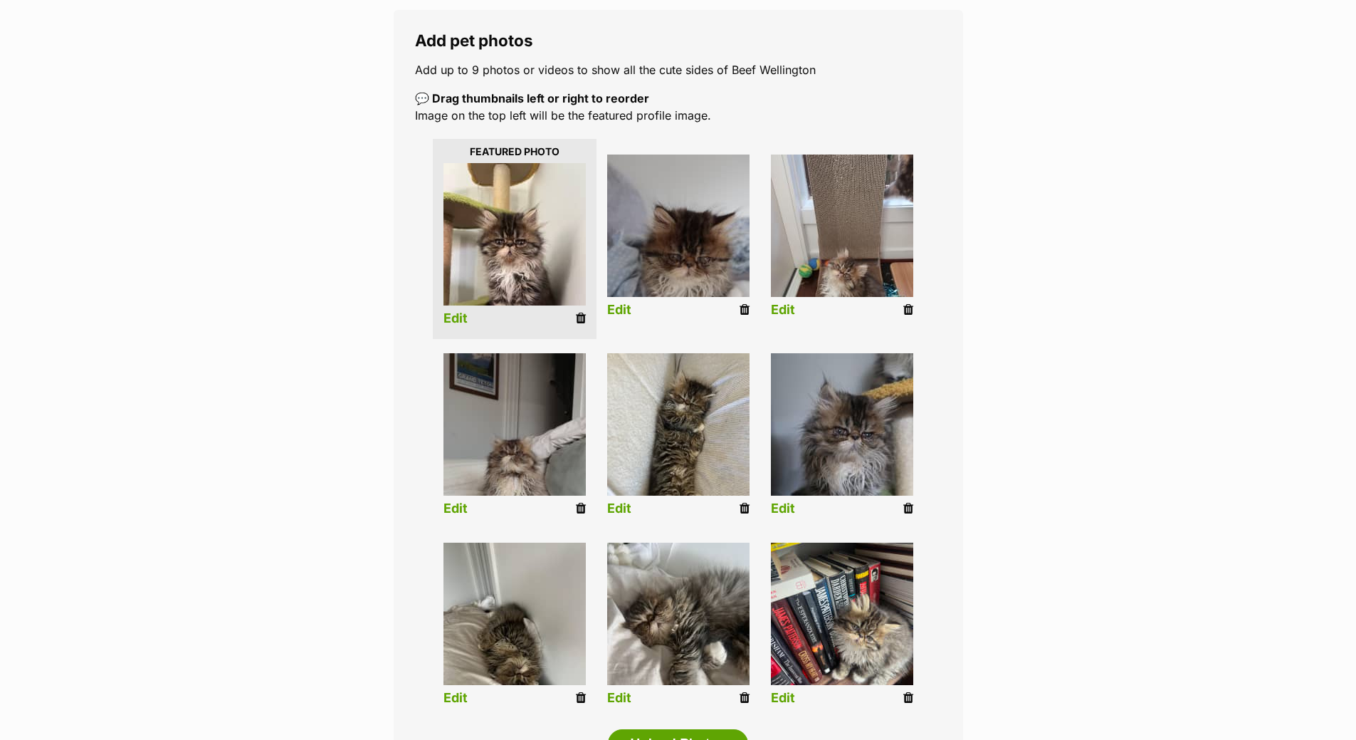
scroll to position [214, 0]
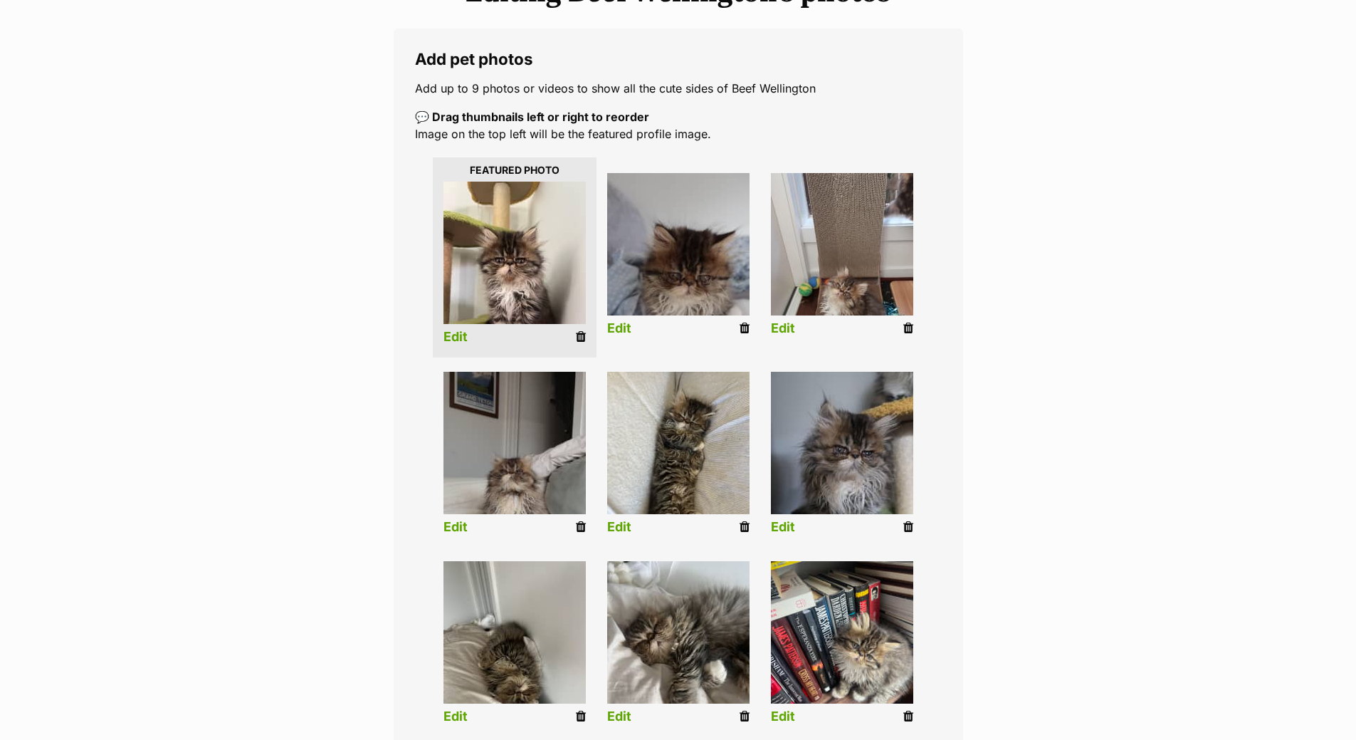
click at [579, 337] on icon at bounding box center [581, 336] width 10 height 13
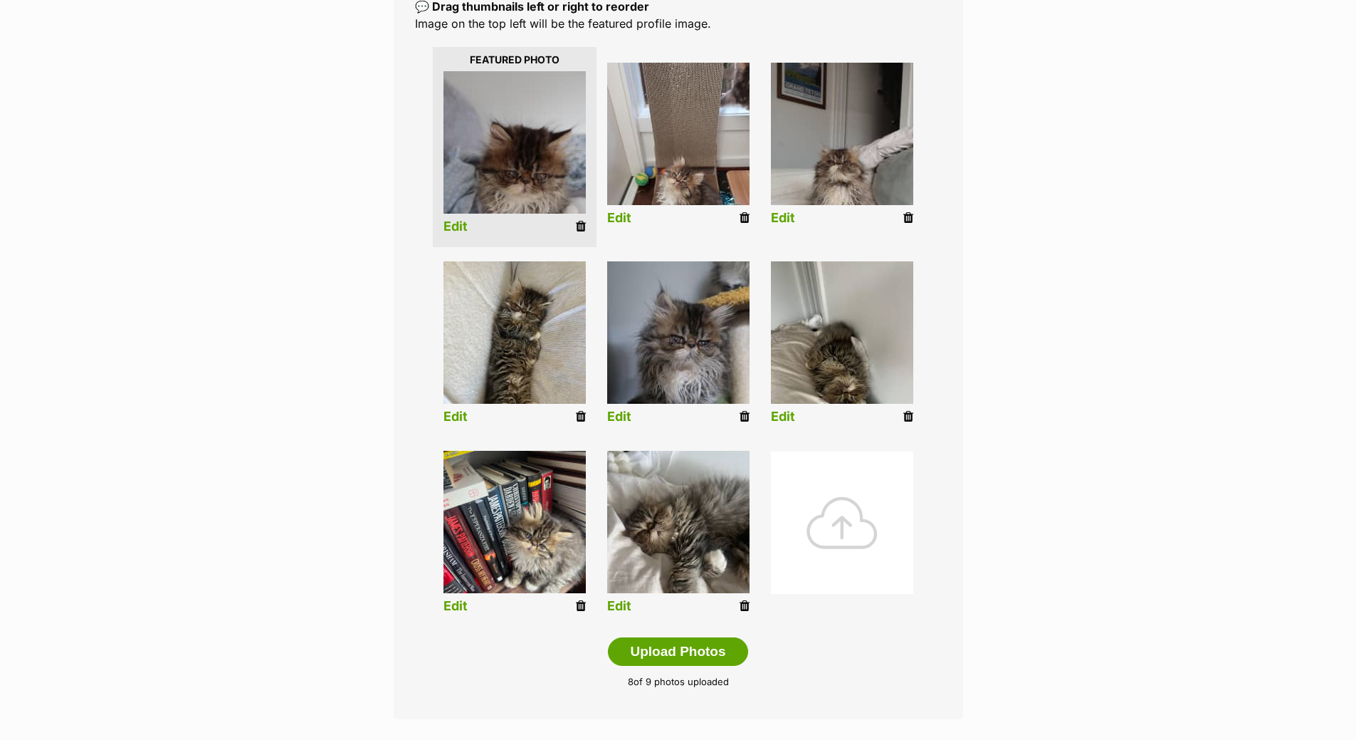
scroll to position [356, 0]
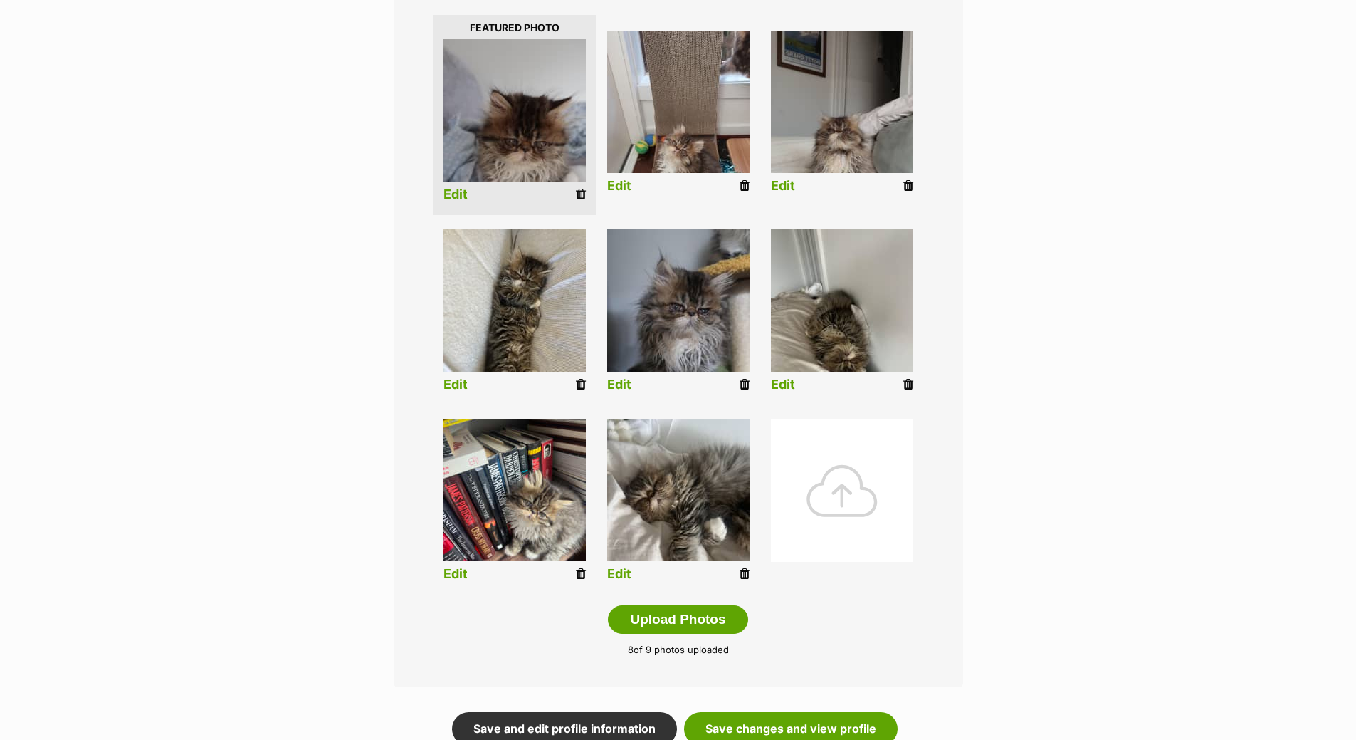
click at [850, 481] on div at bounding box center [842, 490] width 142 height 142
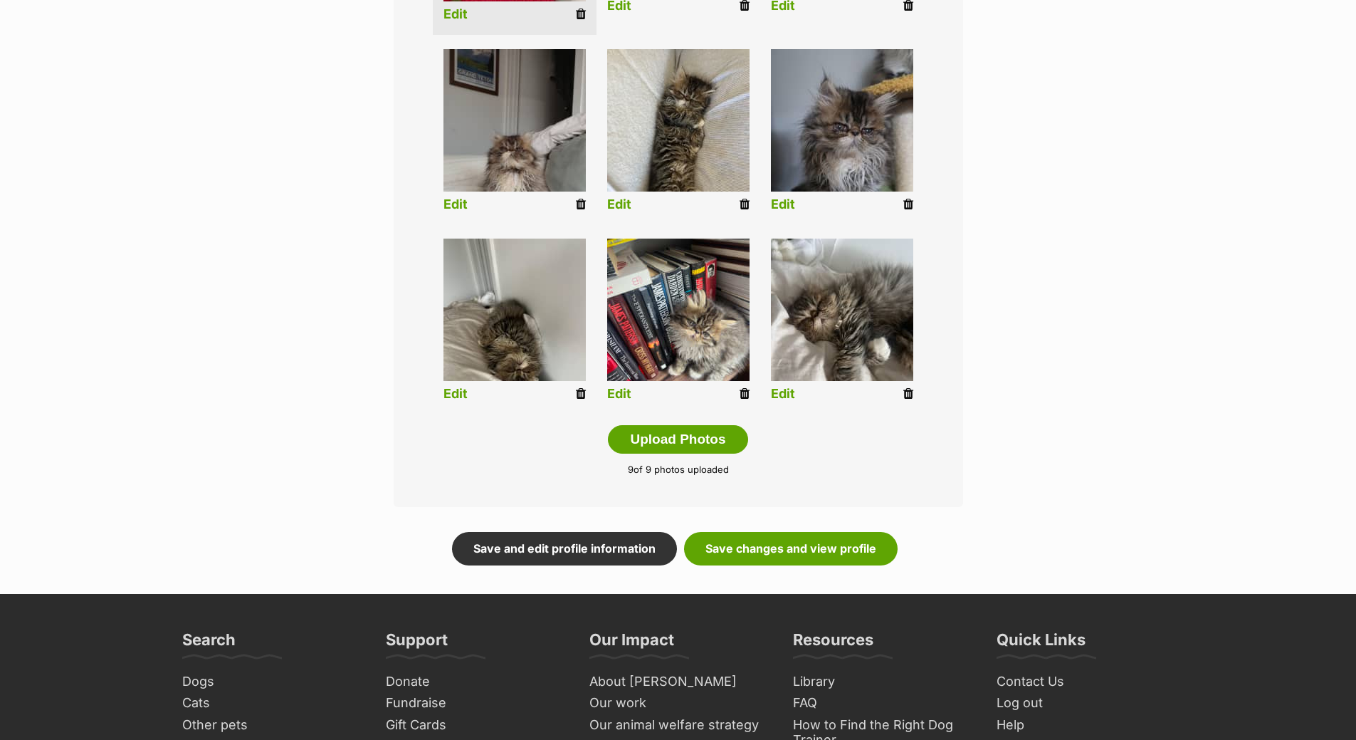
scroll to position [569, 0]
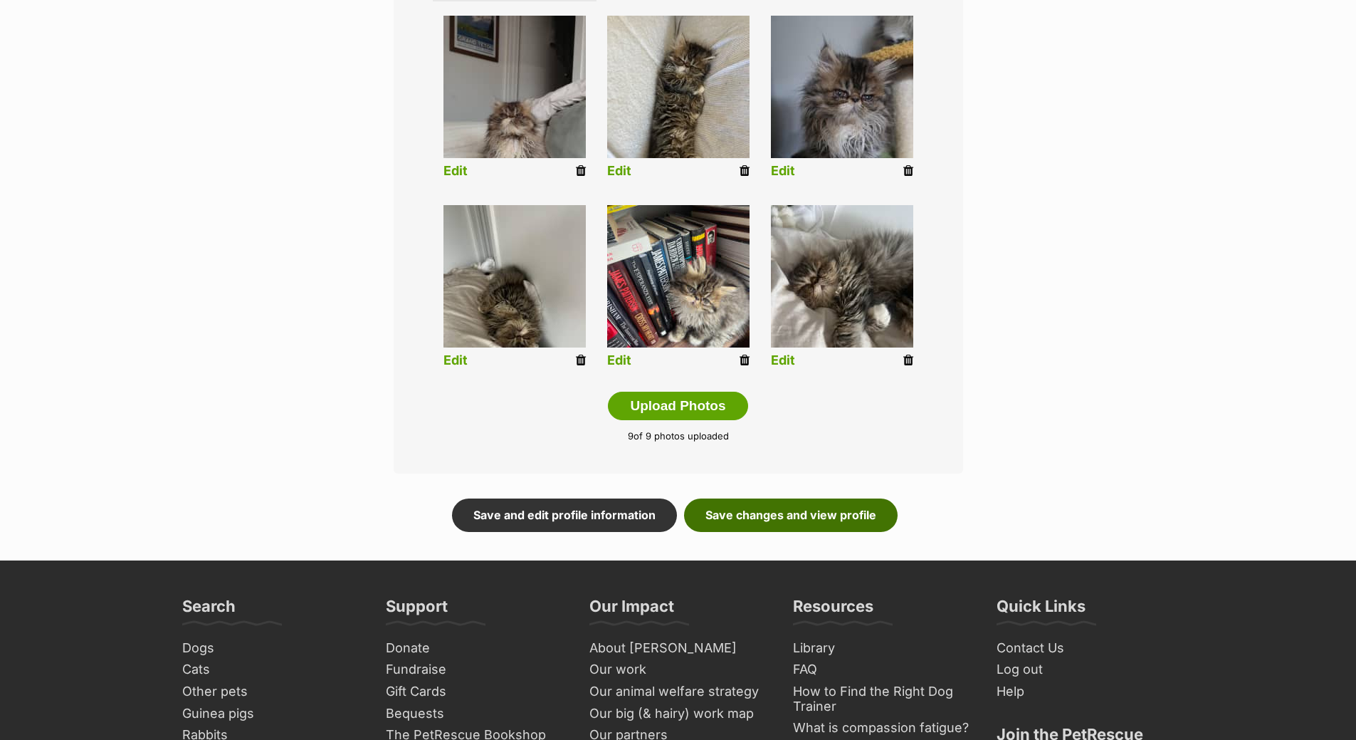
click at [762, 515] on link "Save changes and view profile" at bounding box center [791, 514] width 214 height 33
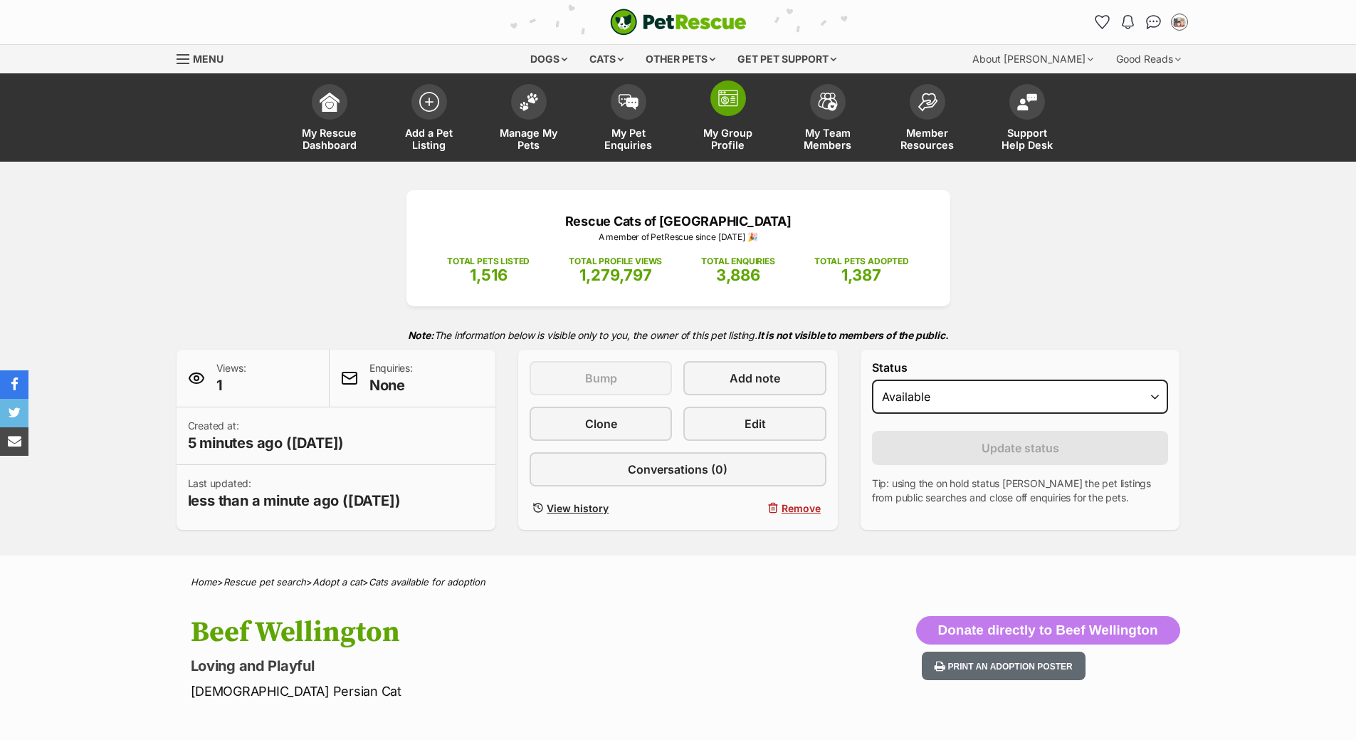
click at [726, 129] on span "My Group Profile" at bounding box center [728, 139] width 64 height 24
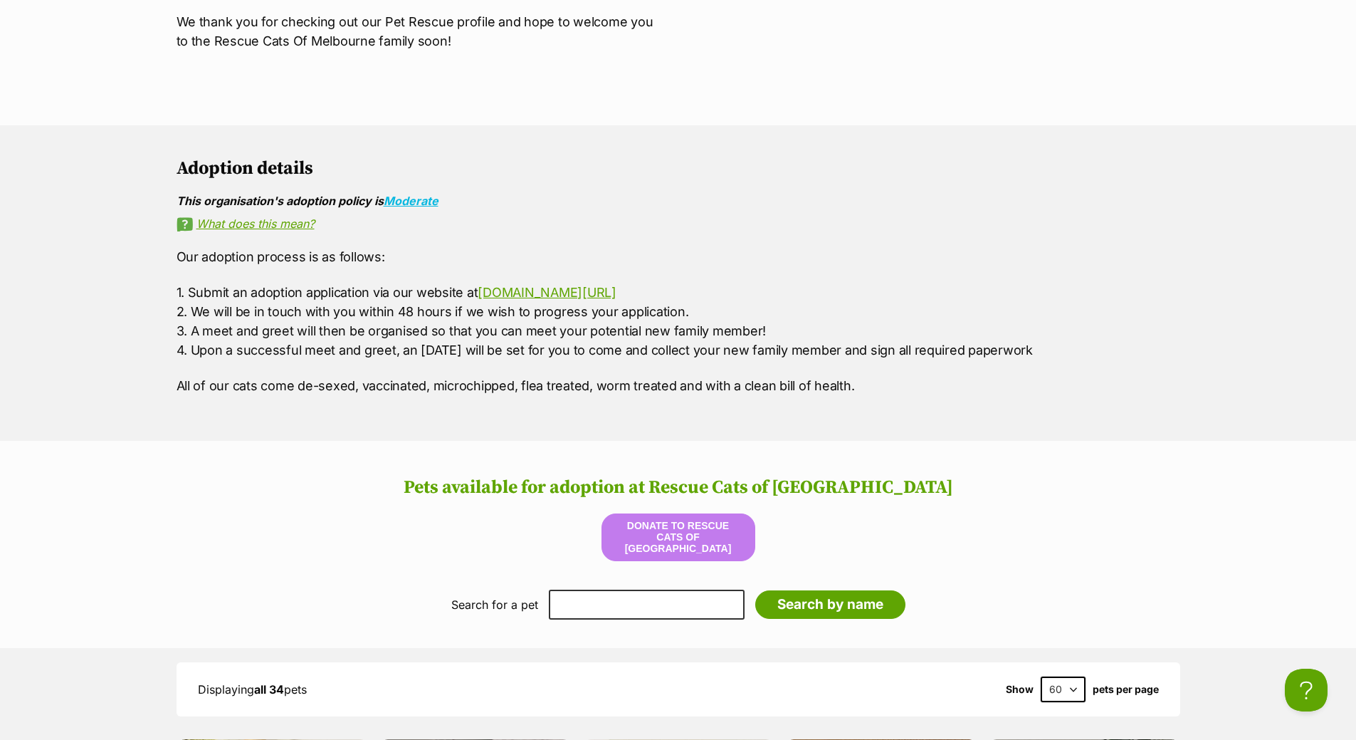
scroll to position [1708, 0]
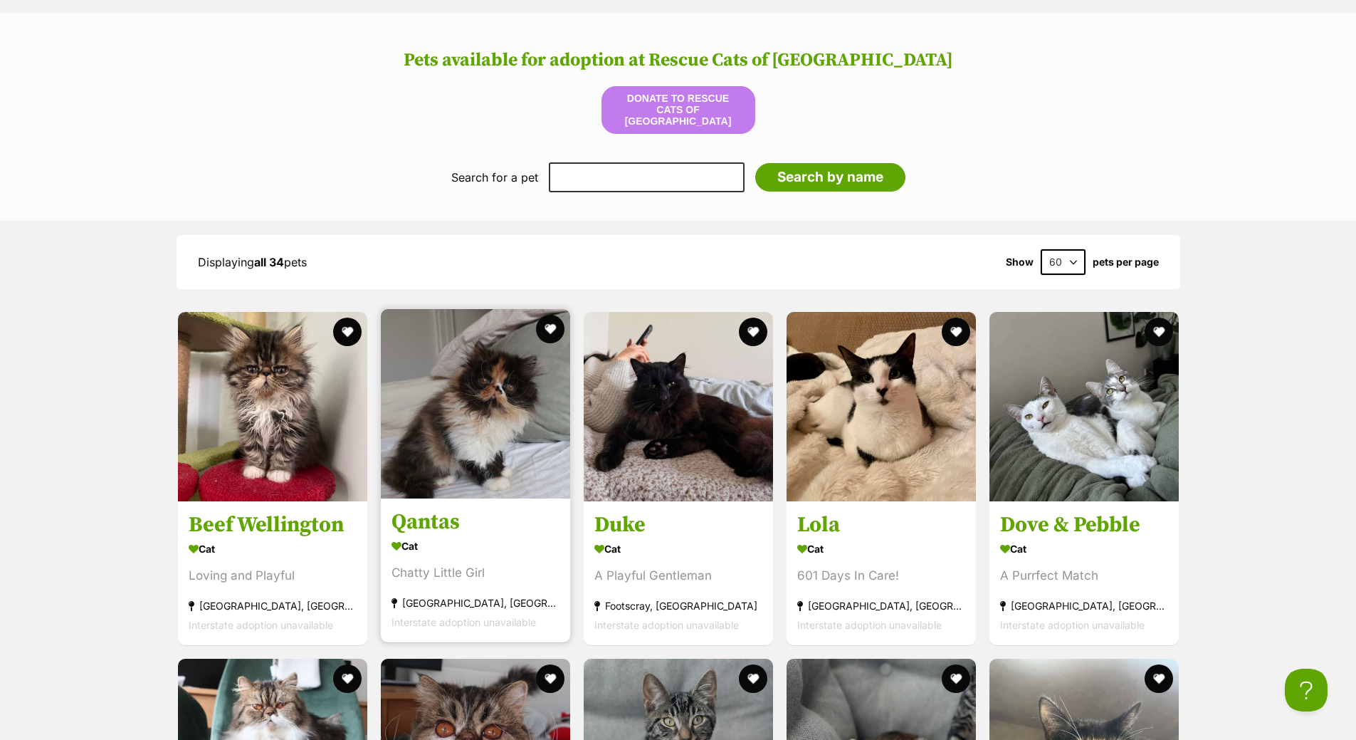
click at [486, 398] on img at bounding box center [475, 403] width 189 height 189
click at [469, 406] on img at bounding box center [475, 403] width 189 height 189
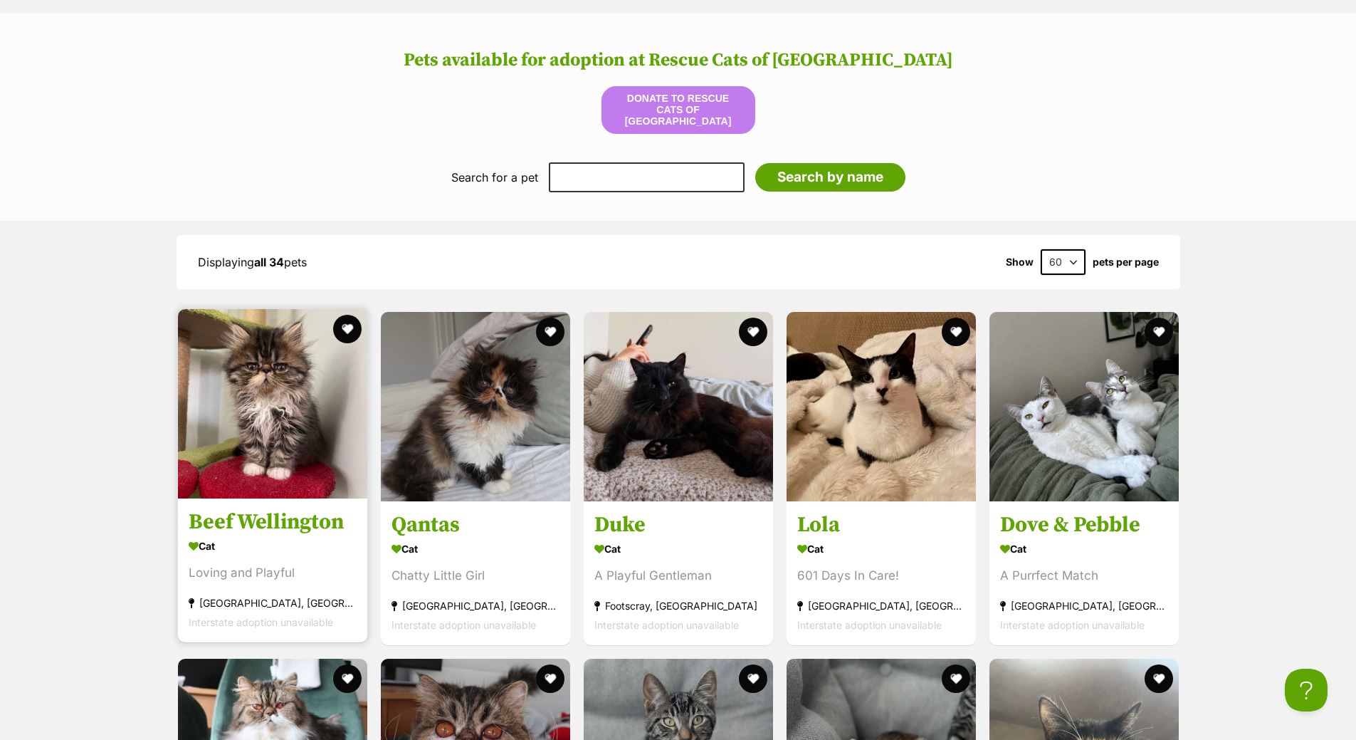
click at [281, 391] on img at bounding box center [272, 403] width 189 height 189
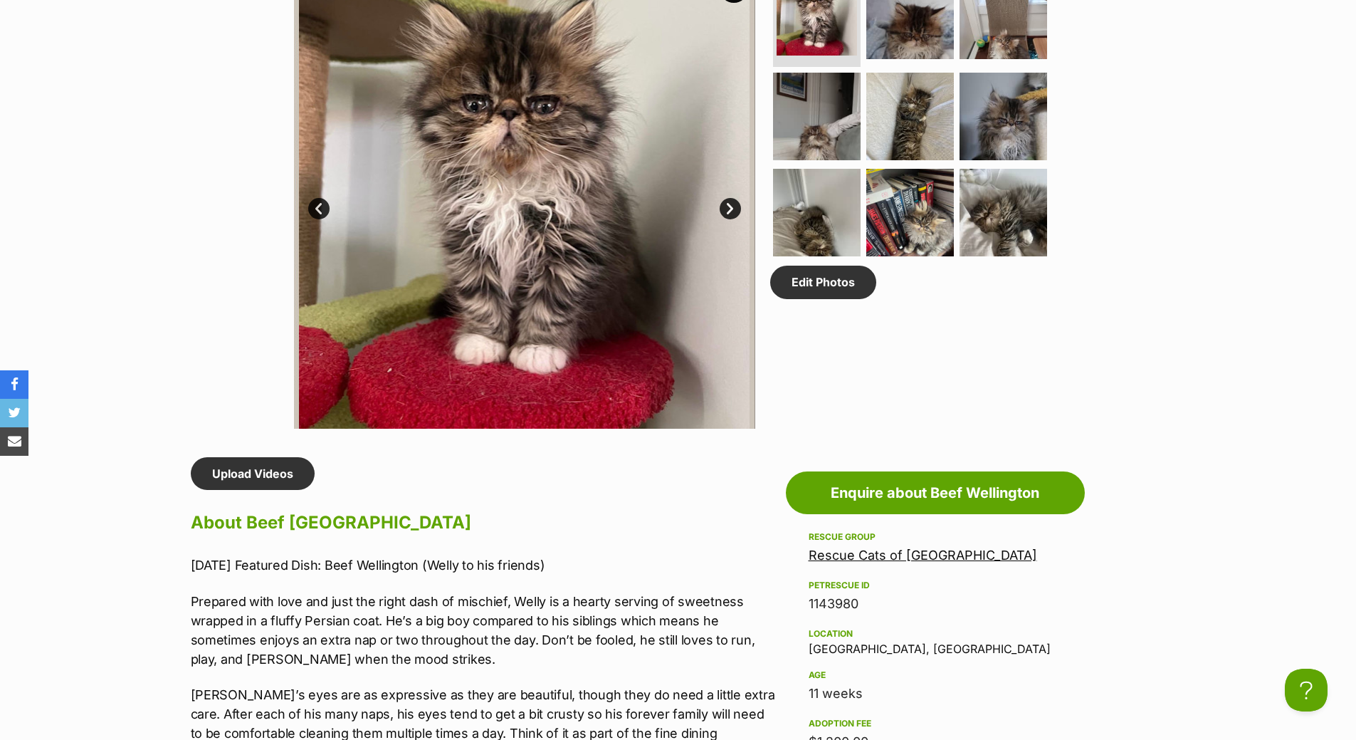
click at [728, 205] on link "Next" at bounding box center [730, 208] width 21 height 21
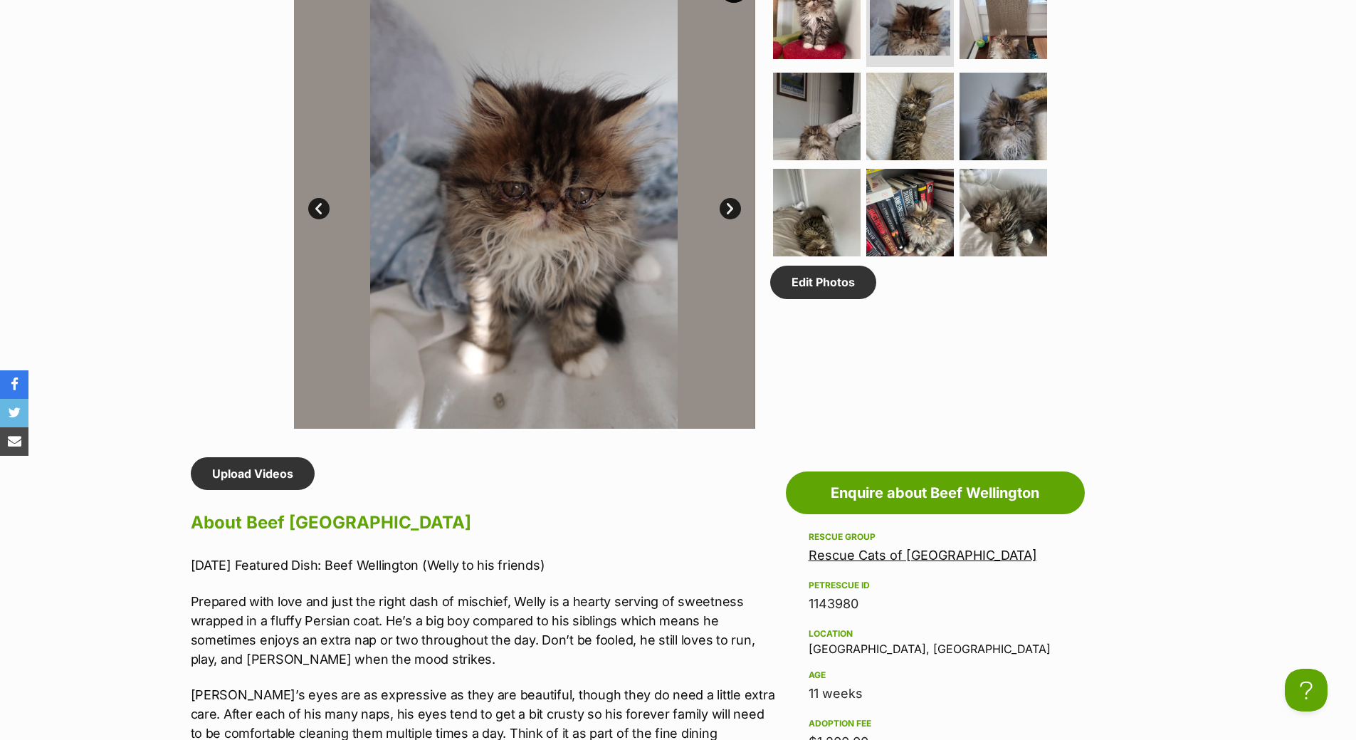
click at [728, 205] on link "Next" at bounding box center [730, 208] width 21 height 21
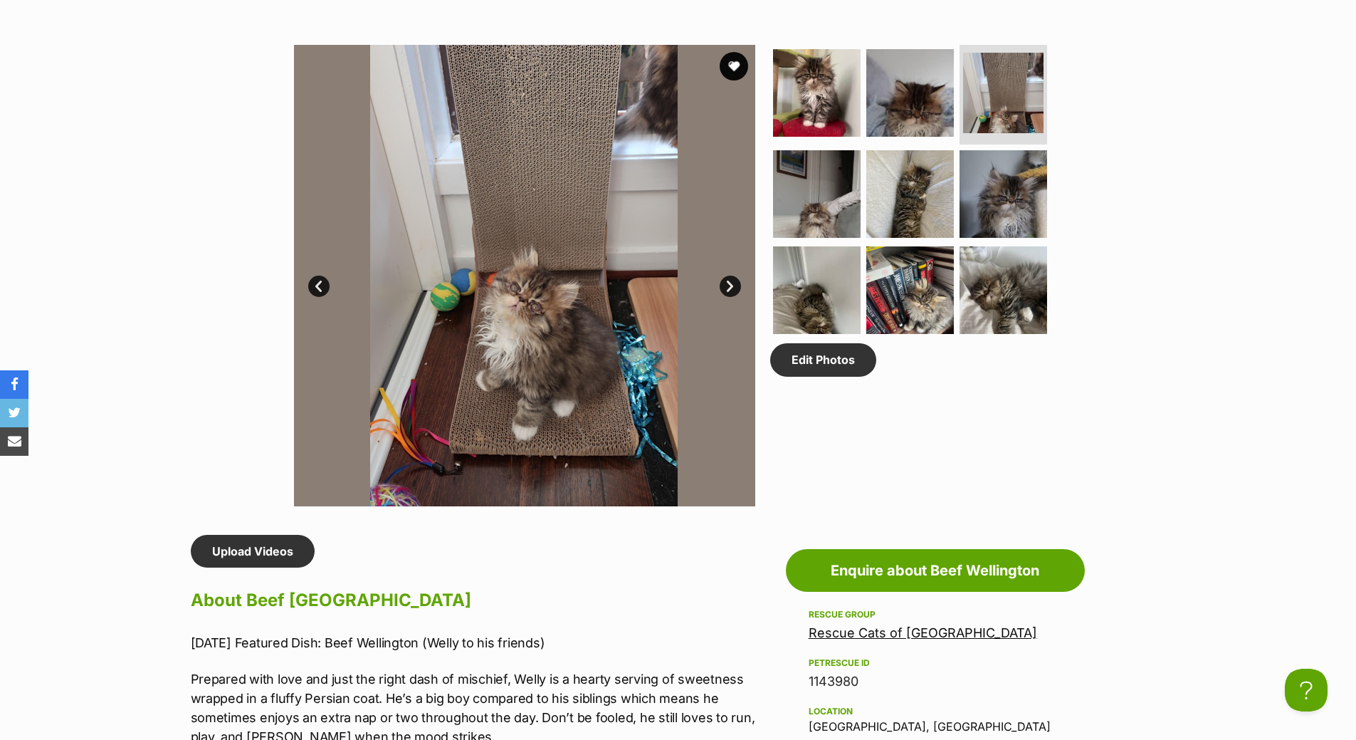
scroll to position [641, 0]
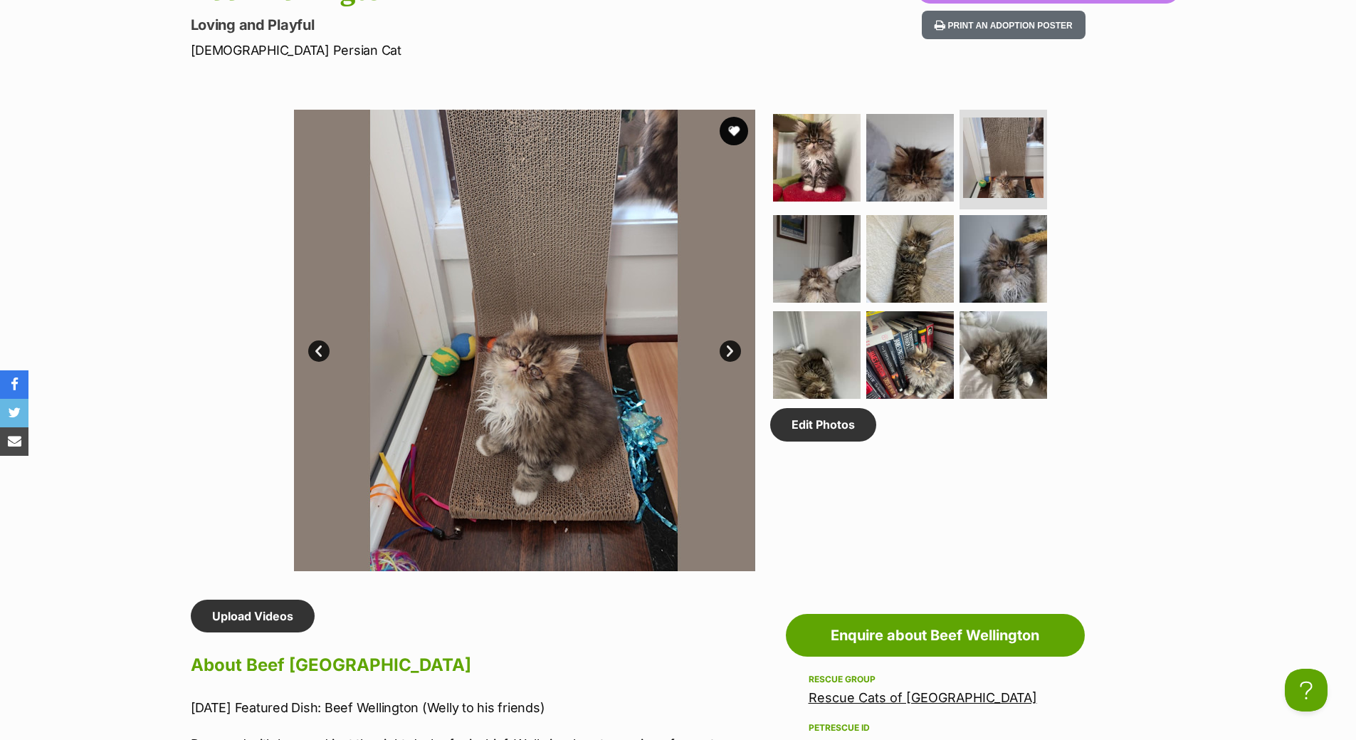
click at [735, 347] on link "Next" at bounding box center [730, 350] width 21 height 21
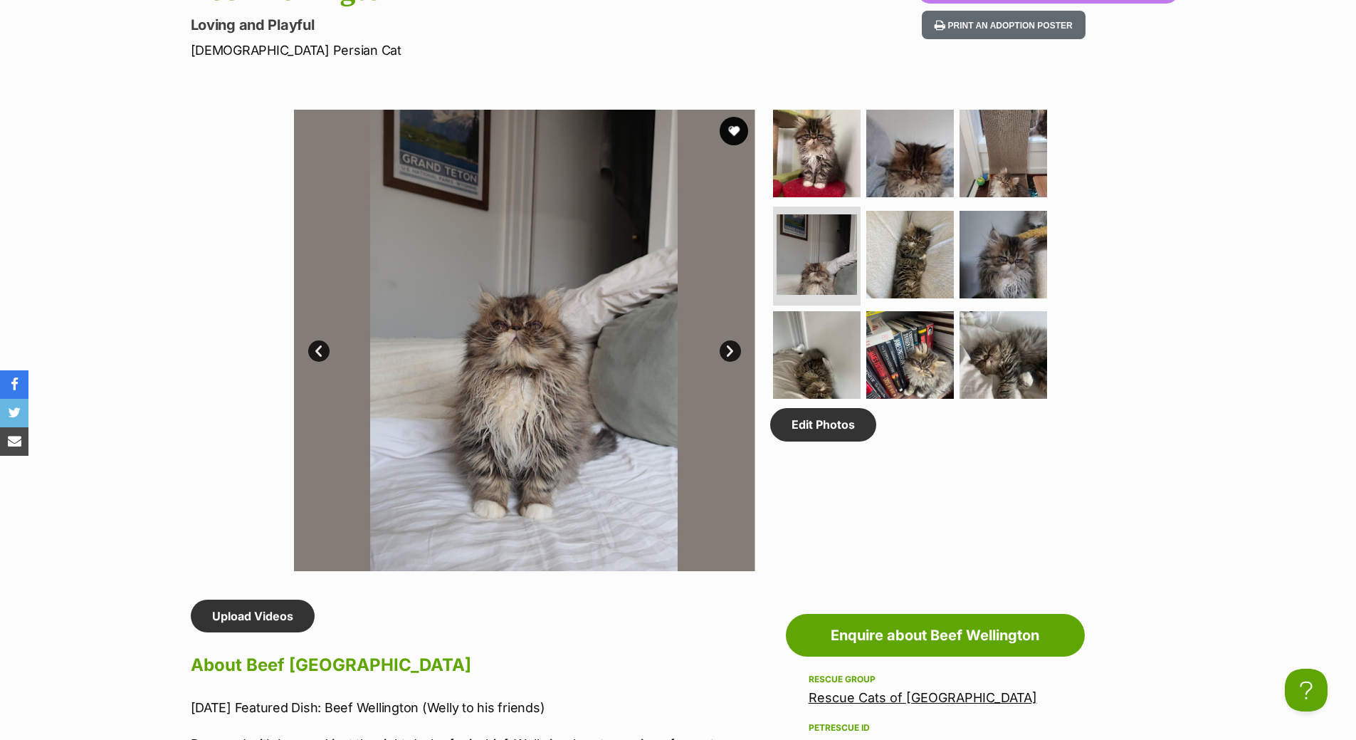
click at [735, 347] on link "Next" at bounding box center [730, 350] width 21 height 21
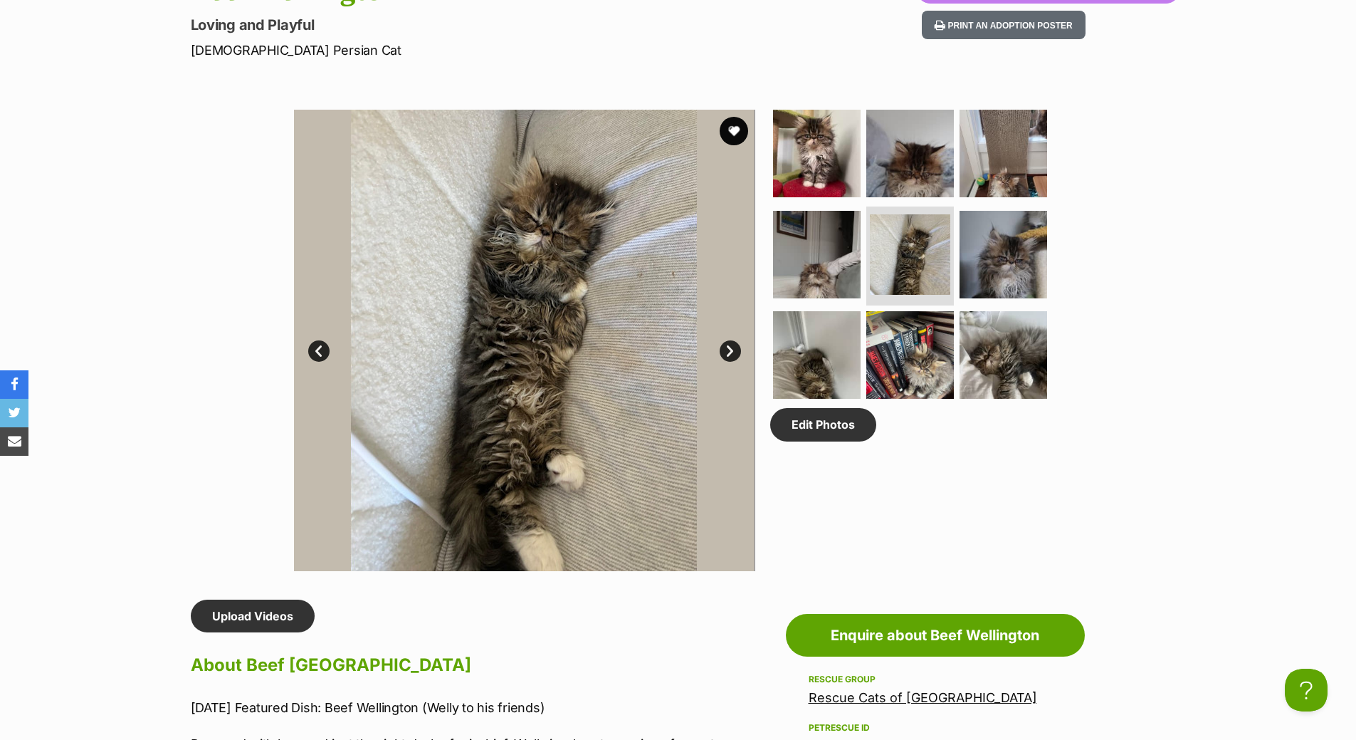
click at [735, 347] on link "Next" at bounding box center [730, 350] width 21 height 21
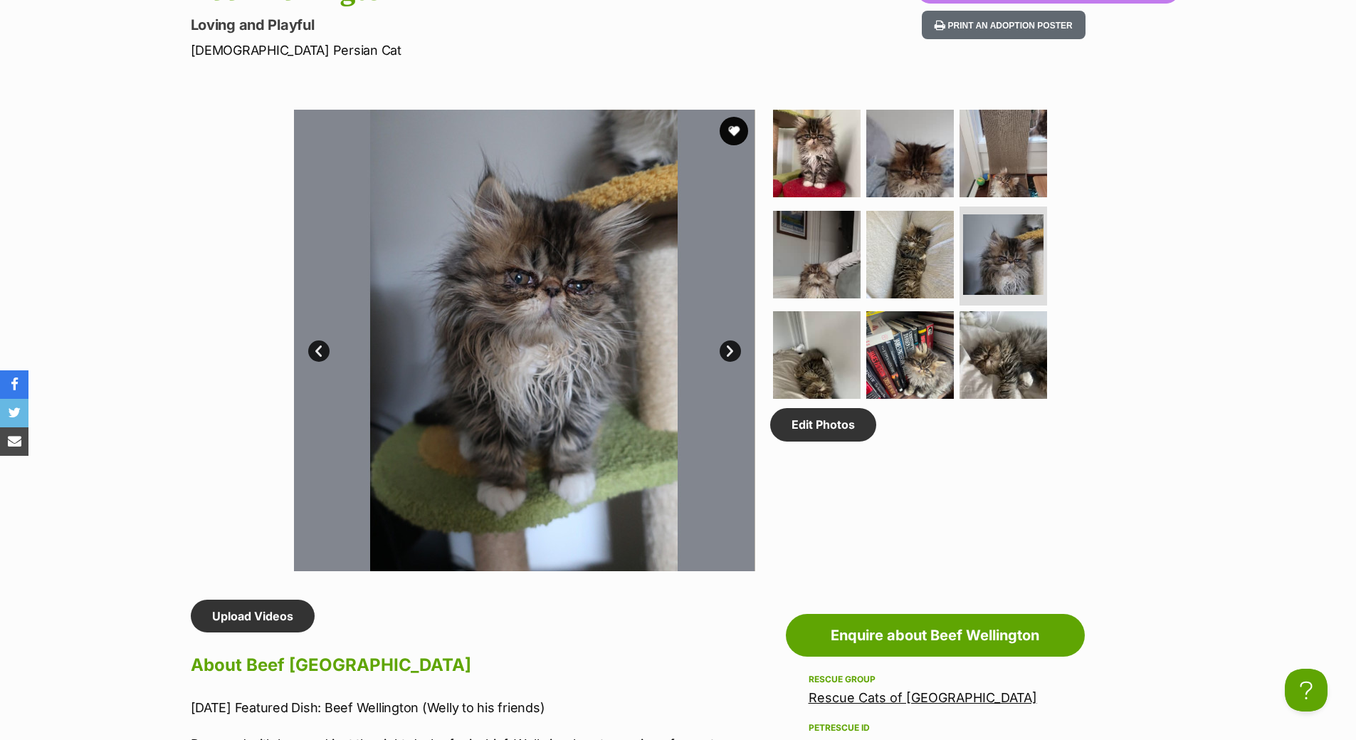
click at [735, 347] on link "Next" at bounding box center [730, 350] width 21 height 21
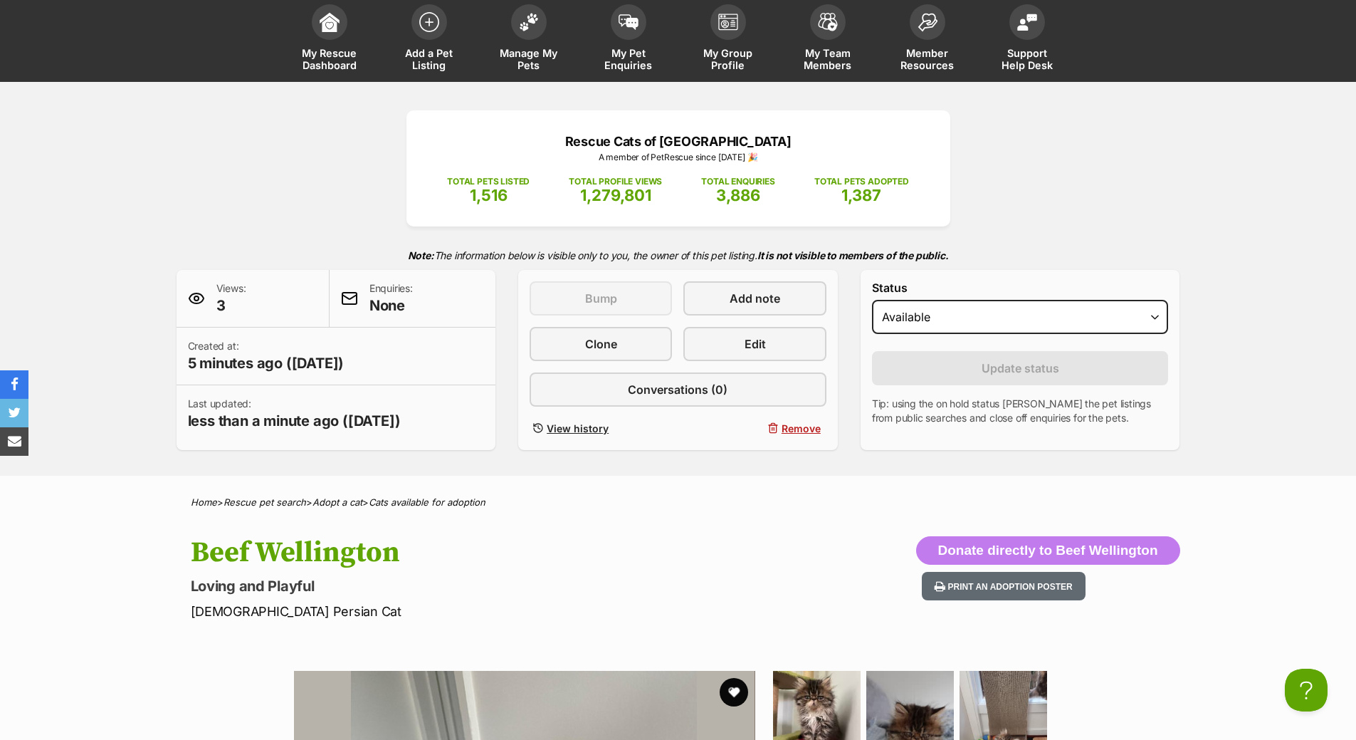
scroll to position [0, 0]
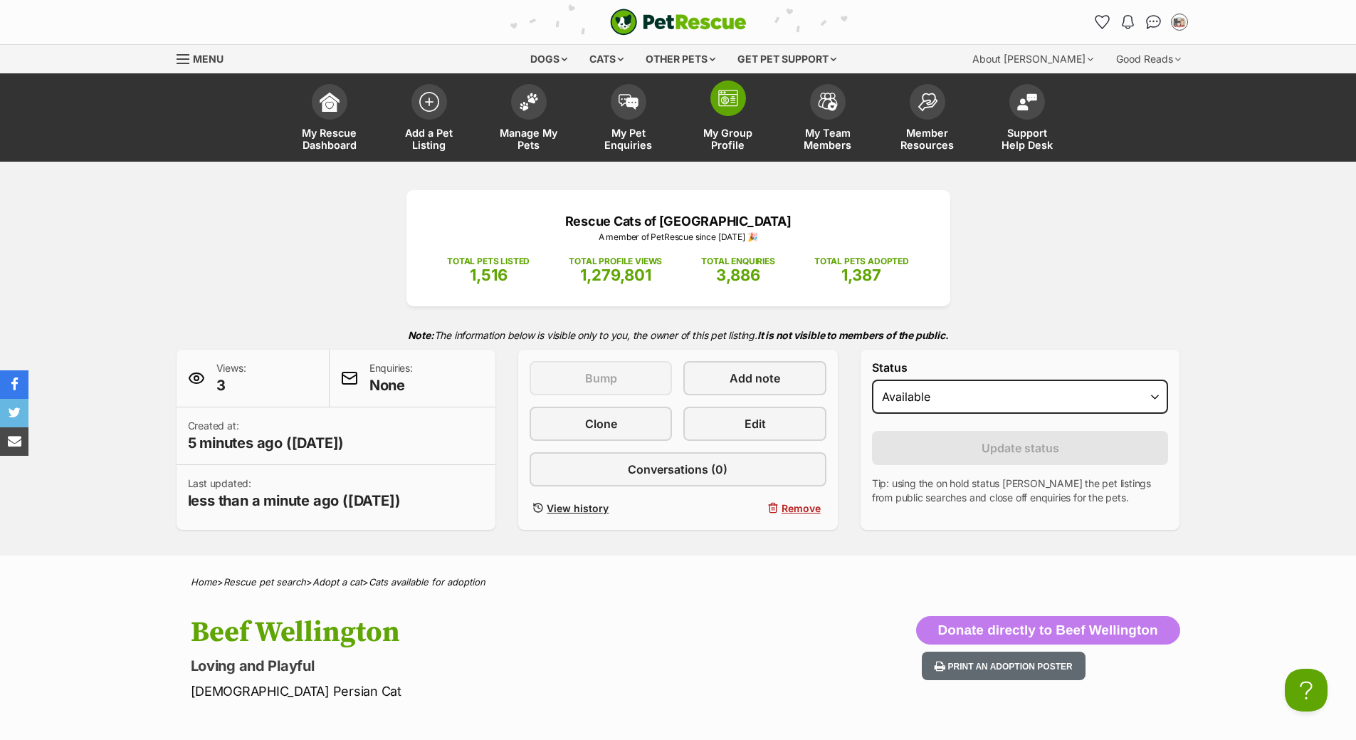
click at [709, 130] on span "My Group Profile" at bounding box center [728, 139] width 64 height 24
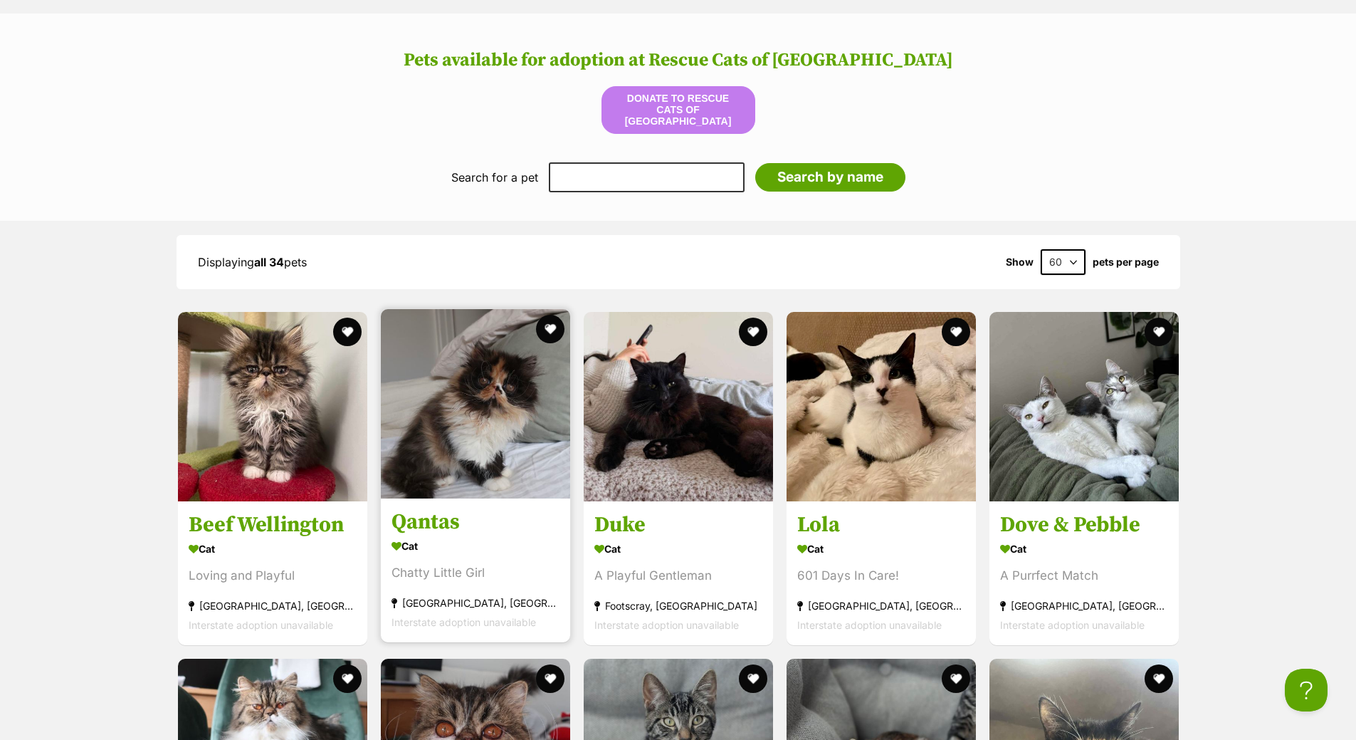
scroll to position [1922, 0]
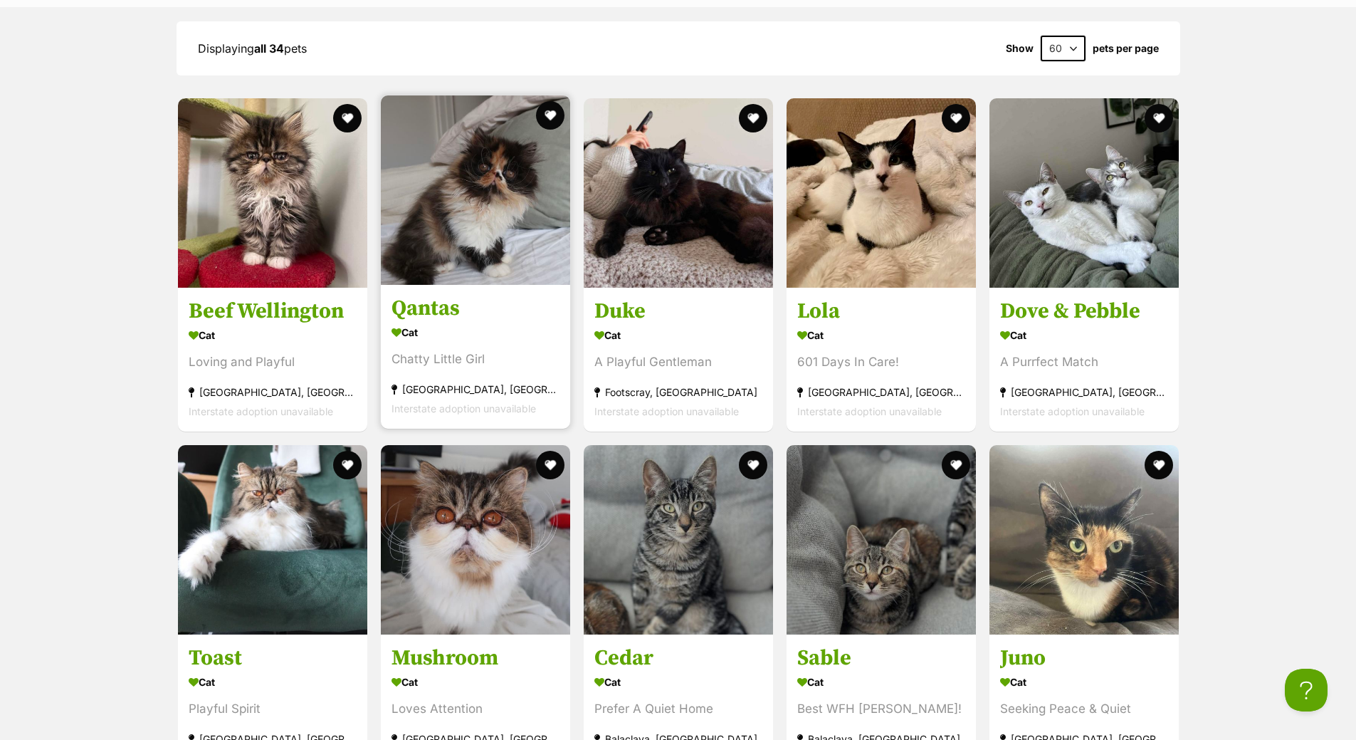
click at [468, 190] on img at bounding box center [475, 189] width 189 height 189
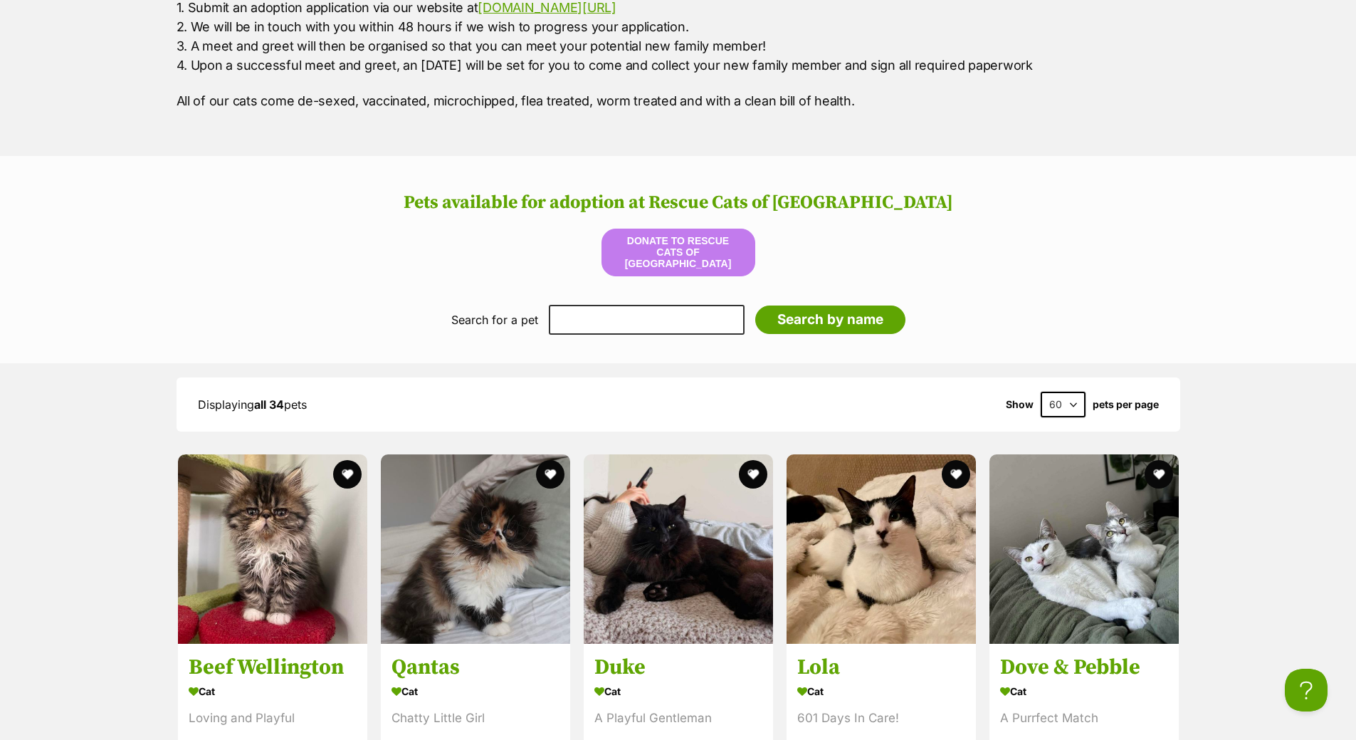
scroll to position [2064, 0]
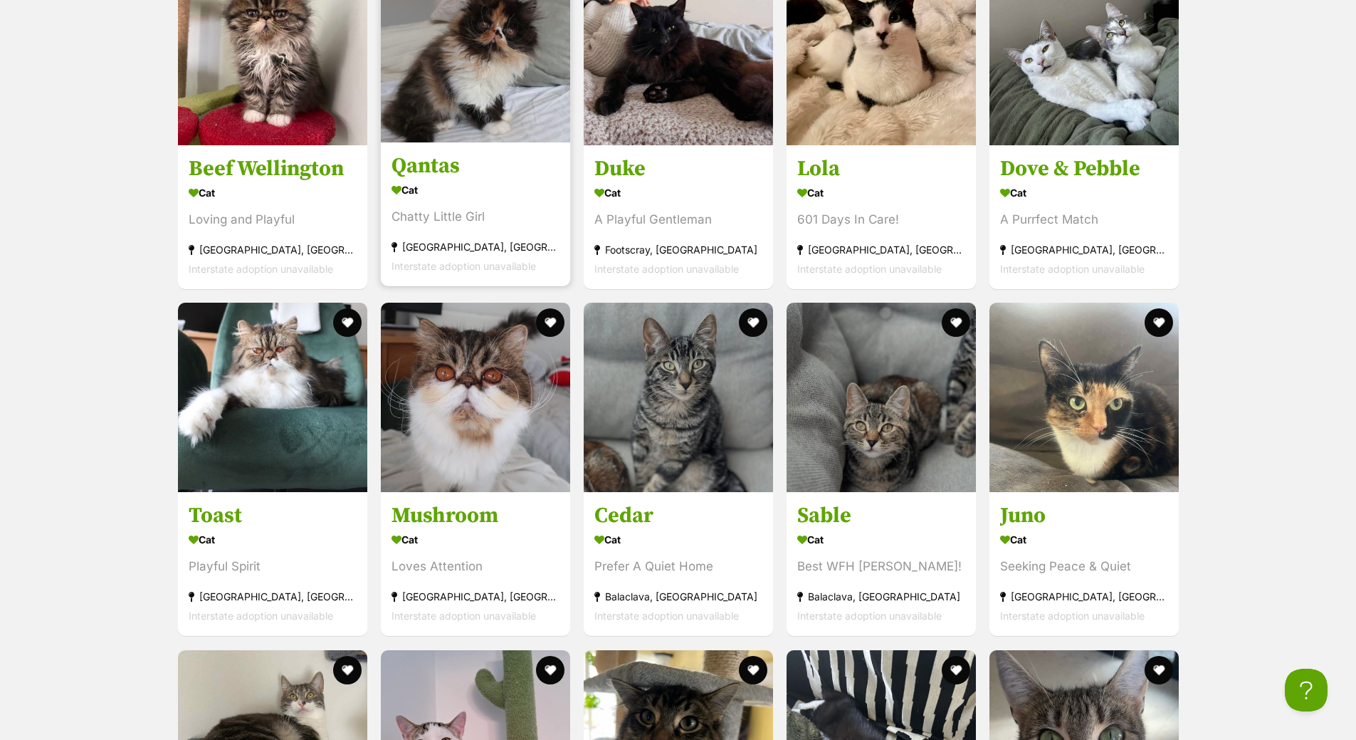
click at [489, 111] on img at bounding box center [475, 47] width 189 height 189
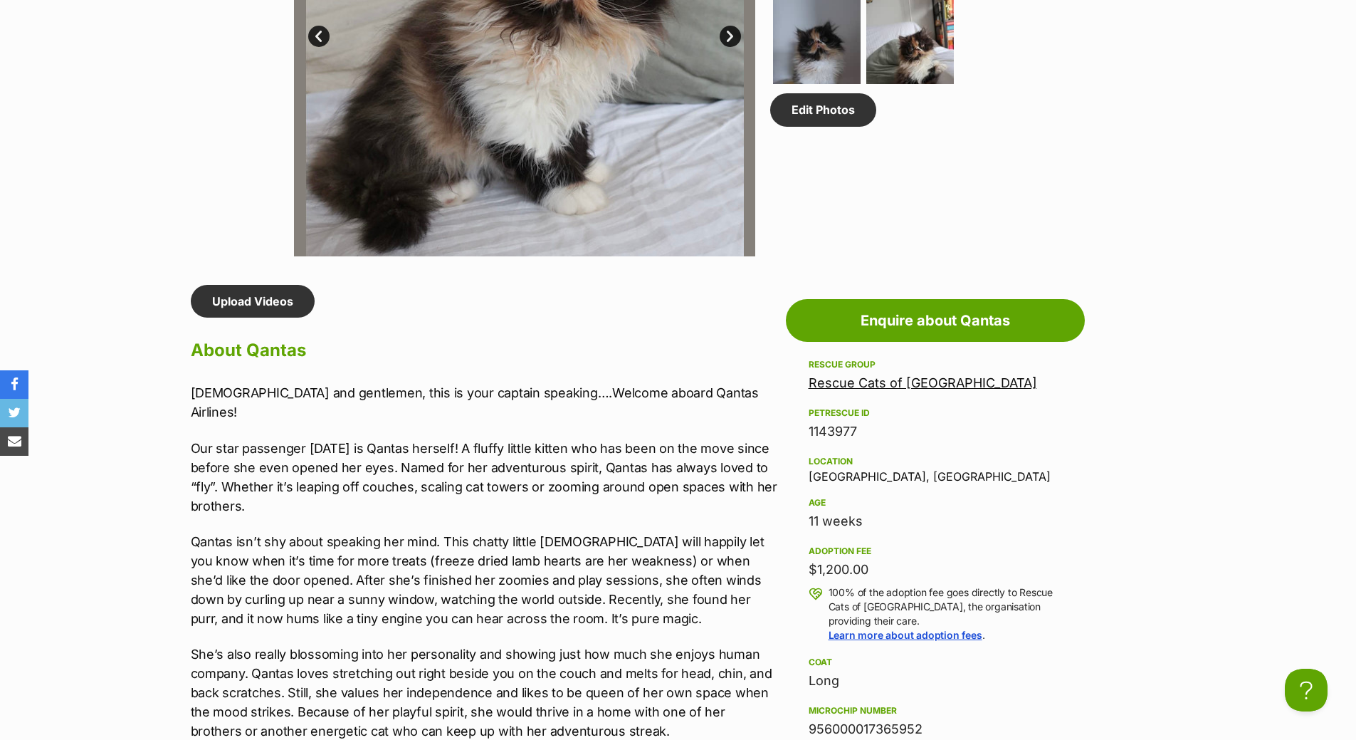
drag, startPoint x: 0, startPoint y: 0, endPoint x: 1363, endPoint y: 308, distance: 1397.5
click at [1355, 308] on html "Skip to main content Log in to favourite this pet Log in Or sign up Search PetR…" at bounding box center [678, 664] width 1356 height 3239
